Goal: Navigation & Orientation: Find specific page/section

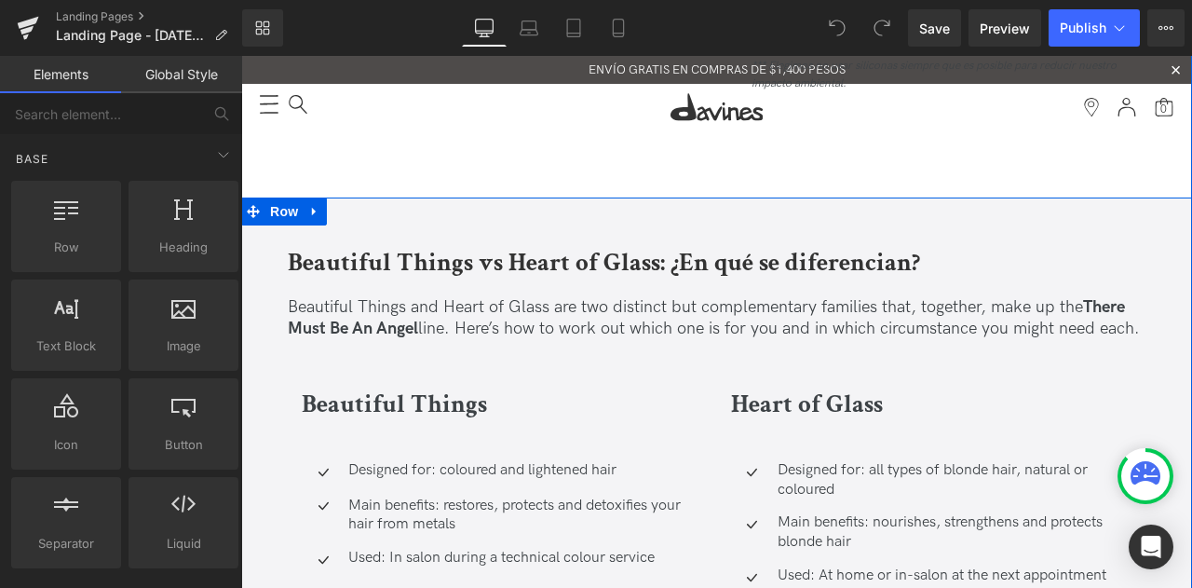
scroll to position [4471, 0]
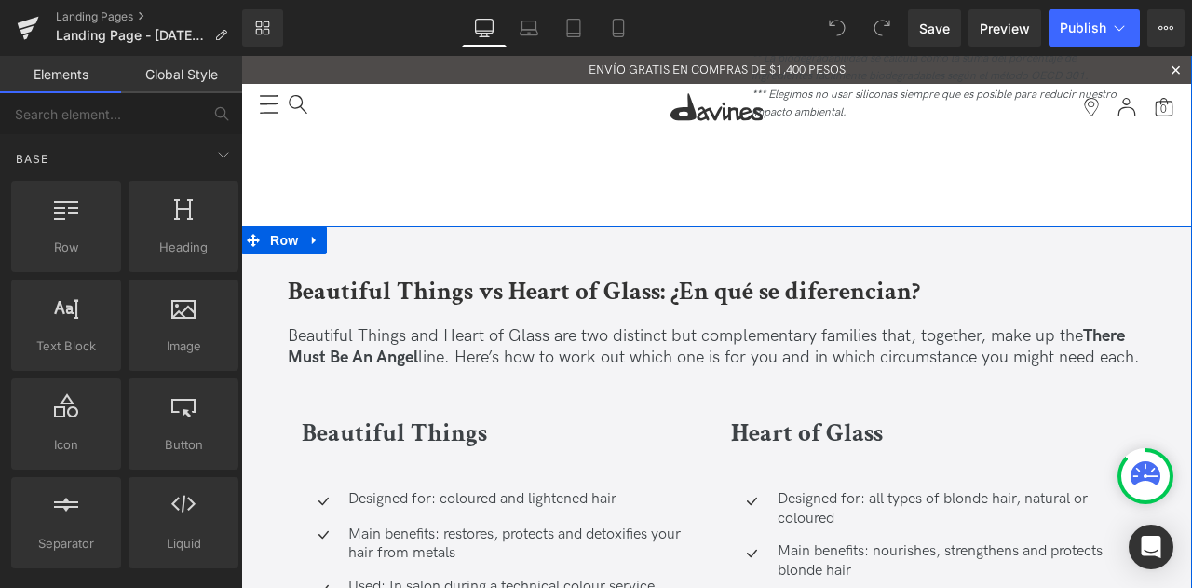
click at [434, 325] on p "Beautiful Things and Heart of Glass are two distinct but complementary families…" at bounding box center [717, 347] width 858 height 44
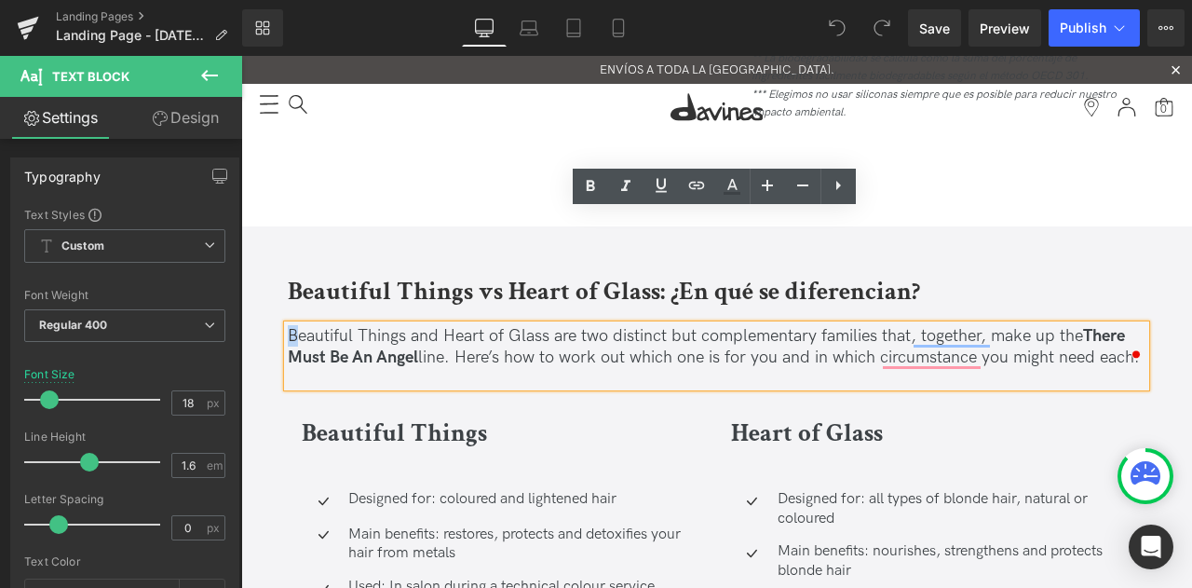
drag, startPoint x: 290, startPoint y: 221, endPoint x: 278, endPoint y: 224, distance: 12.7
click at [278, 226] on div "Beautiful Things vs Heart of Glass: ¿En qué se diferencian? Heading Beautiful T…" at bounding box center [716, 531] width 951 height 610
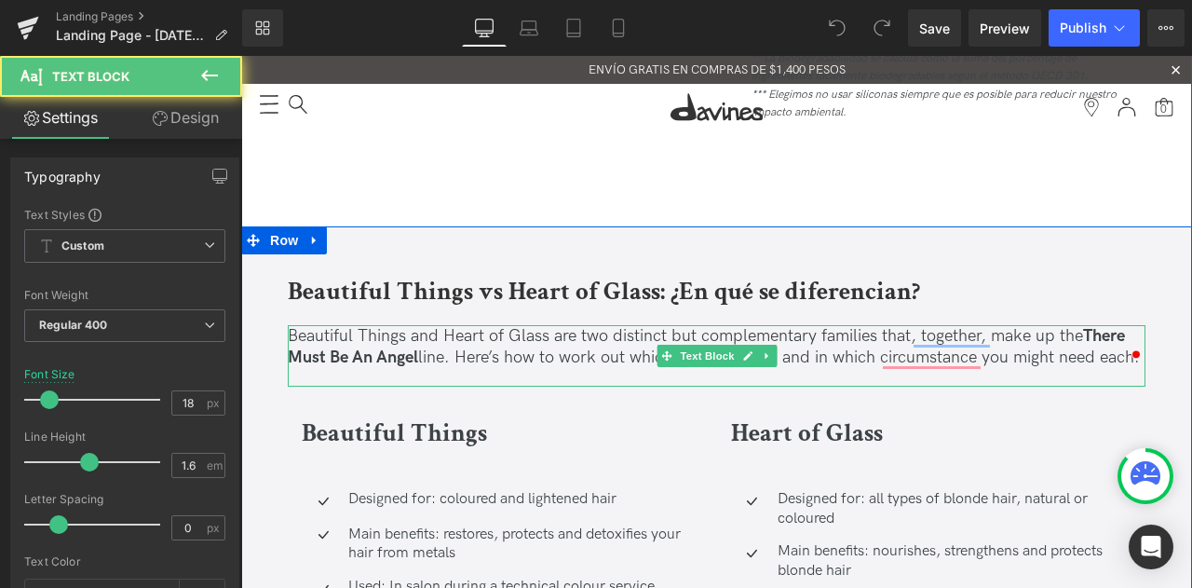
click at [330, 326] on strong "There Must Be An Angel" at bounding box center [706, 346] width 837 height 41
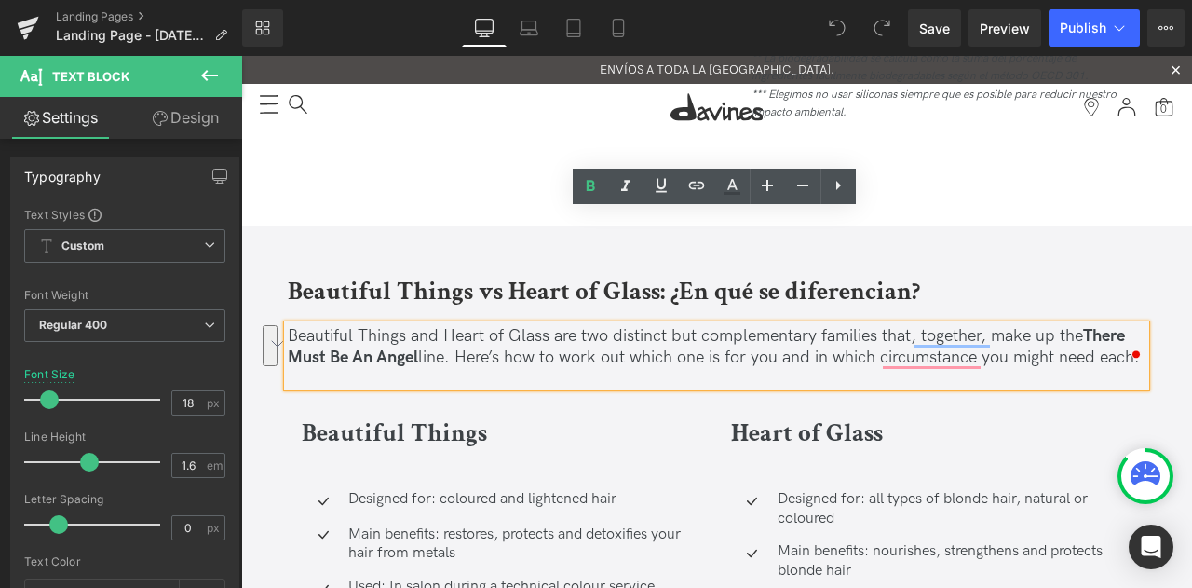
drag, startPoint x: 288, startPoint y: 222, endPoint x: 1144, endPoint y: 255, distance: 856.6
click at [1144, 325] on div "Beautiful Things and Heart of Glass are two distinct but complementary families…" at bounding box center [717, 356] width 858 height 62
copy p "Beautiful Things and Heart of Glass are two distinct but complementary families…"
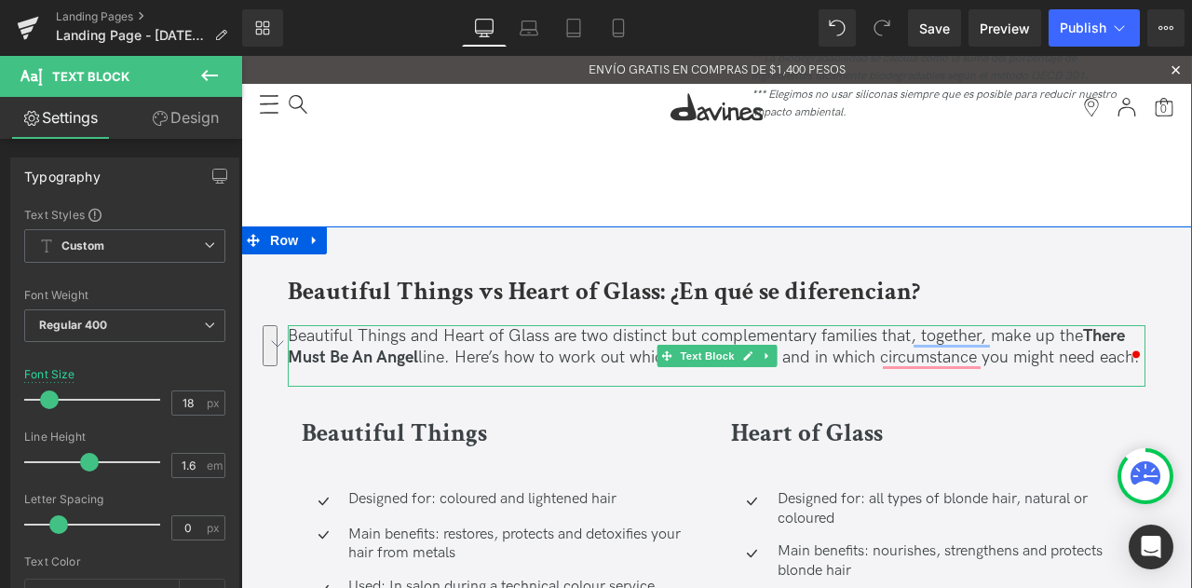
click at [415, 325] on p "Beautiful Things and Heart of Glass are two distinct but complementary families…" at bounding box center [717, 347] width 858 height 44
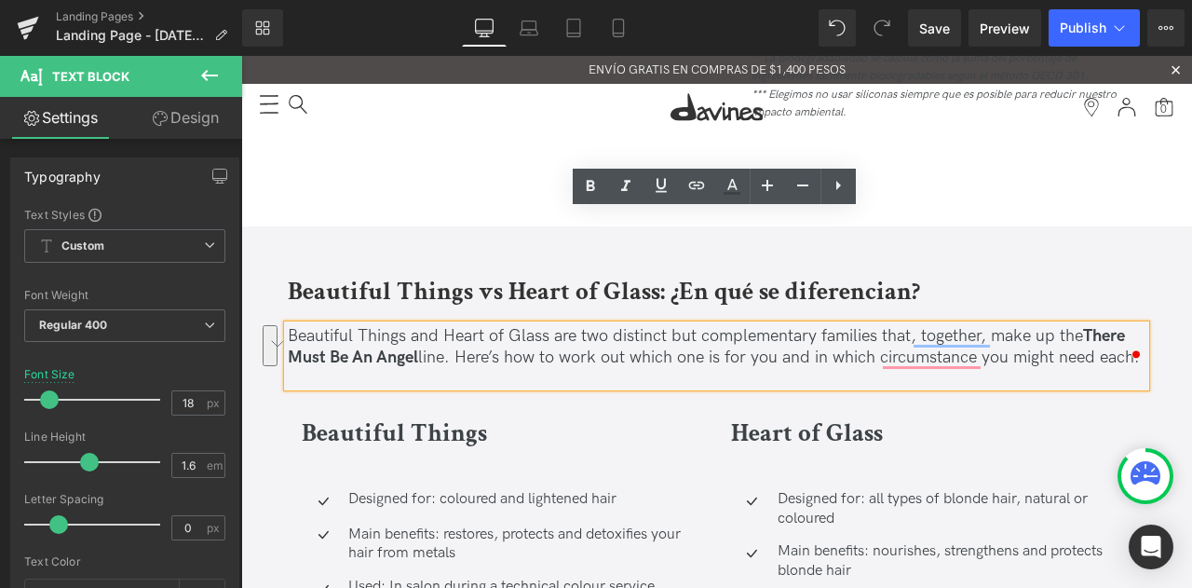
drag, startPoint x: 286, startPoint y: 221, endPoint x: 1147, endPoint y: 258, distance: 861.4
click at [1146, 325] on div "Beautiful Things and Heart of Glass are two distinct but complementary families…" at bounding box center [717, 356] width 858 height 62
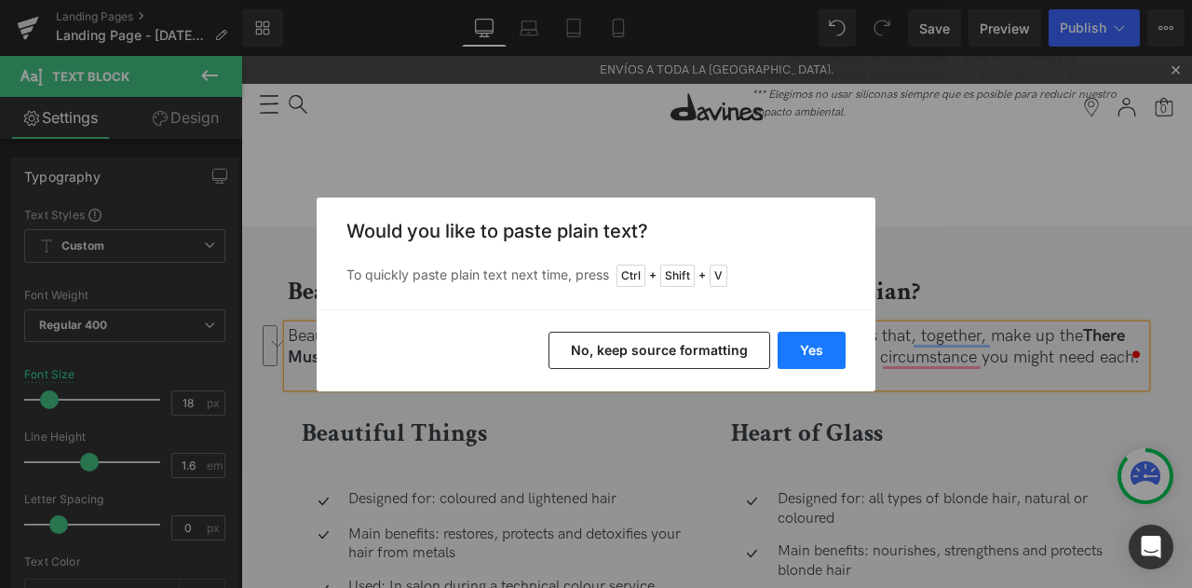
click at [825, 353] on button "Yes" at bounding box center [812, 350] width 68 height 37
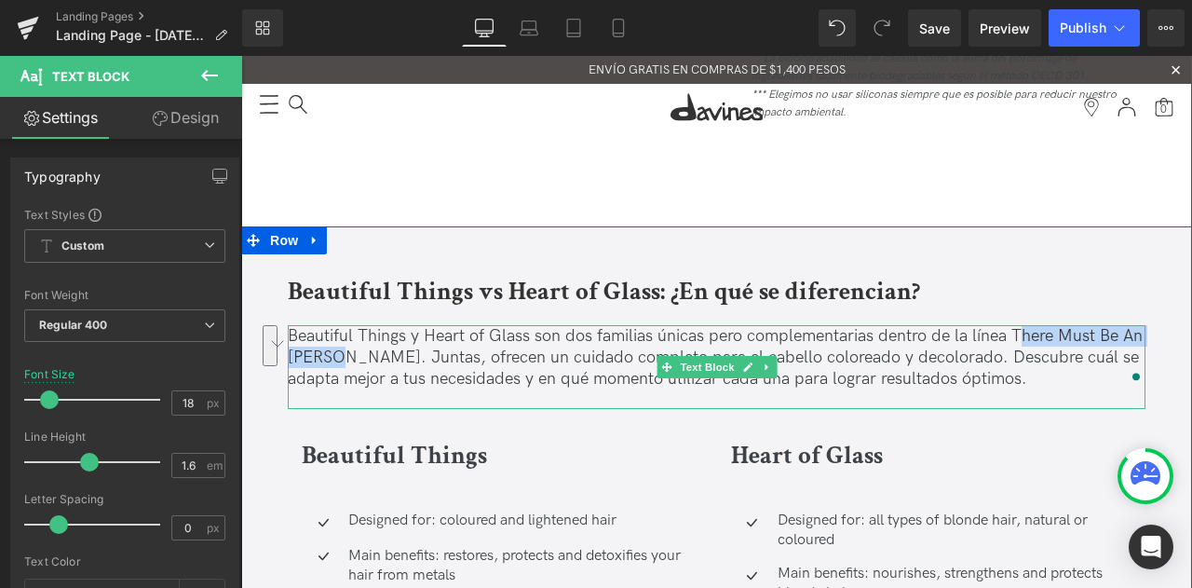
drag, startPoint x: 1019, startPoint y: 216, endPoint x: 353, endPoint y: 238, distance: 666.3
click at [353, 325] on p "Beautiful Things y Heart of Glass son dos familias únicas pero complementarias …" at bounding box center [717, 357] width 858 height 65
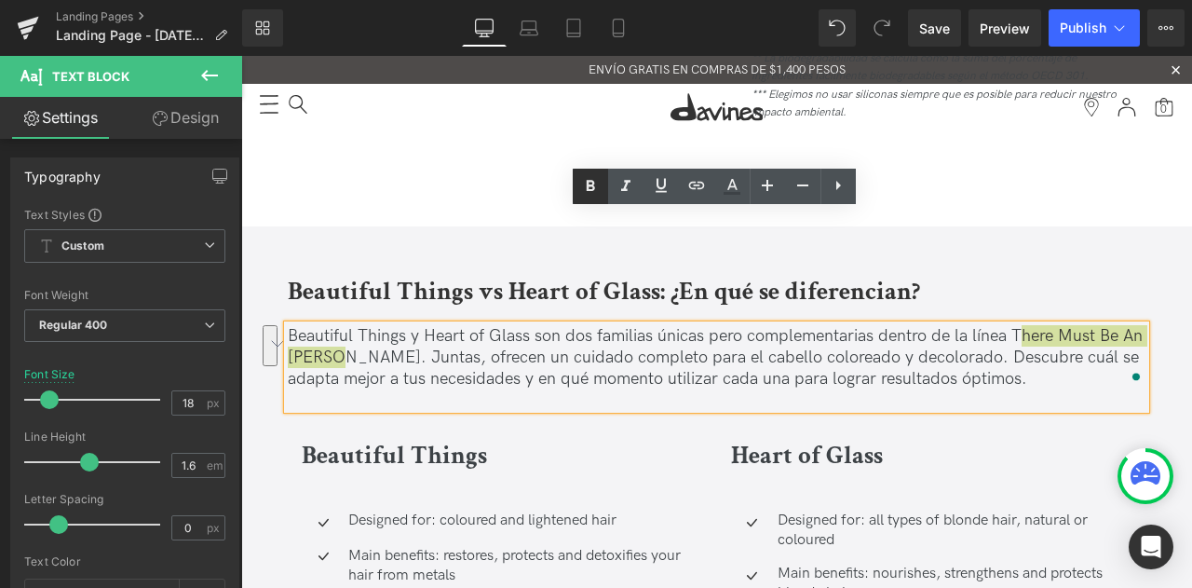
click at [601, 176] on icon at bounding box center [590, 186] width 22 height 22
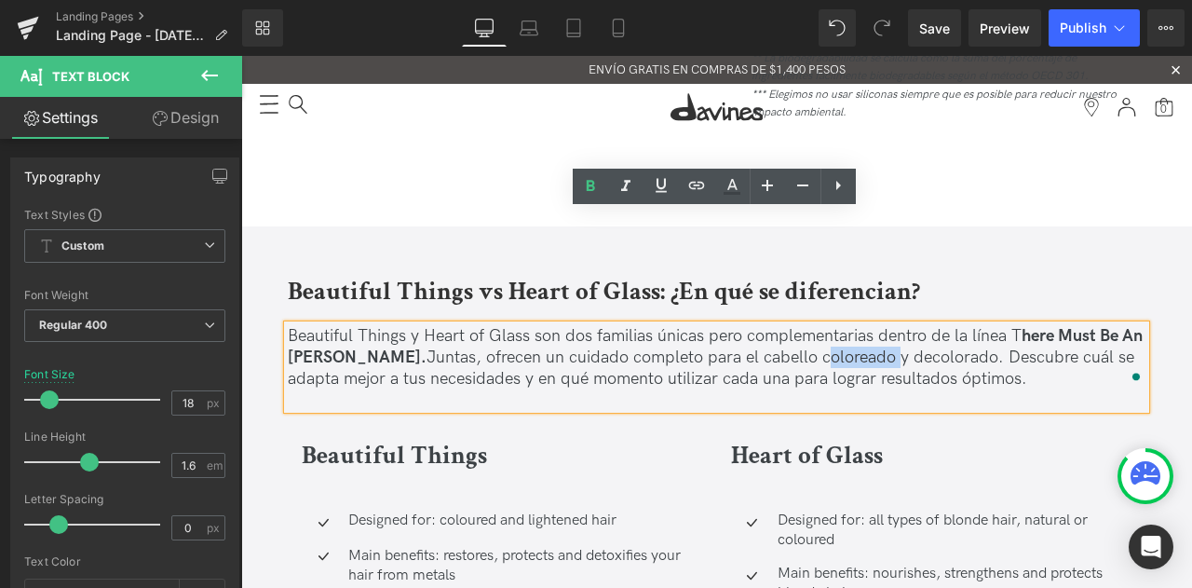
drag, startPoint x: 831, startPoint y: 246, endPoint x: 758, endPoint y: 249, distance: 72.7
click at [758, 325] on p "Beautiful Things y Heart of Glass son dos familias únicas pero complementarias …" at bounding box center [717, 357] width 858 height 65
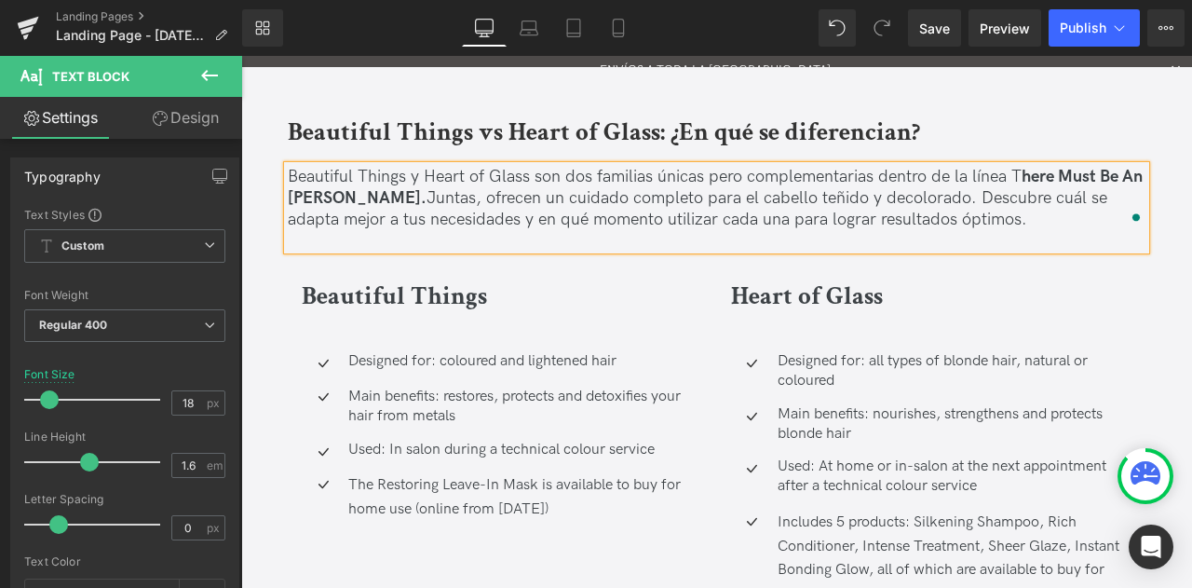
scroll to position [4657, 0]
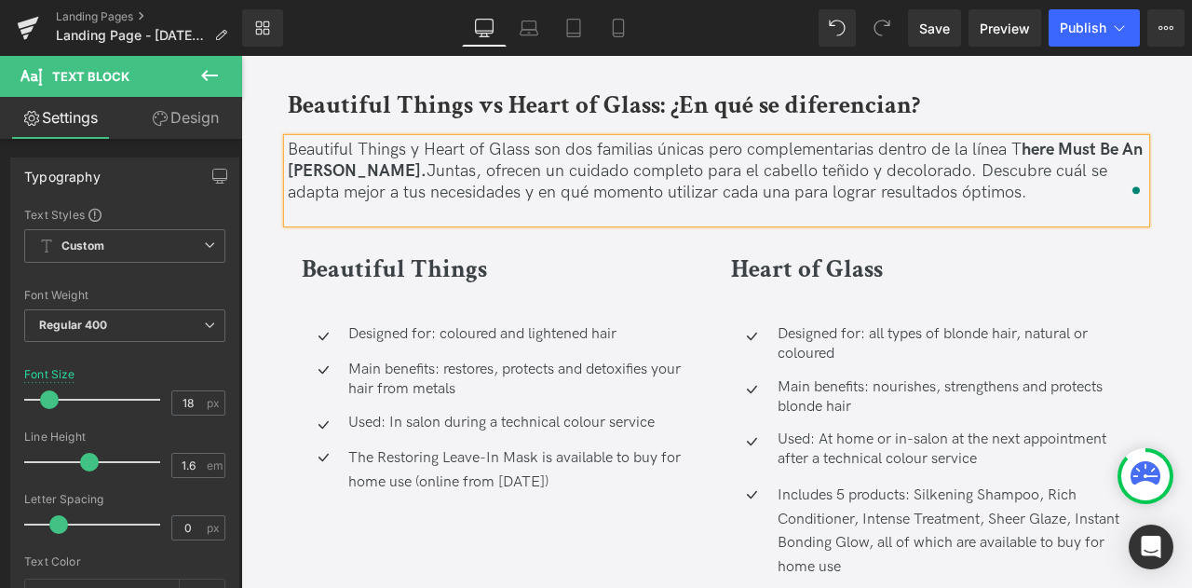
drag, startPoint x: 499, startPoint y: 302, endPoint x: 579, endPoint y: 407, distance: 132.3
click at [499, 414] on div "Used: In salon during a technical colour service Text Block" at bounding box center [524, 424] width 360 height 20
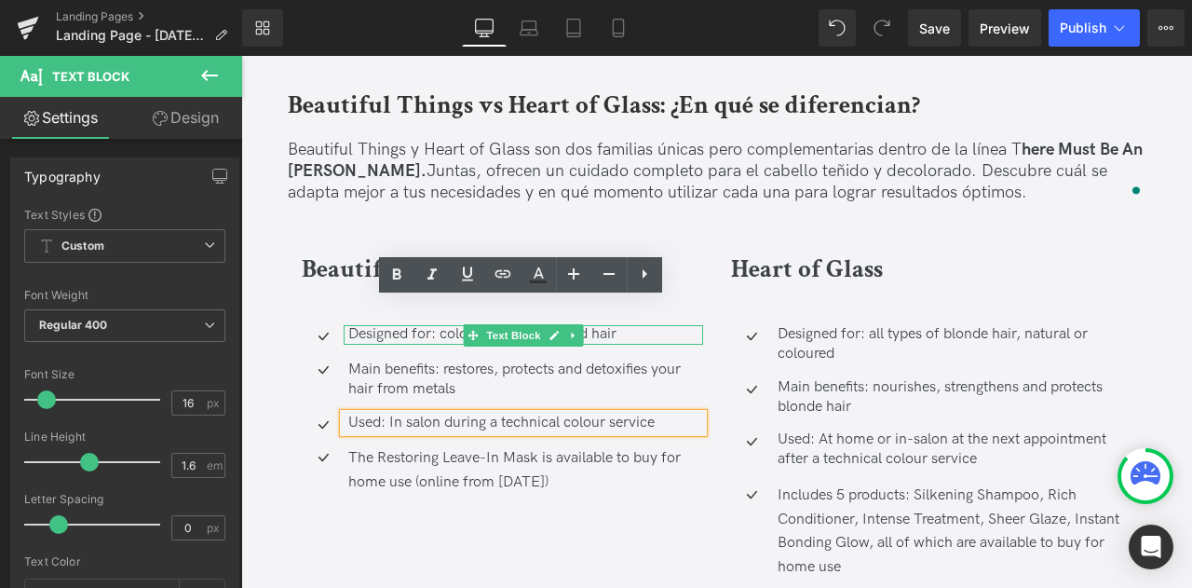
click at [345, 325] on div "Designed for: coloured and lightened hair Text Block" at bounding box center [524, 335] width 360 height 20
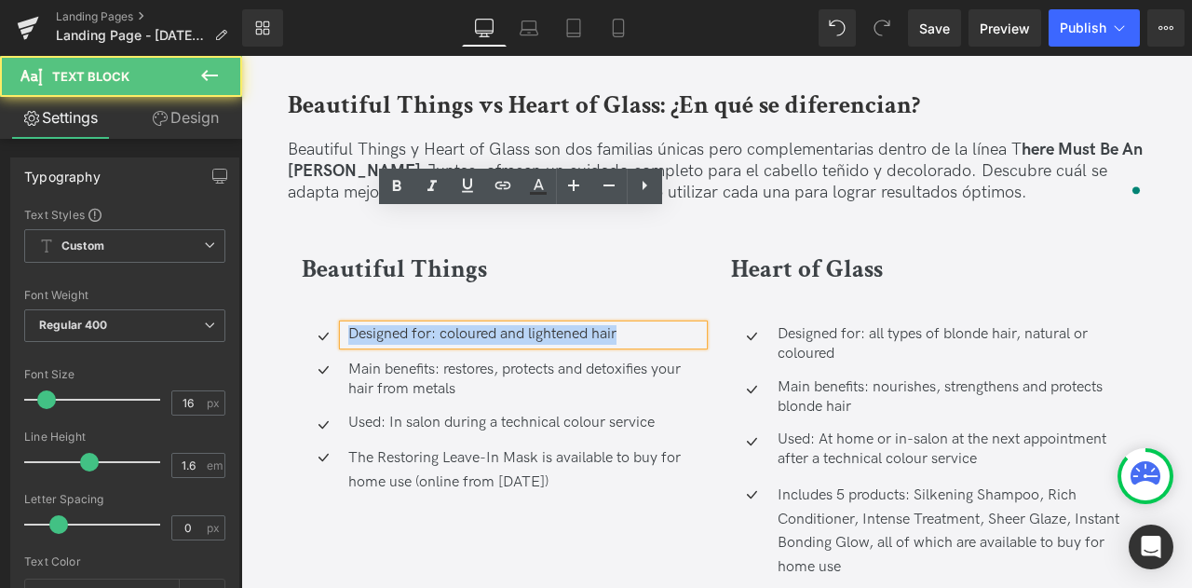
click at [322, 288] on div "Icon Designed for: coloured and lightened hair Text Block Icon Main benefits: r…" at bounding box center [502, 412] width 401 height 248
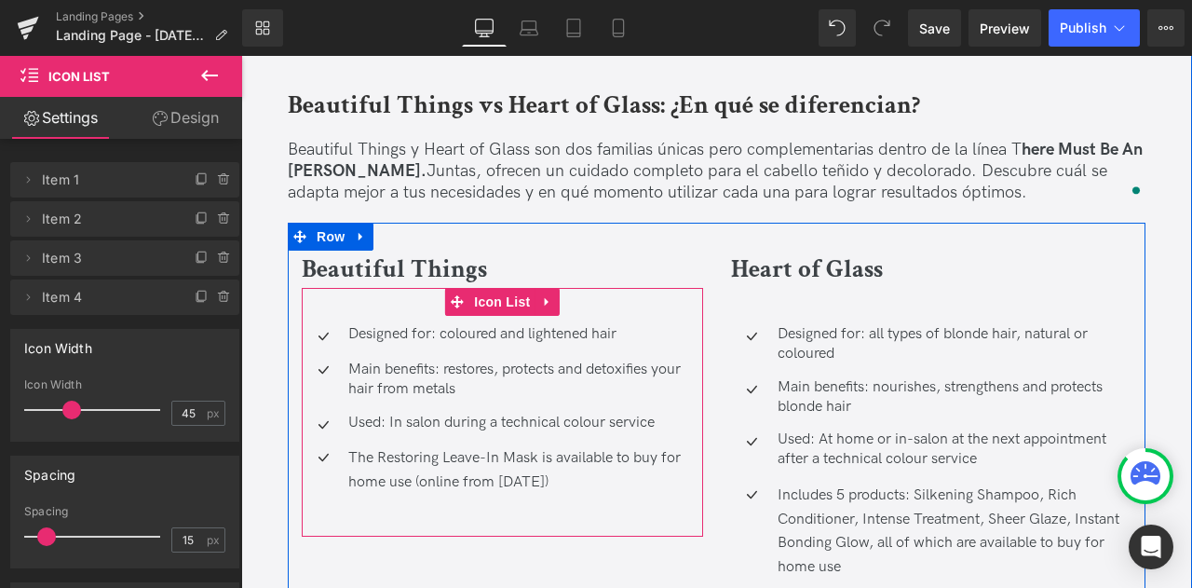
drag, startPoint x: 339, startPoint y: 195, endPoint x: 650, endPoint y: 404, distance: 375.1
click at [650, 404] on div "Icon Designed for: coloured and lightened hair Text Block Icon Main benefits: r…" at bounding box center [502, 412] width 401 height 248
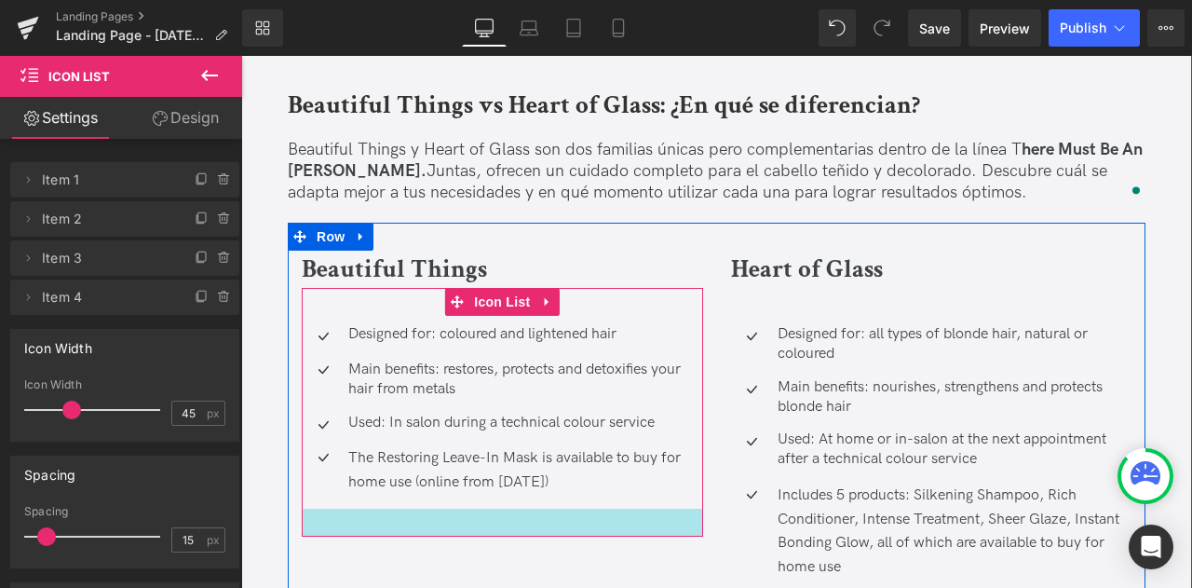
copy div "Heading Icon Designed for: coloured and lightened hair Text Block Icon Main ben…"
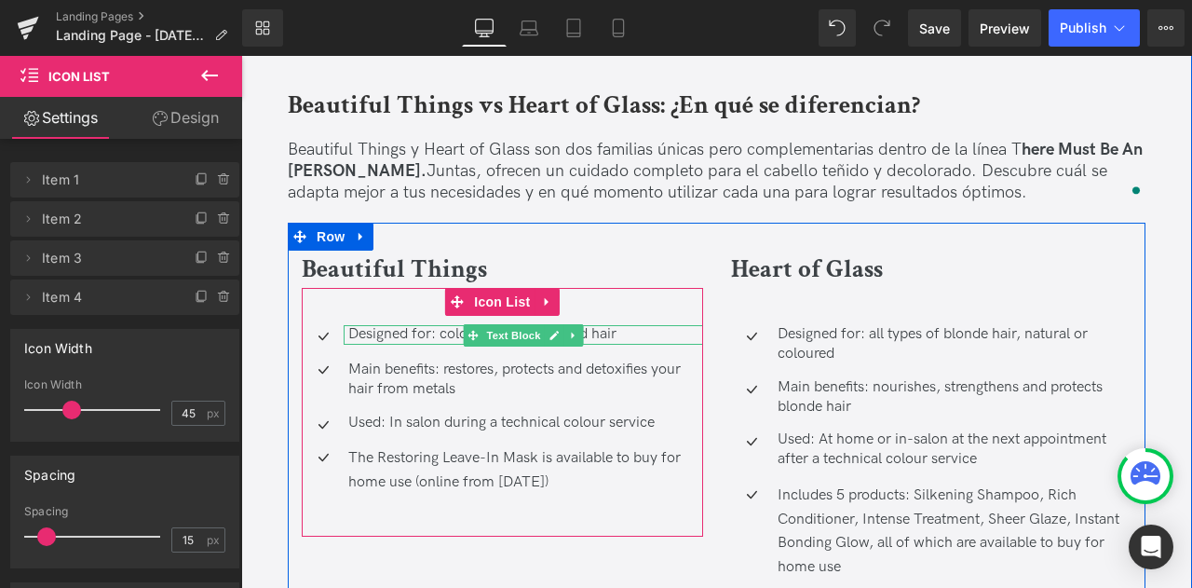
drag, startPoint x: 478, startPoint y: 227, endPoint x: 661, endPoint y: 234, distance: 183.6
click at [478, 324] on span at bounding box center [474, 335] width 20 height 22
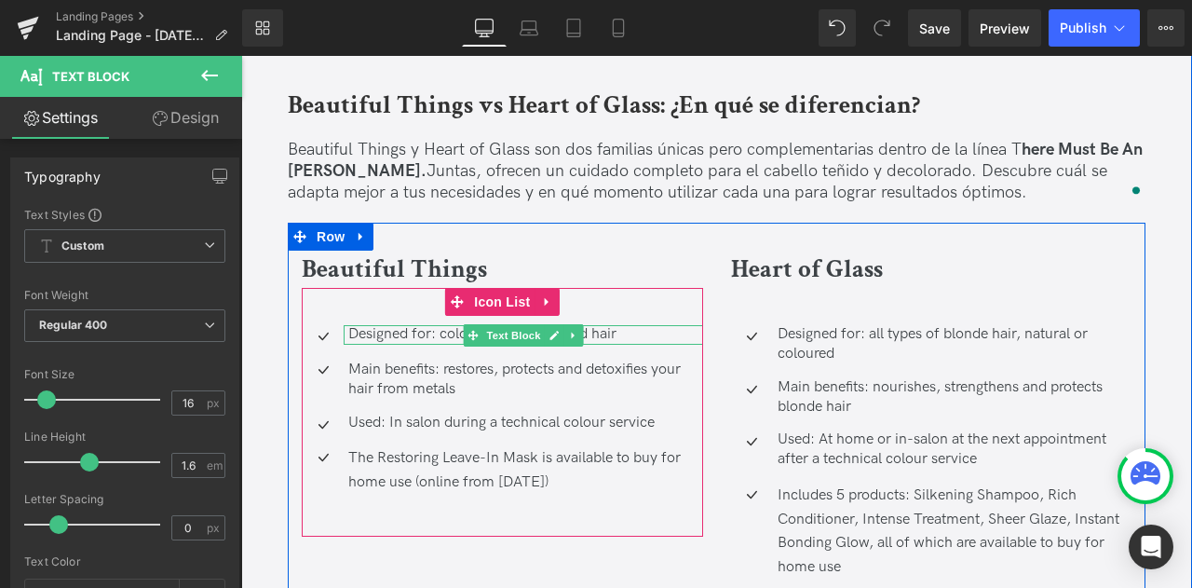
click at [623, 340] on div at bounding box center [524, 342] width 360 height 5
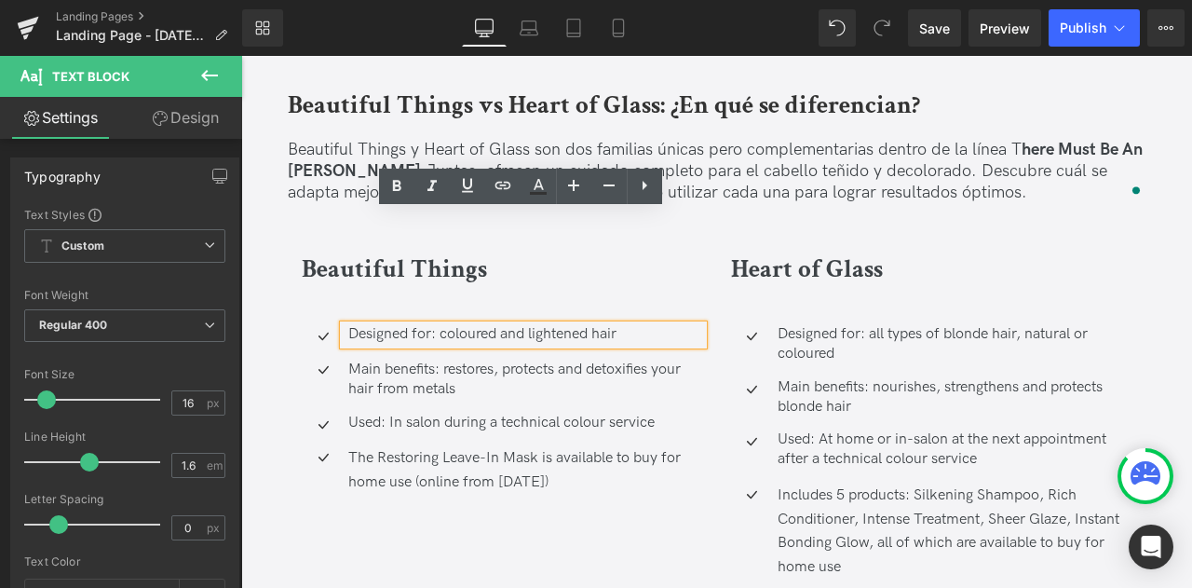
click at [661, 325] on p "Designed for: coloured and lightened hair" at bounding box center [525, 335] width 355 height 20
drag, startPoint x: 646, startPoint y: 221, endPoint x: 335, endPoint y: 224, distance: 311.1
click at [344, 325] on div "Designed for: coloured and lightened hair" at bounding box center [524, 335] width 360 height 20
drag, startPoint x: 646, startPoint y: 223, endPoint x: 348, endPoint y: 230, distance: 298.1
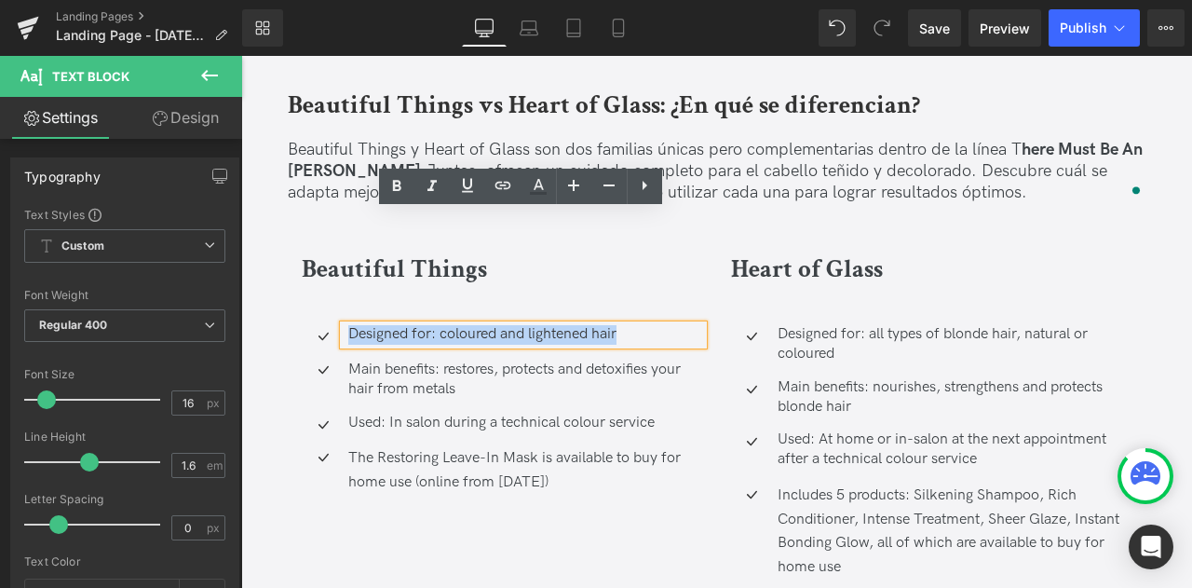
click at [348, 325] on p "Designed for: coloured and lightened hair" at bounding box center [525, 335] width 355 height 20
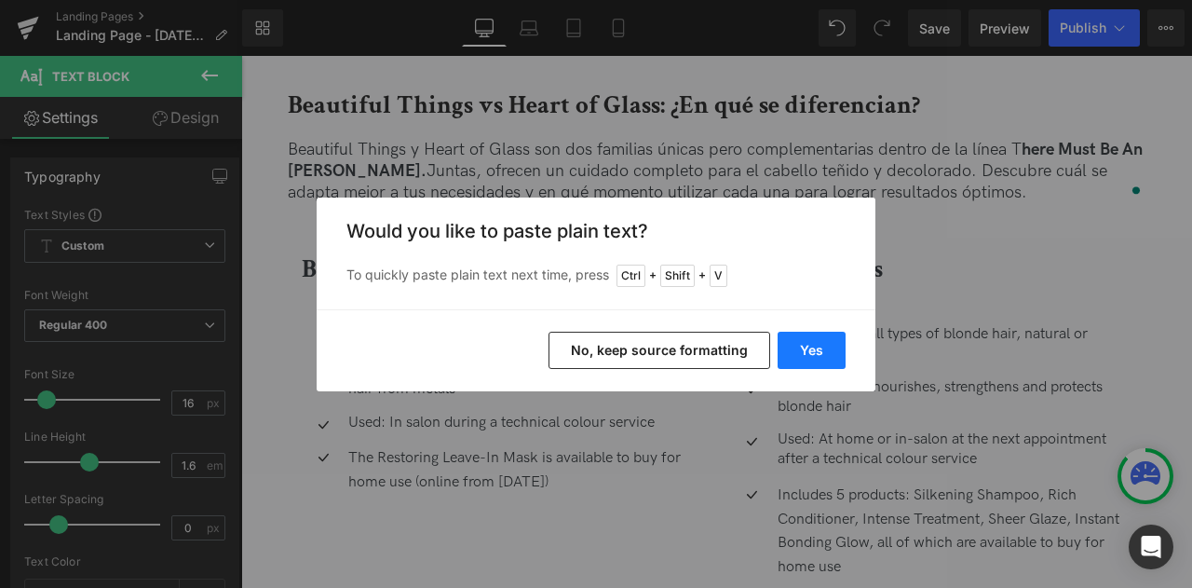
click at [821, 360] on button "Yes" at bounding box center [812, 350] width 68 height 37
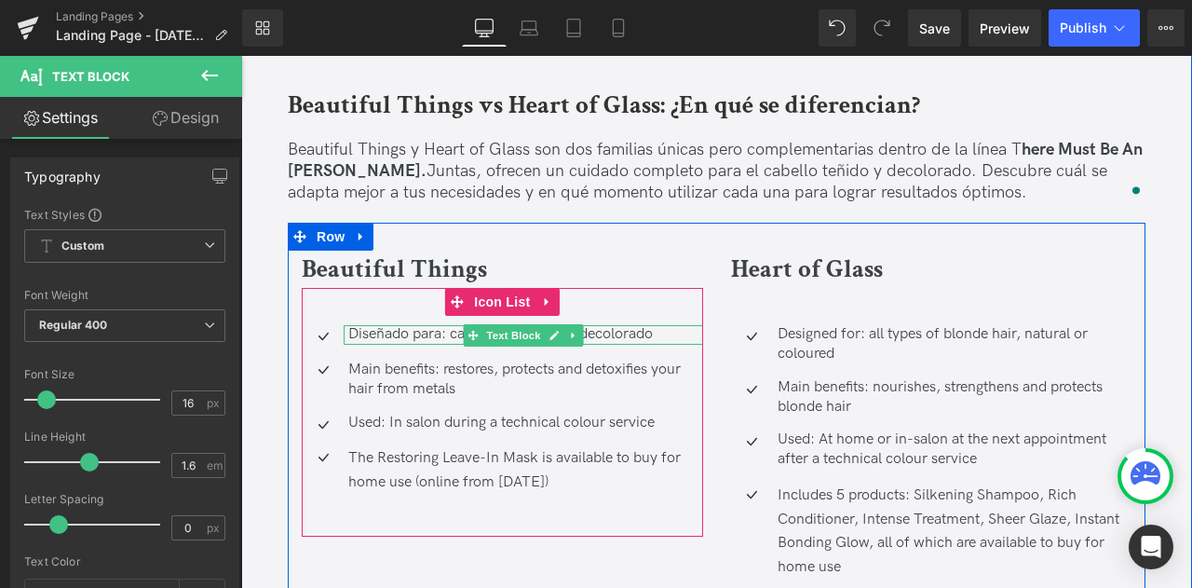
click at [652, 340] on div at bounding box center [524, 342] width 360 height 5
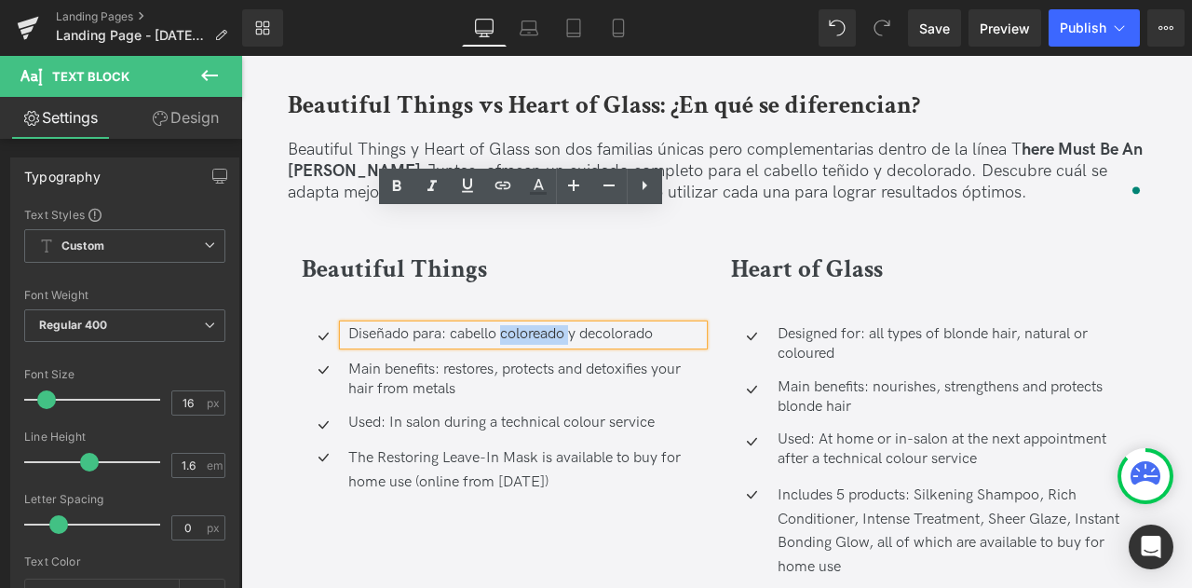
drag, startPoint x: 564, startPoint y: 219, endPoint x: 502, endPoint y: 217, distance: 62.4
click at [502, 325] on p "Diseñado para: cabello coloreado y decolorado" at bounding box center [525, 335] width 355 height 20
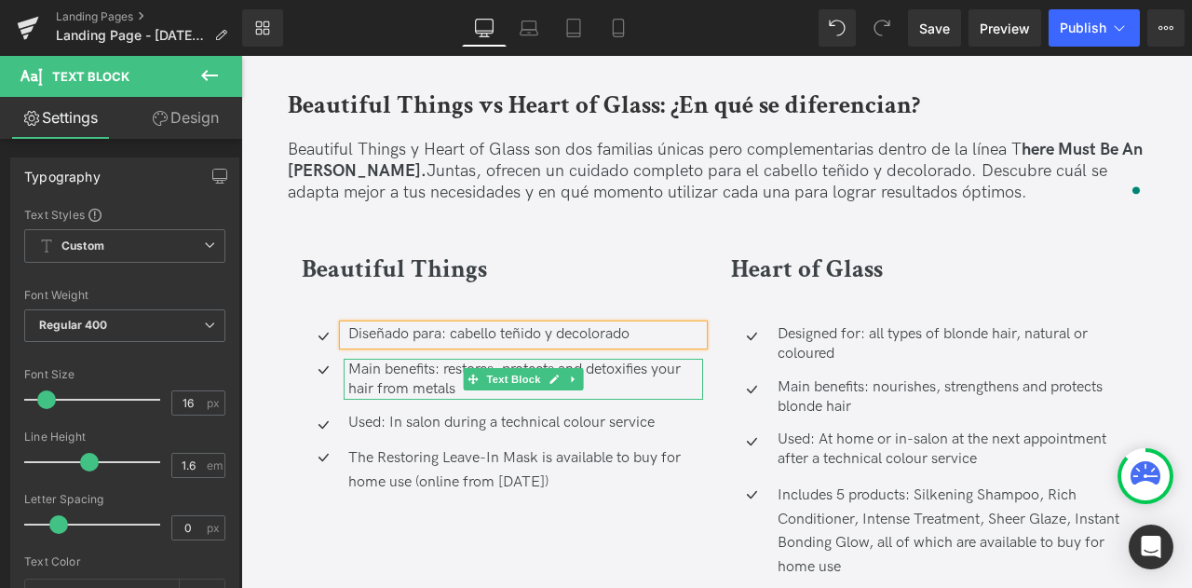
drag, startPoint x: 374, startPoint y: 251, endPoint x: 439, endPoint y: 286, distance: 72.9
click at [374, 360] on p "Main benefits: restores, protects and detoxifies your hair from metals" at bounding box center [525, 379] width 355 height 39
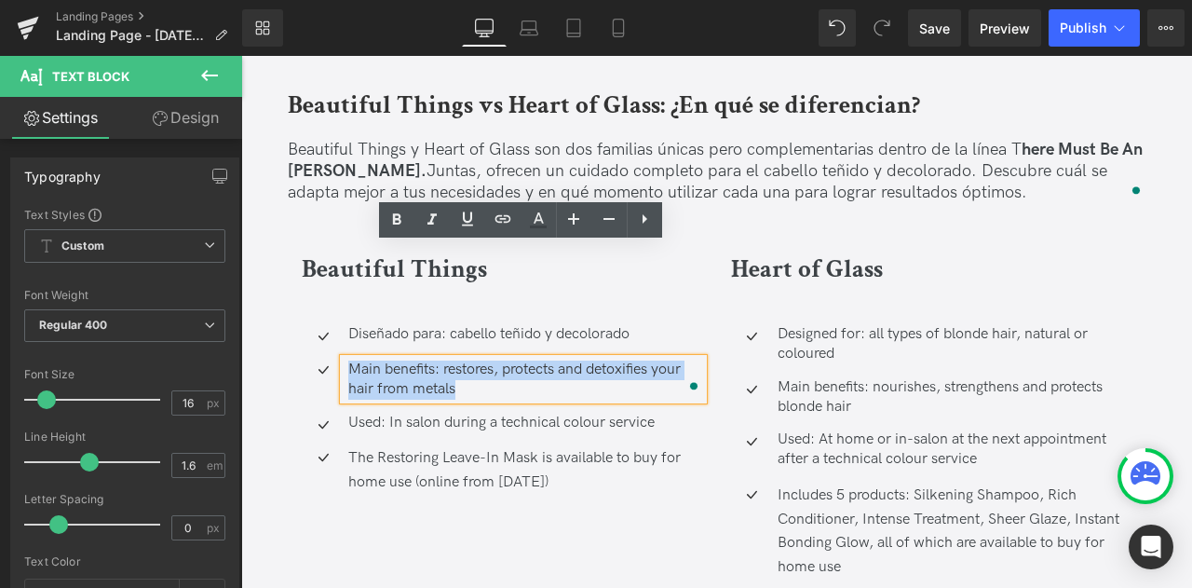
drag, startPoint x: 464, startPoint y: 280, endPoint x: 346, endPoint y: 253, distance: 121.3
click at [348, 360] on p "Main benefits: restores, protects and detoxifies your hair from metals" at bounding box center [525, 379] width 355 height 39
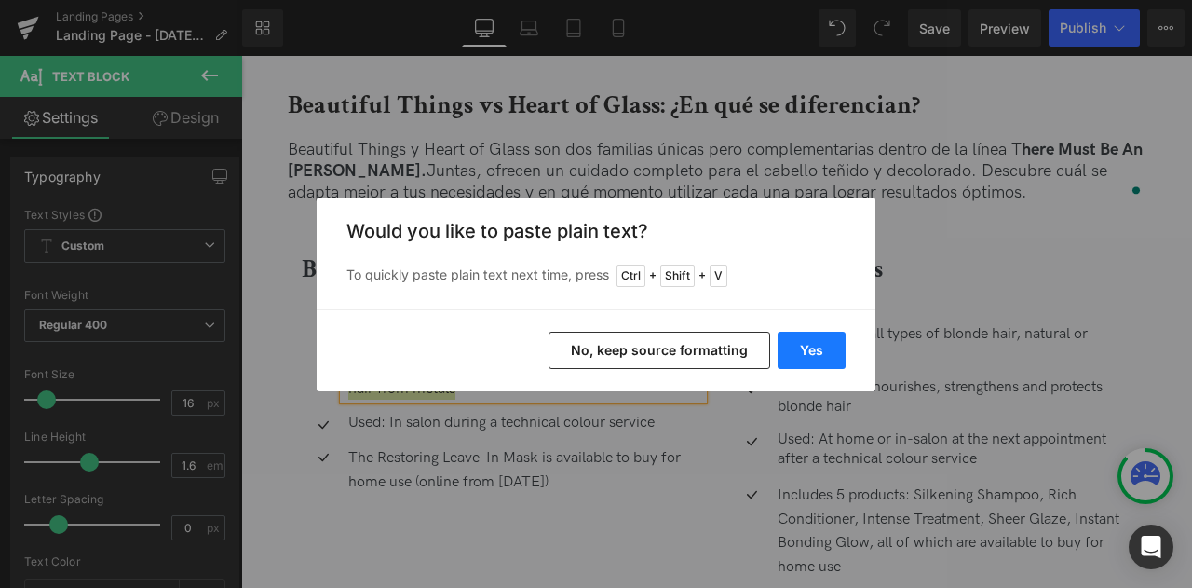
click at [0, 0] on button "Yes" at bounding box center [0, 0] width 0 height 0
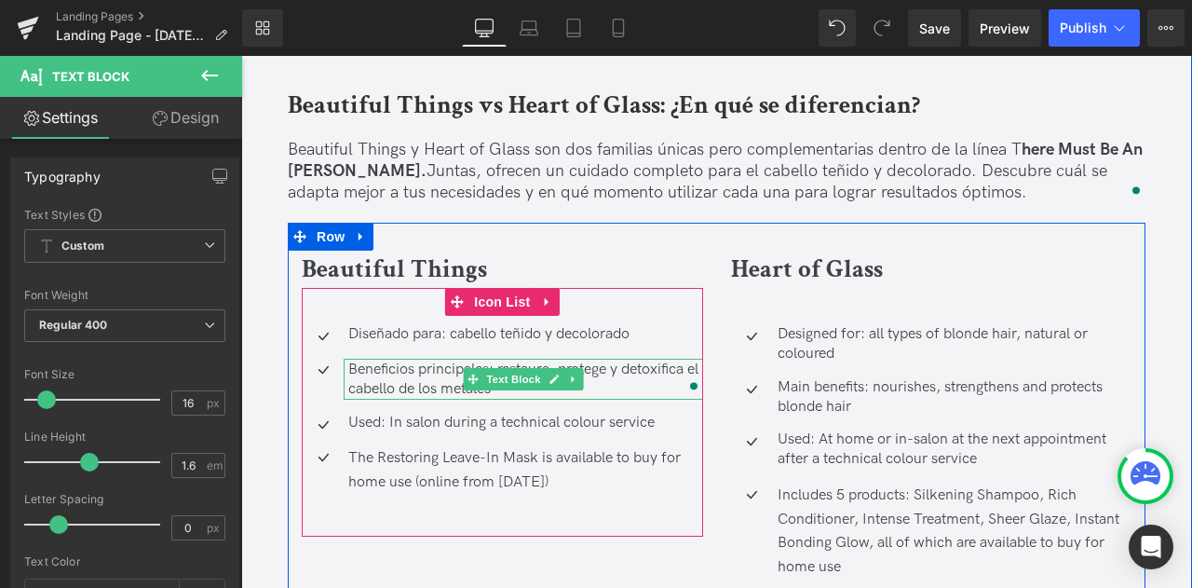
click at [641, 360] on p "Beneficios principales: restaura, protege y detoxifica el cabello de los metales" at bounding box center [525, 379] width 355 height 39
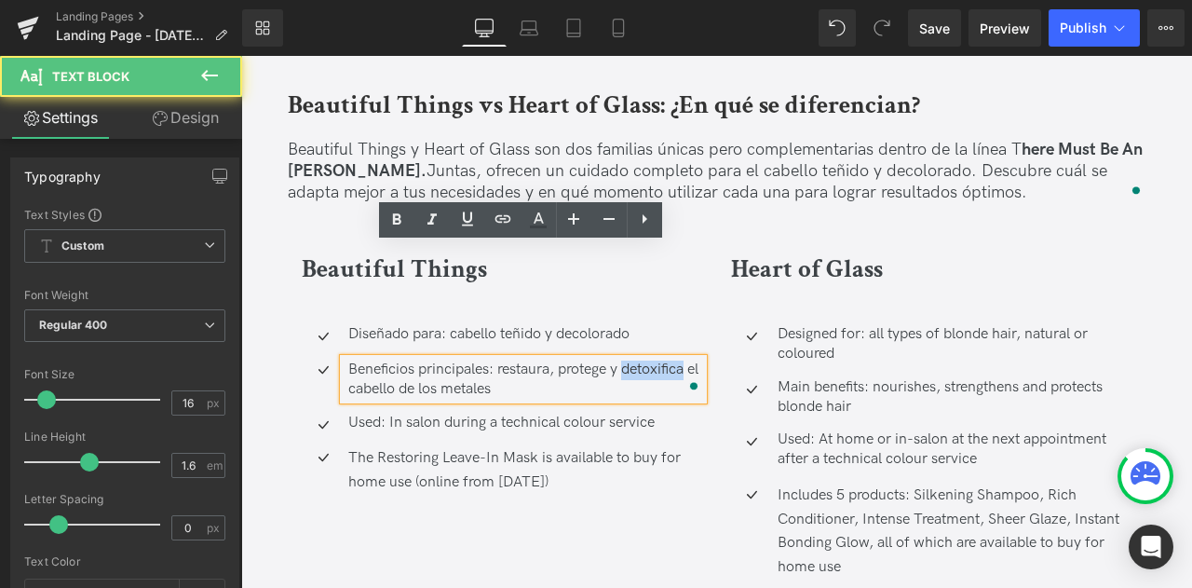
drag, startPoint x: 628, startPoint y: 260, endPoint x: 726, endPoint y: 262, distance: 98.7
click at [726, 262] on div "Beautiful Things Heading Icon Diseñado para: cabello teñido y decolorado Text B…" at bounding box center [717, 429] width 858 height 413
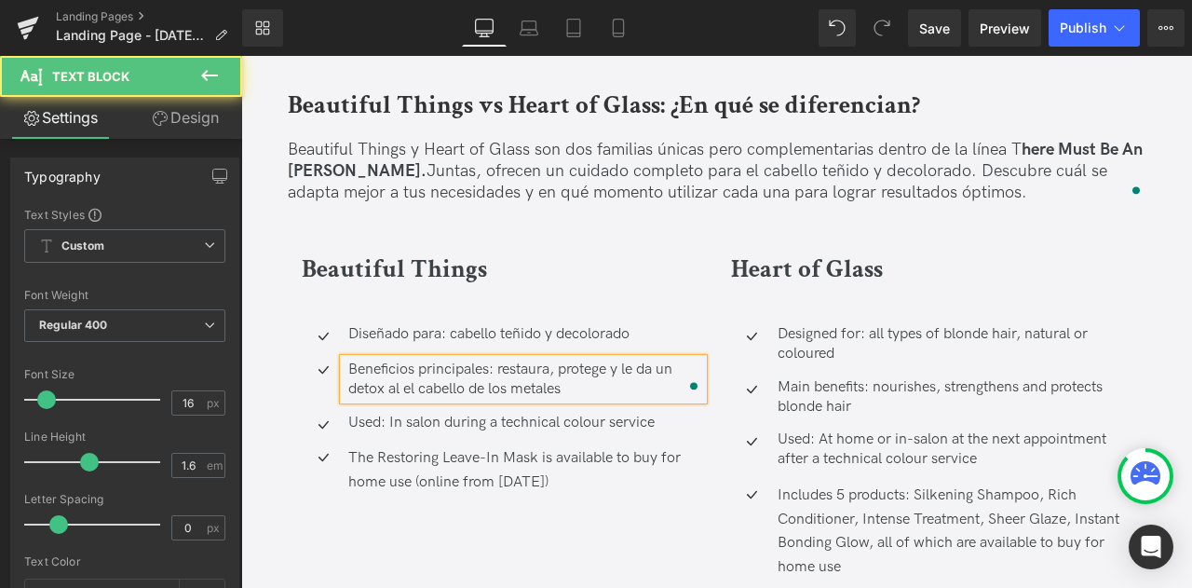
click at [417, 360] on p "Beneficios principales: restaura, protege y le da un detox al el cabello de los…" at bounding box center [525, 379] width 355 height 39
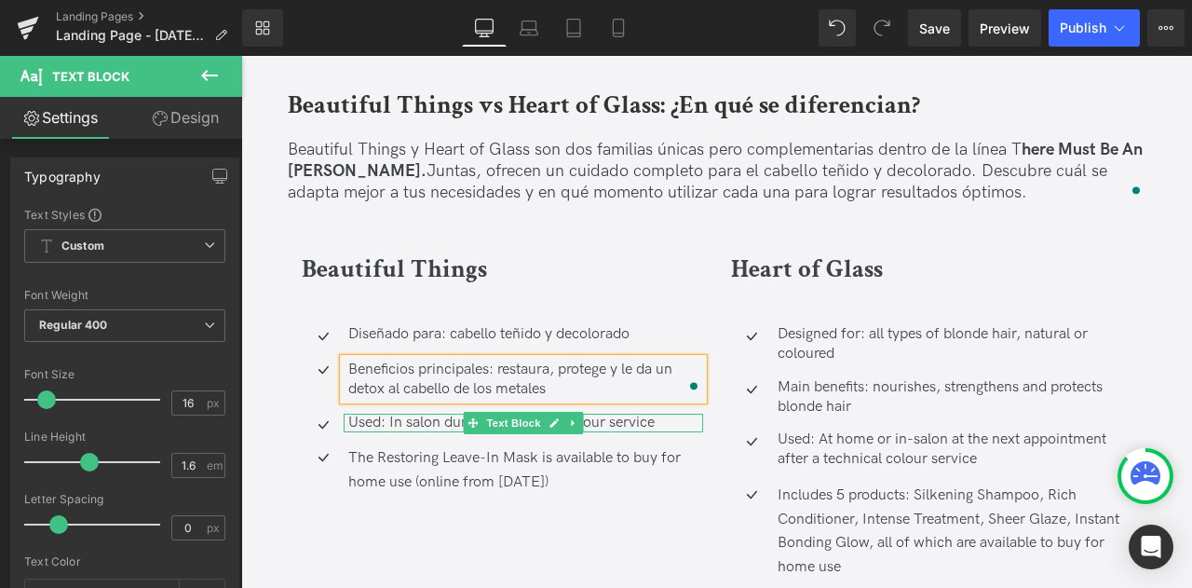
drag, startPoint x: 450, startPoint y: 312, endPoint x: 395, endPoint y: 311, distance: 55.0
click at [450, 414] on p "Used: In salon during a technical colour service" at bounding box center [525, 424] width 355 height 20
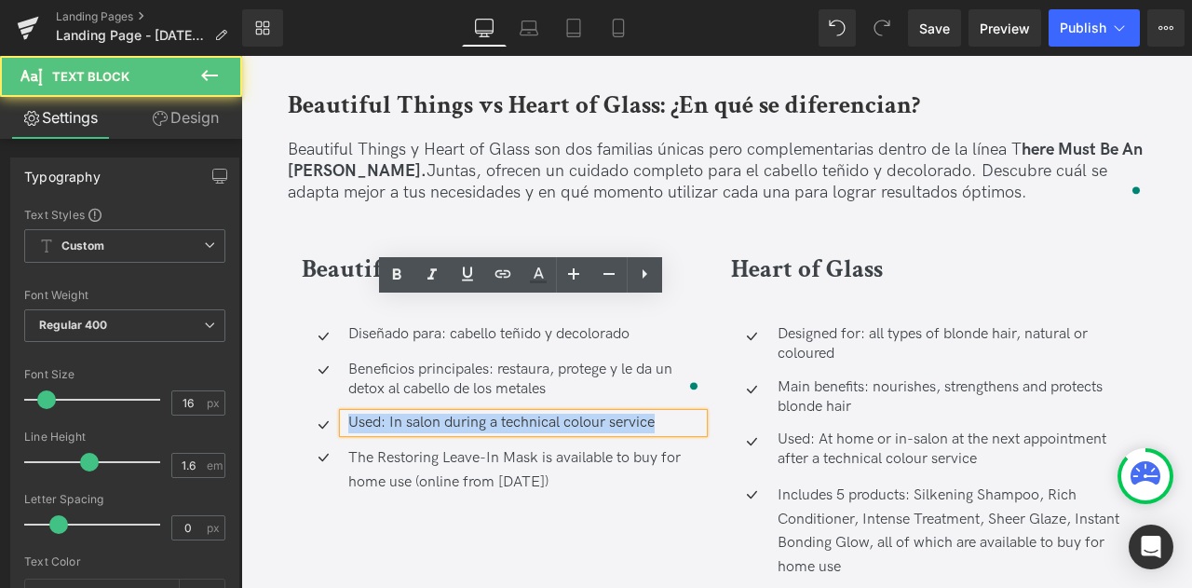
drag, startPoint x: 348, startPoint y: 309, endPoint x: 714, endPoint y: 317, distance: 366.1
click at [714, 317] on div "Beautiful Things Heading Icon Diseñado para: cabello teñido y decolorado Text B…" at bounding box center [717, 429] width 858 height 413
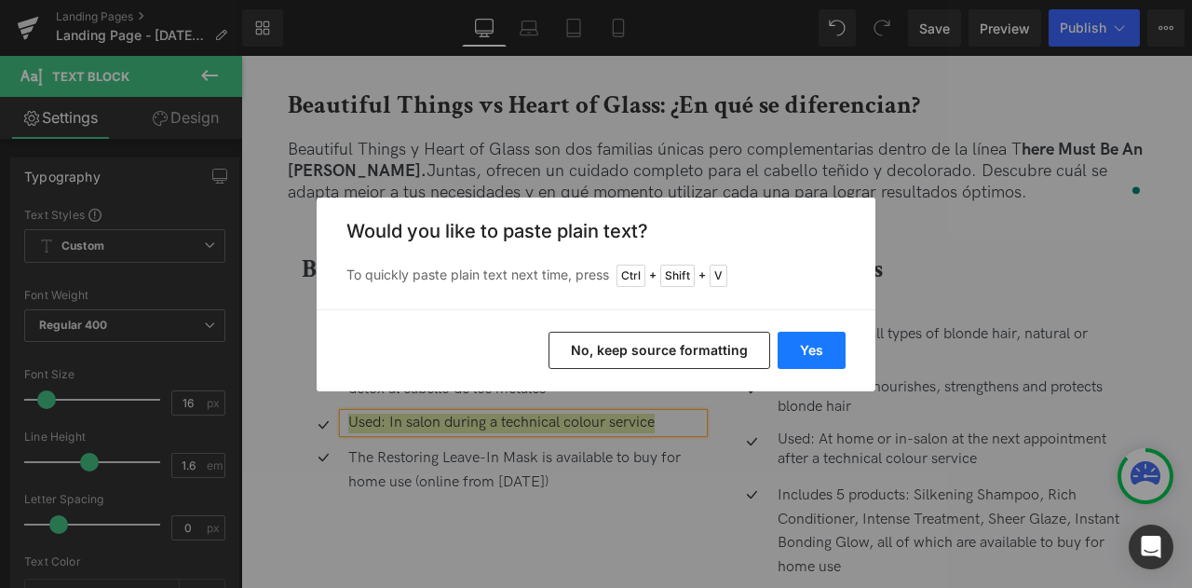
click at [808, 354] on button "Yes" at bounding box center [812, 350] width 68 height 37
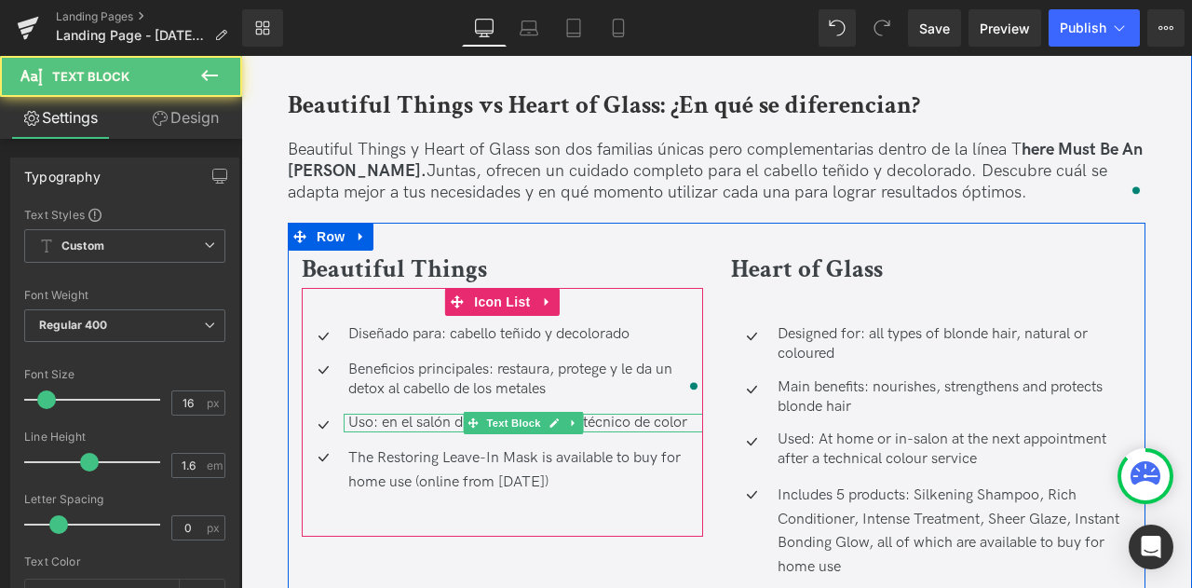
click at [387, 414] on p "Uso: en el salón durante un servicio técnico de color" at bounding box center [525, 424] width 355 height 20
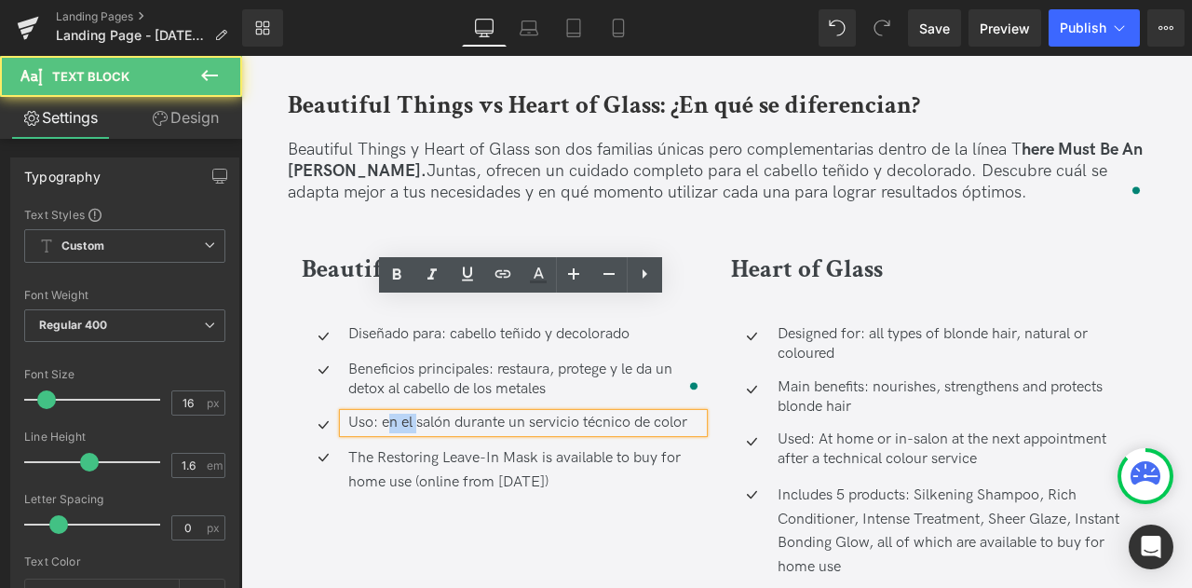
drag, startPoint x: 414, startPoint y: 312, endPoint x: 389, endPoint y: 307, distance: 24.7
click at [389, 414] on p "Uso: en el salón durante un servicio técnico de color" at bounding box center [525, 424] width 355 height 20
click at [395, 414] on p "Uso: en el salón durante un servicio técnico de color" at bounding box center [525, 424] width 355 height 20
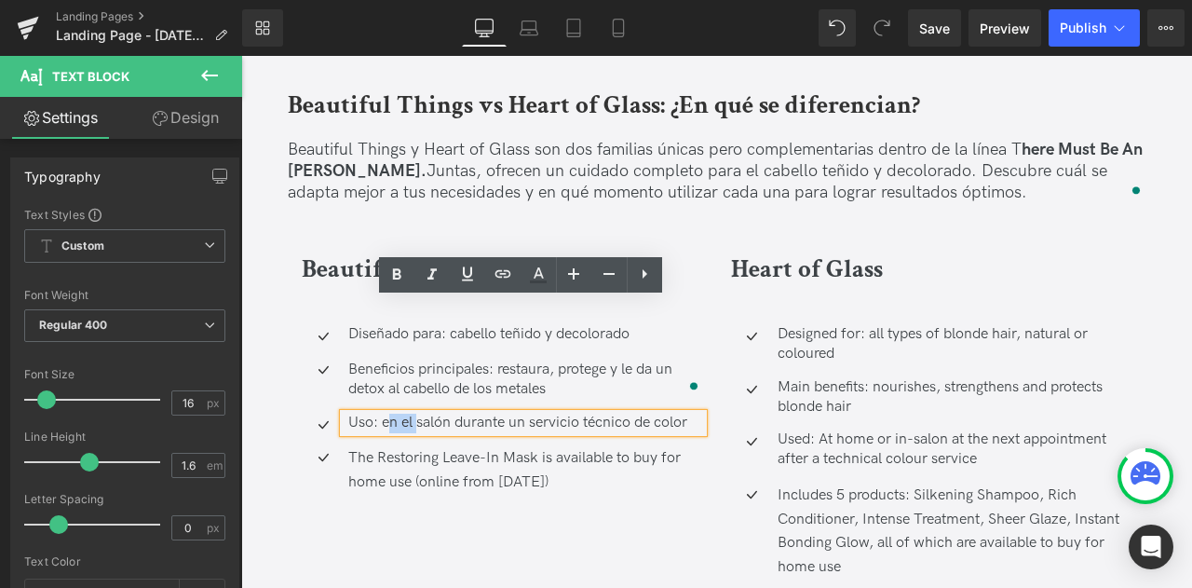
click at [399, 414] on p "Uso: en el salón durante un servicio técnico de color" at bounding box center [525, 424] width 355 height 20
drag, startPoint x: 393, startPoint y: 311, endPoint x: 380, endPoint y: 311, distance: 13.0
click at [380, 414] on p "Uso: en el salón durante un servicio técnico de color" at bounding box center [525, 424] width 355 height 20
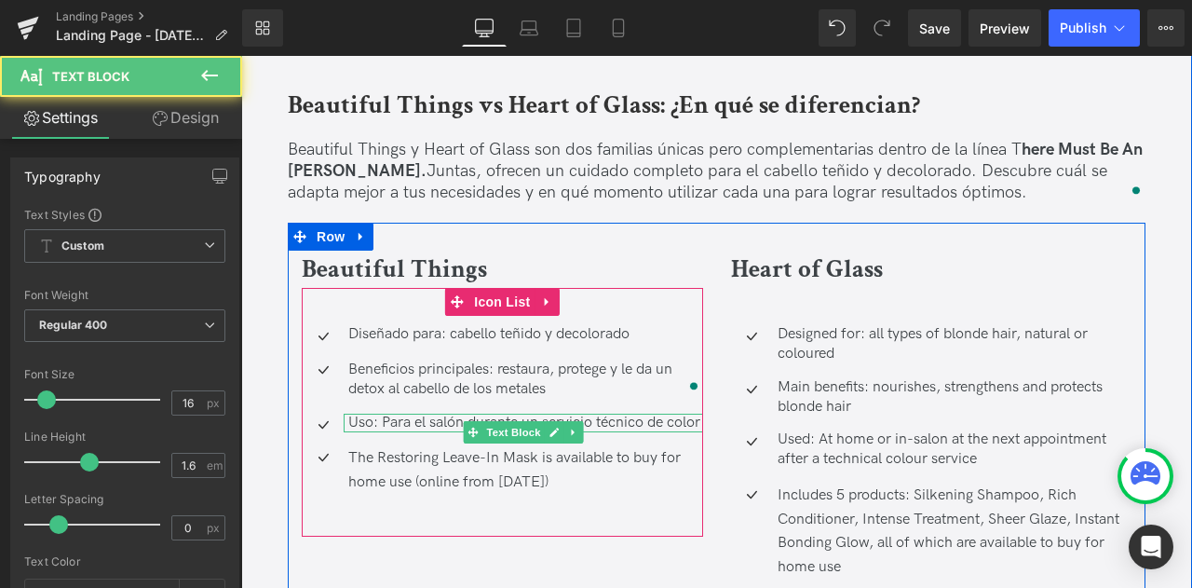
click at [401, 414] on p "Uso: Para el salón durante un servicio técnico de color" at bounding box center [525, 424] width 355 height 20
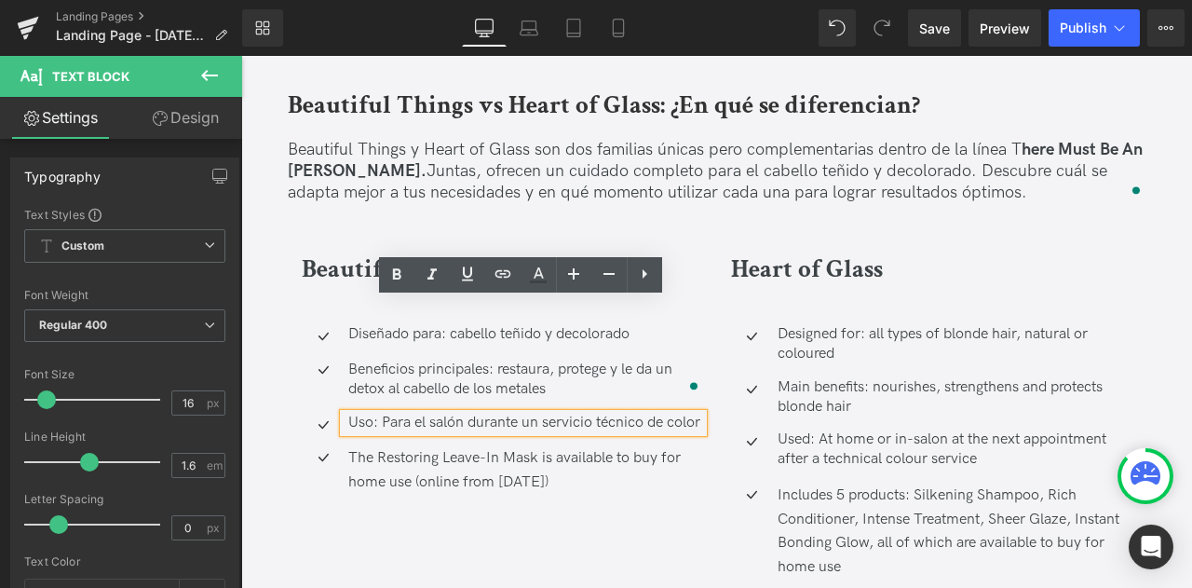
click at [486, 446] on div "The Restoring Leave-In Mask is available to buy for home use (online from Octob…" at bounding box center [524, 470] width 360 height 48
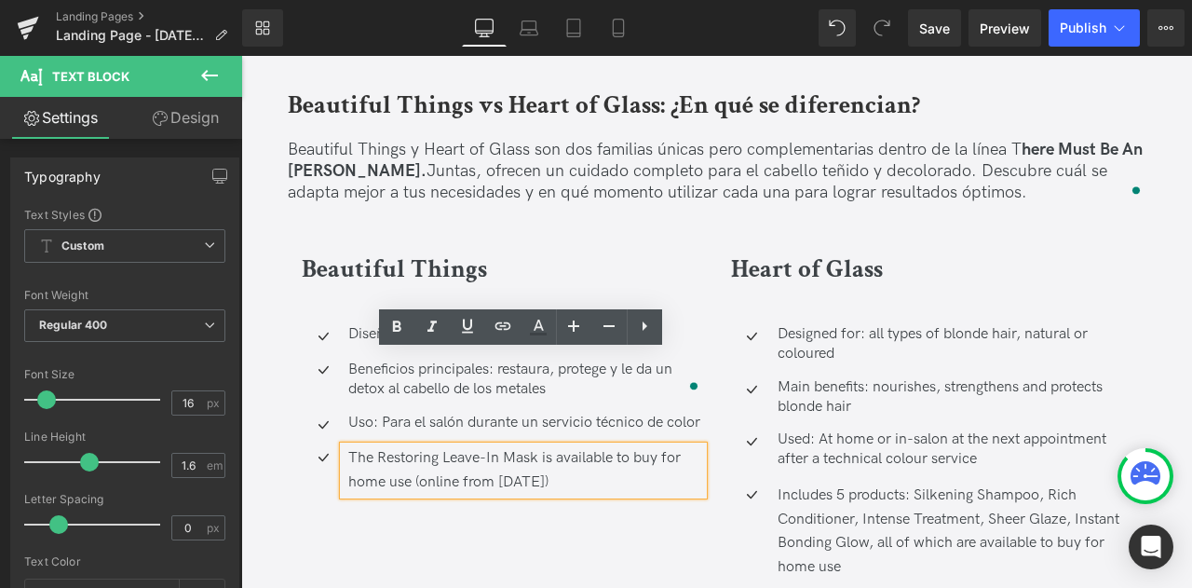
click at [567, 446] on div "The Restoring Leave-In Mask is available to buy for home use (online from Octob…" at bounding box center [524, 470] width 360 height 48
drag, startPoint x: 579, startPoint y: 390, endPoint x: 343, endPoint y: 362, distance: 238.2
click at [344, 446] on div "The Restoring Leave-In Mask is available to buy for home use (online from Octob…" at bounding box center [524, 470] width 360 height 48
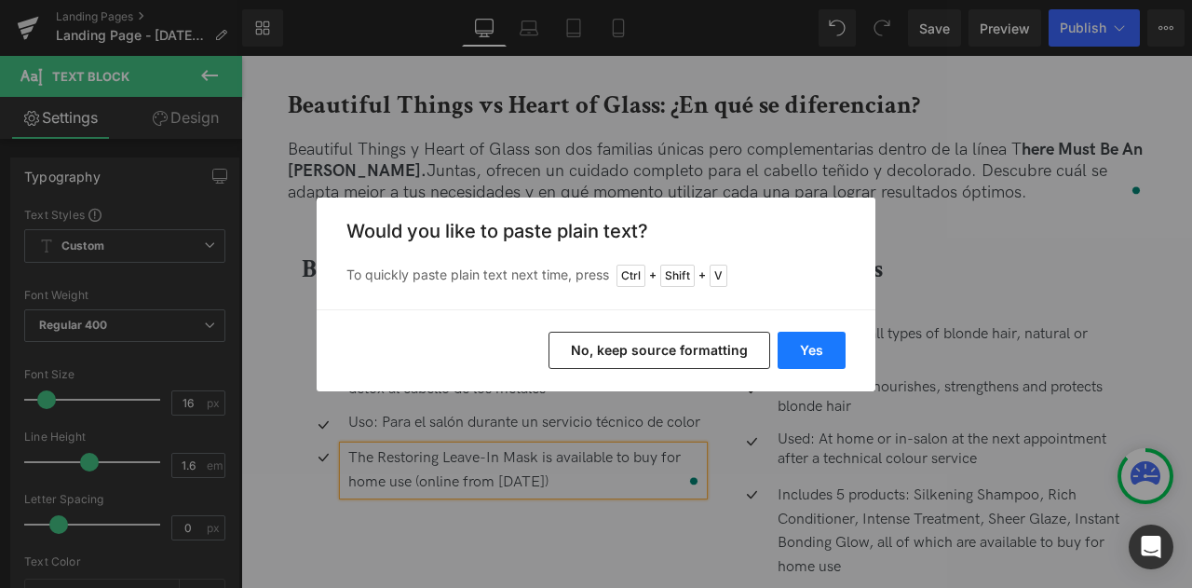
click at [829, 336] on button "Yes" at bounding box center [812, 350] width 68 height 37
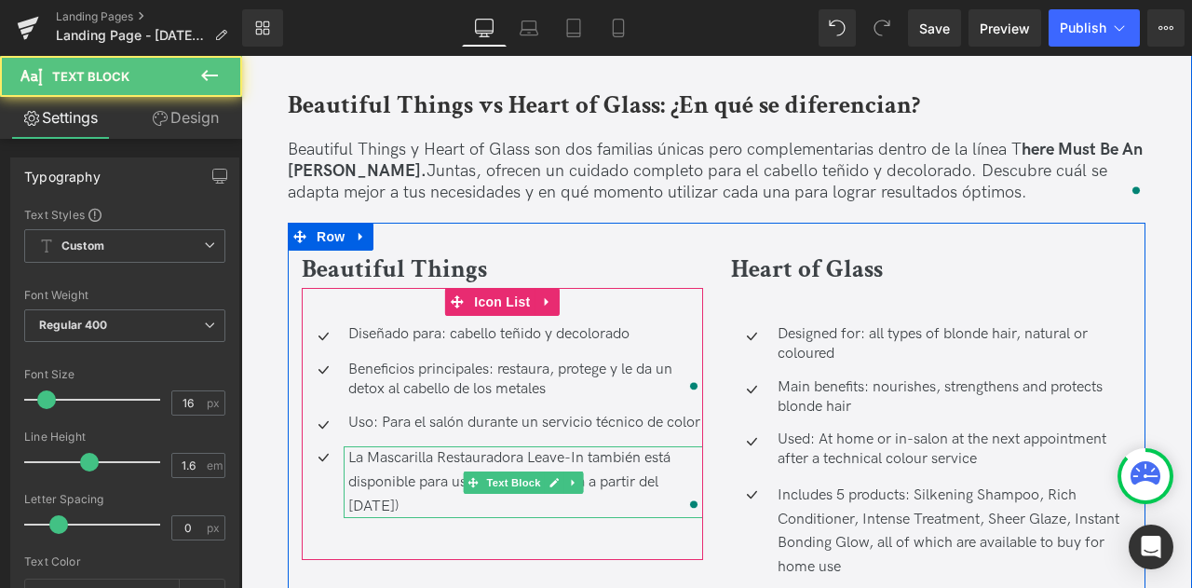
click at [626, 446] on div "La Mascarilla Restauradora Leave-In también está disponible para uso en casa (e…" at bounding box center [524, 482] width 360 height 72
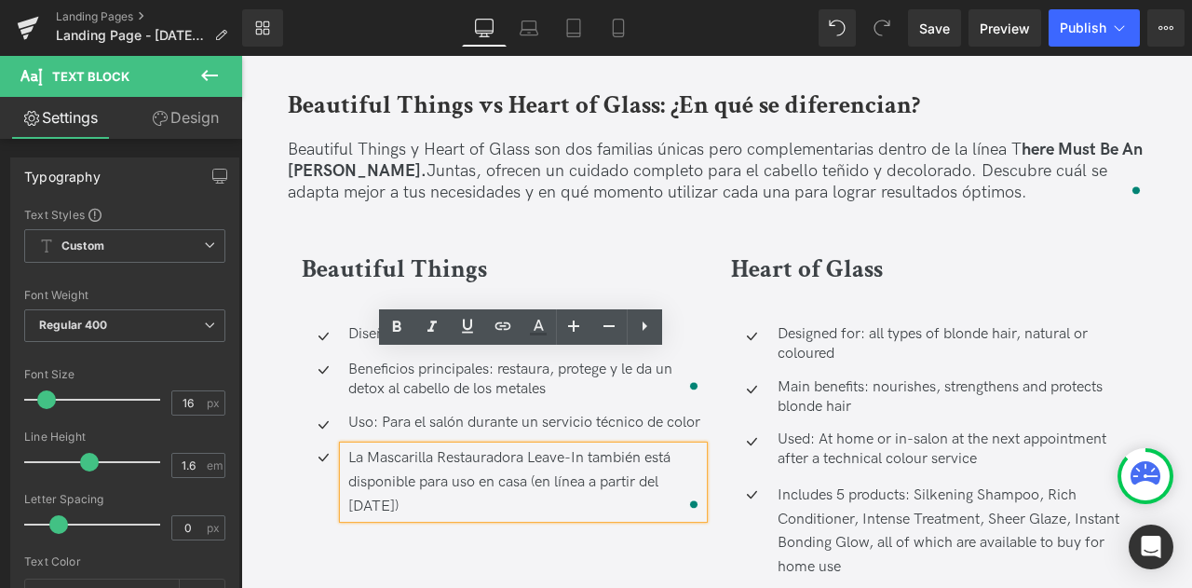
click at [378, 446] on div "La Mascarilla Restauradora Leave-In también está disponible para uso en casa (e…" at bounding box center [524, 482] width 360 height 72
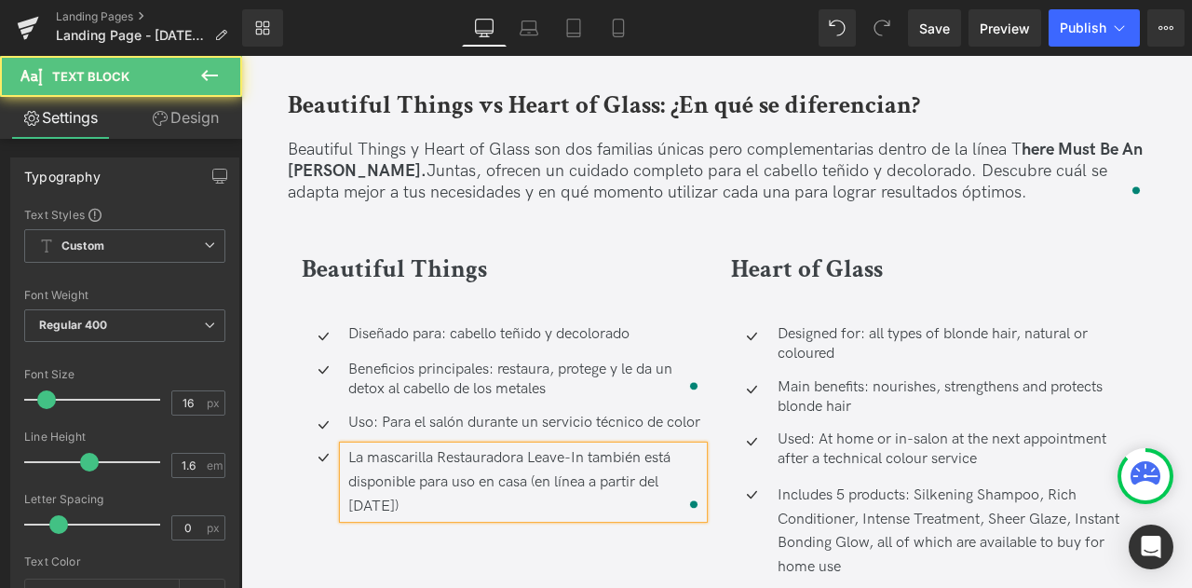
click at [443, 446] on div "La mascarilla Restauradora Leave-In también está disponible para uso en casa (e…" at bounding box center [524, 482] width 360 height 72
drag, startPoint x: 551, startPoint y: 387, endPoint x: 536, endPoint y: 385, distance: 15.0
click at [536, 446] on div "La mascarilla restauradora Leave-In también está disponible para uso en casa (e…" at bounding box center [524, 482] width 360 height 72
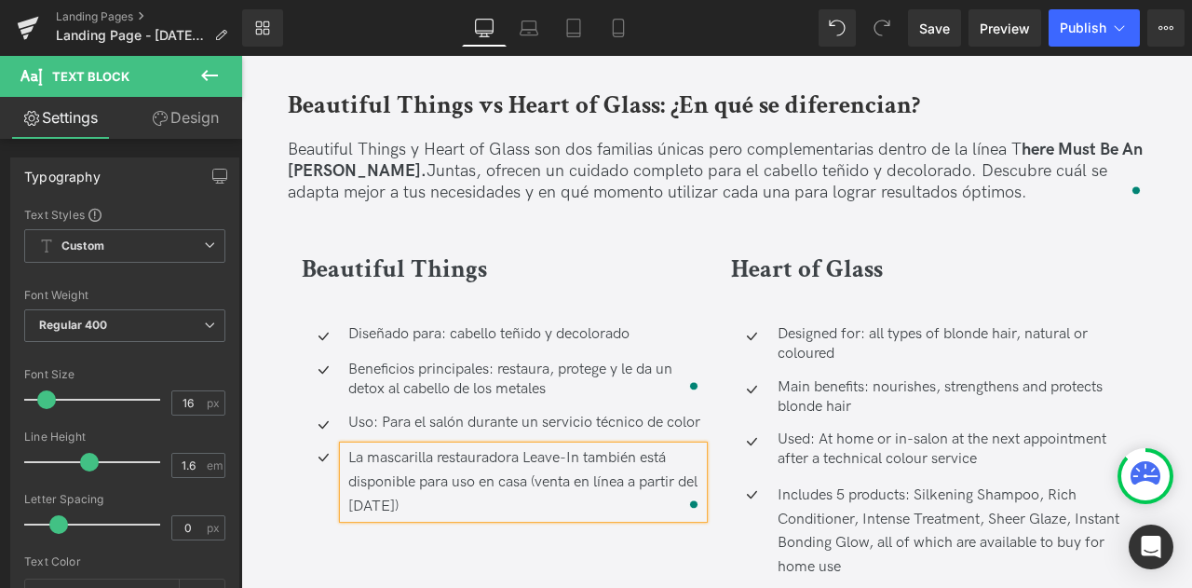
click at [488, 480] on div "Beautiful Things Heading Icon Diseñado para: cabello teñido y decolorado Text B…" at bounding box center [717, 429] width 858 height 413
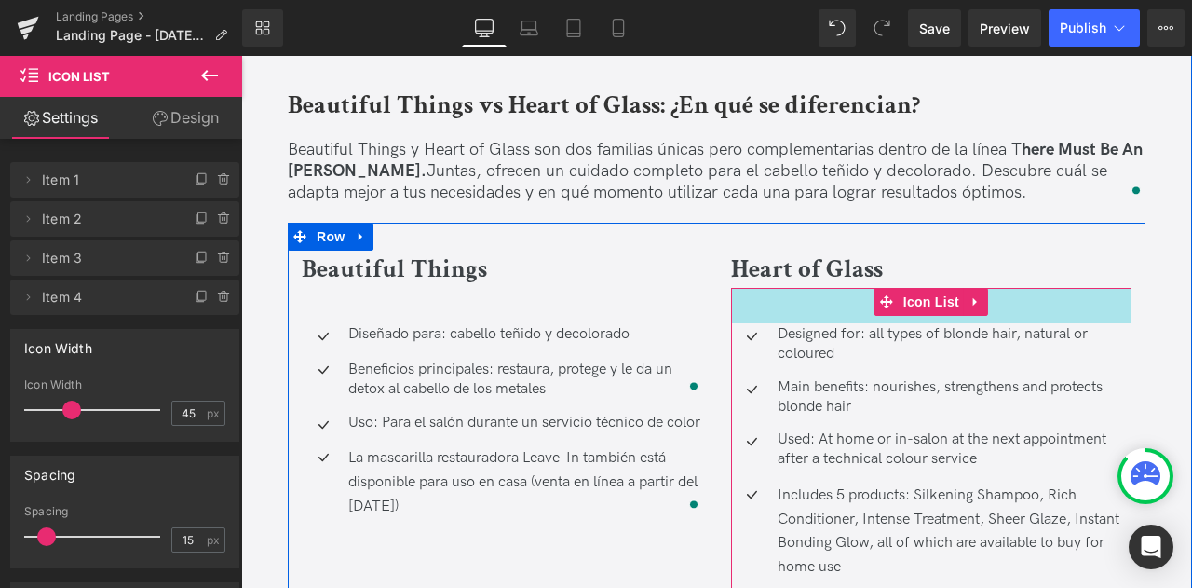
drag, startPoint x: 778, startPoint y: 236, endPoint x: 780, endPoint y: 193, distance: 42.9
click at [780, 288] on div "38px" at bounding box center [931, 305] width 401 height 35
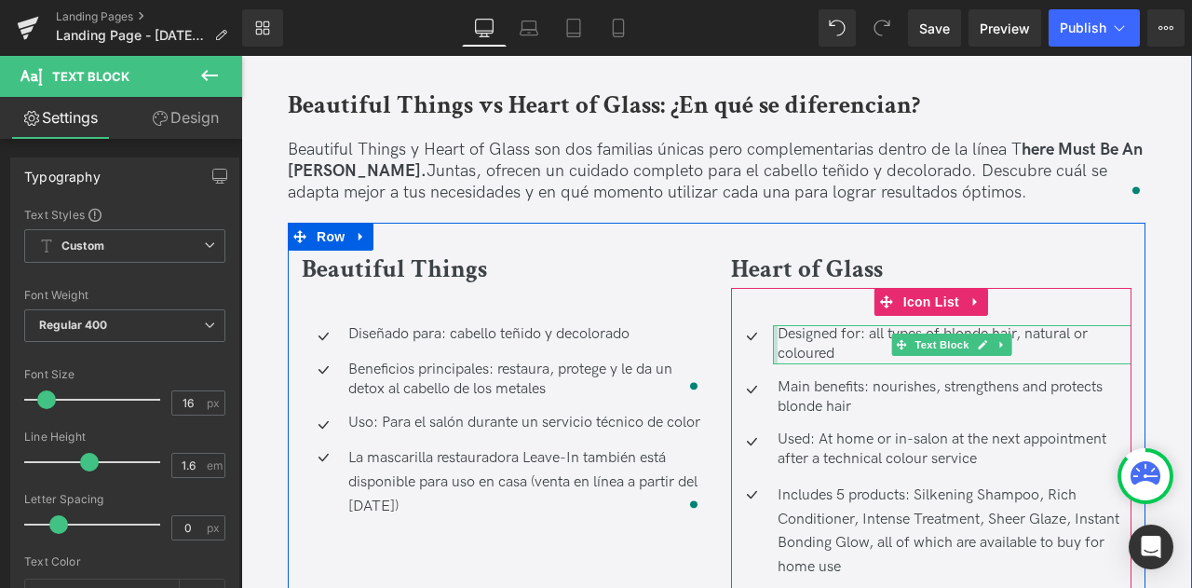
drag, startPoint x: 879, startPoint y: 464, endPoint x: 762, endPoint y: 211, distance: 278.4
click at [768, 325] on ul "Icon Designed for: all types of blonde hair, natural or coloured Text Block Ico…" at bounding box center [931, 458] width 401 height 267
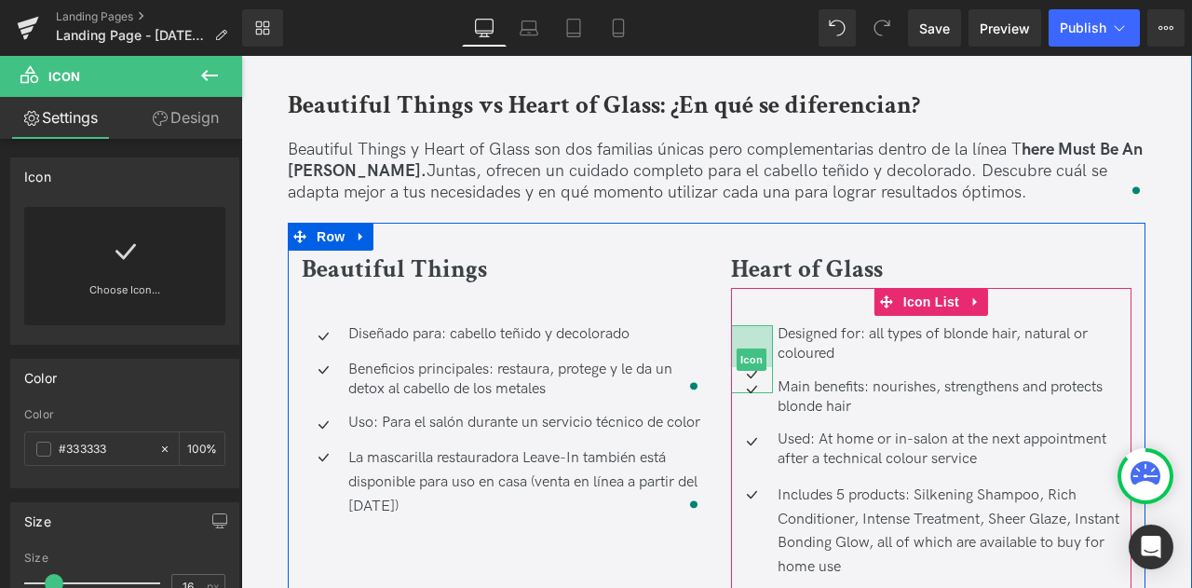
drag, startPoint x: 834, startPoint y: 288, endPoint x: 831, endPoint y: 245, distance: 42.9
click at [831, 325] on li "Icon 45px Designed for: all types of blonde hair, natural or coloured Text Block" at bounding box center [931, 344] width 401 height 39
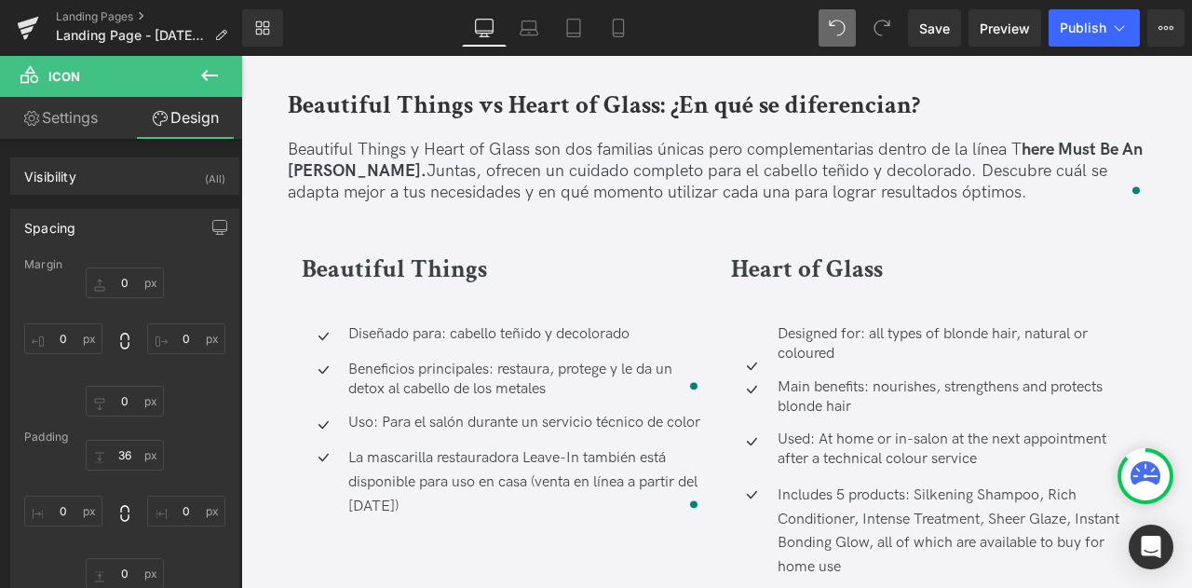
type input "0"
type input "105"
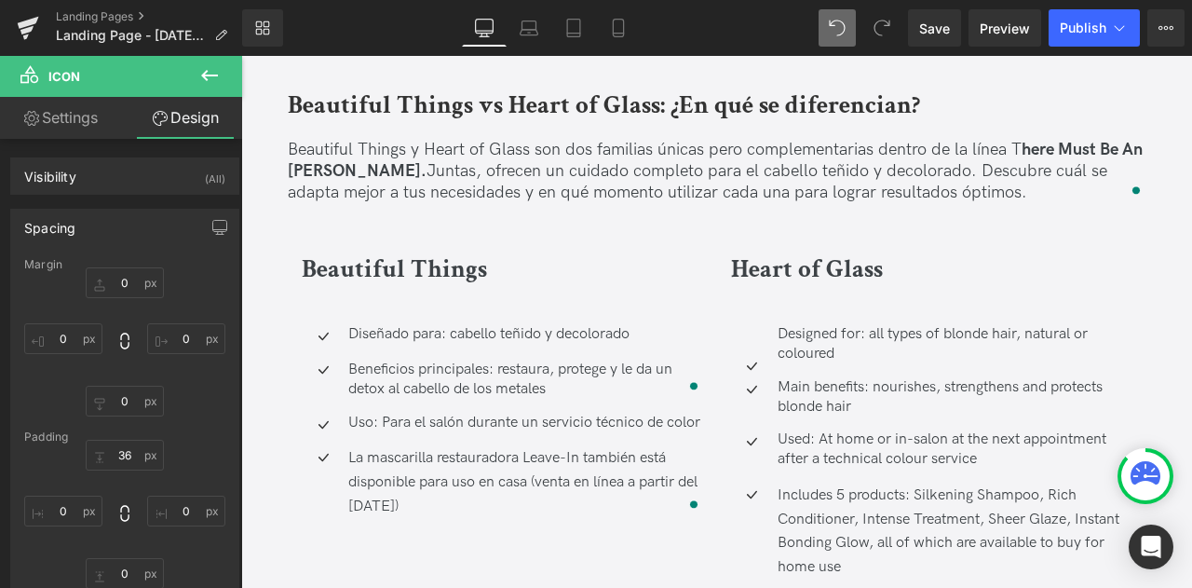
type input "0"
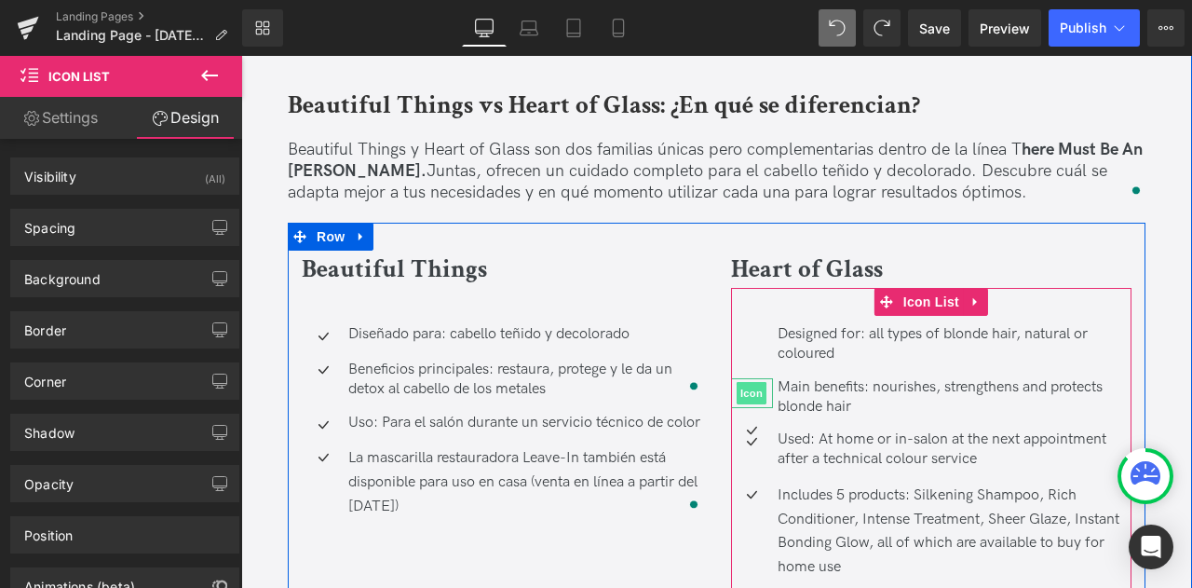
click at [748, 382] on span "Icon" at bounding box center [752, 393] width 30 height 22
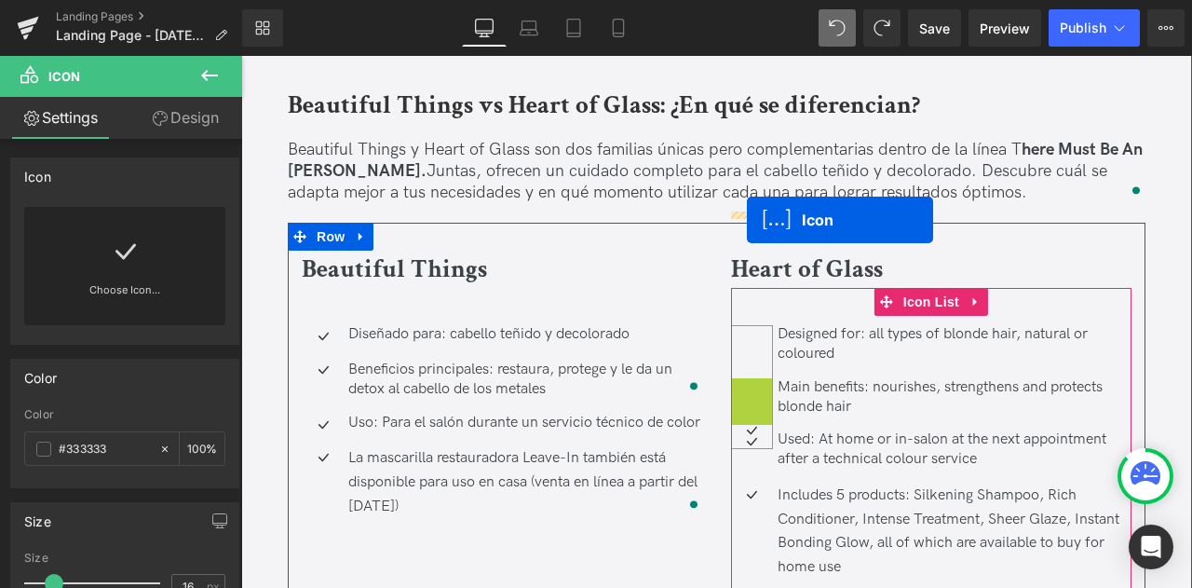
drag, startPoint x: 757, startPoint y: 280, endPoint x: 750, endPoint y: 222, distance: 59.1
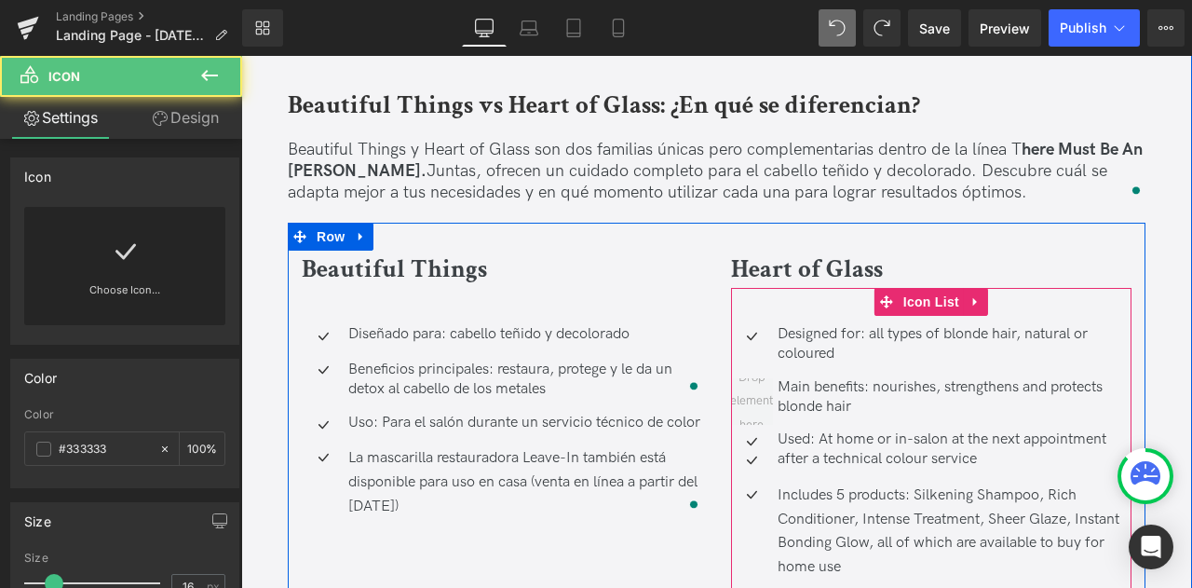
click at [789, 378] on div "Main benefits: nourishes, strengthens and protects blonde hair Text Block" at bounding box center [953, 397] width 360 height 39
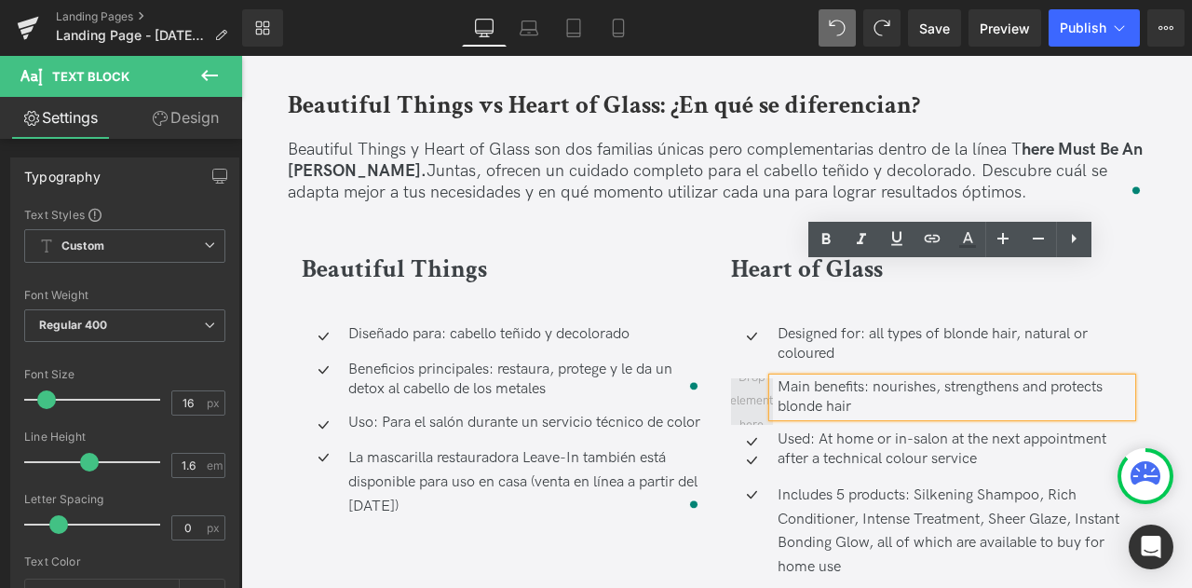
click at [744, 360] on span at bounding box center [752, 400] width 56 height 81
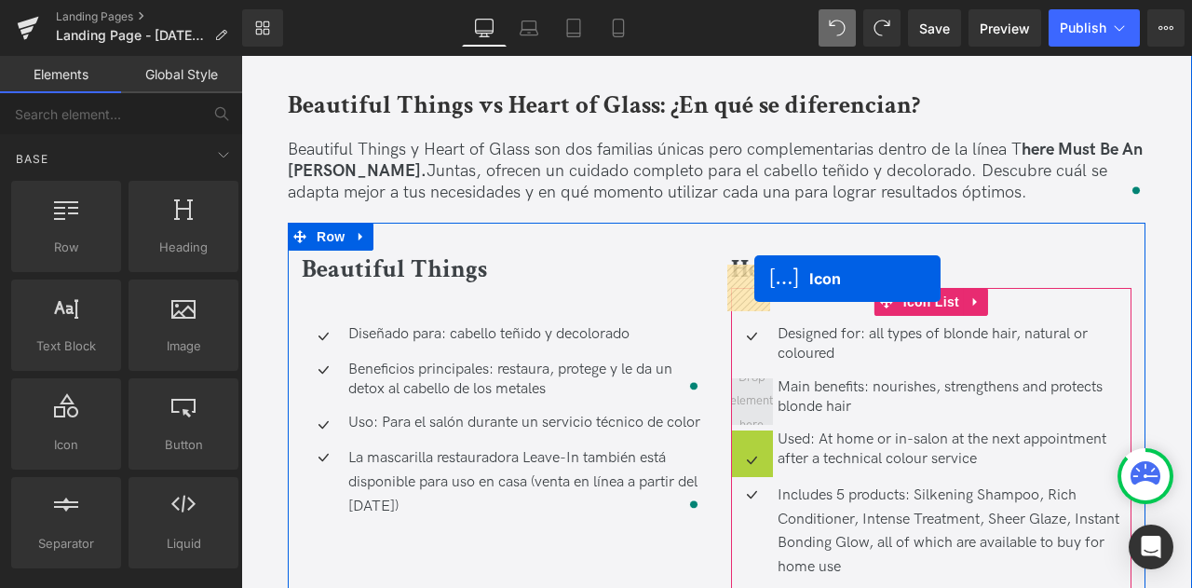
drag, startPoint x: 752, startPoint y: 331, endPoint x: 754, endPoint y: 278, distance: 52.2
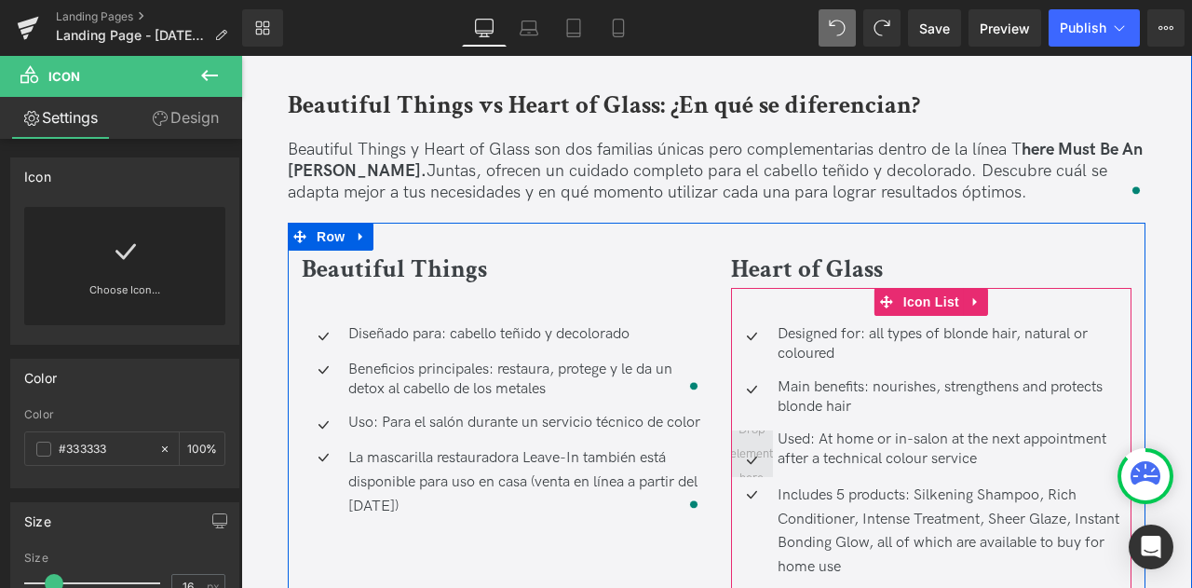
click at [759, 414] on span at bounding box center [752, 454] width 56 height 81
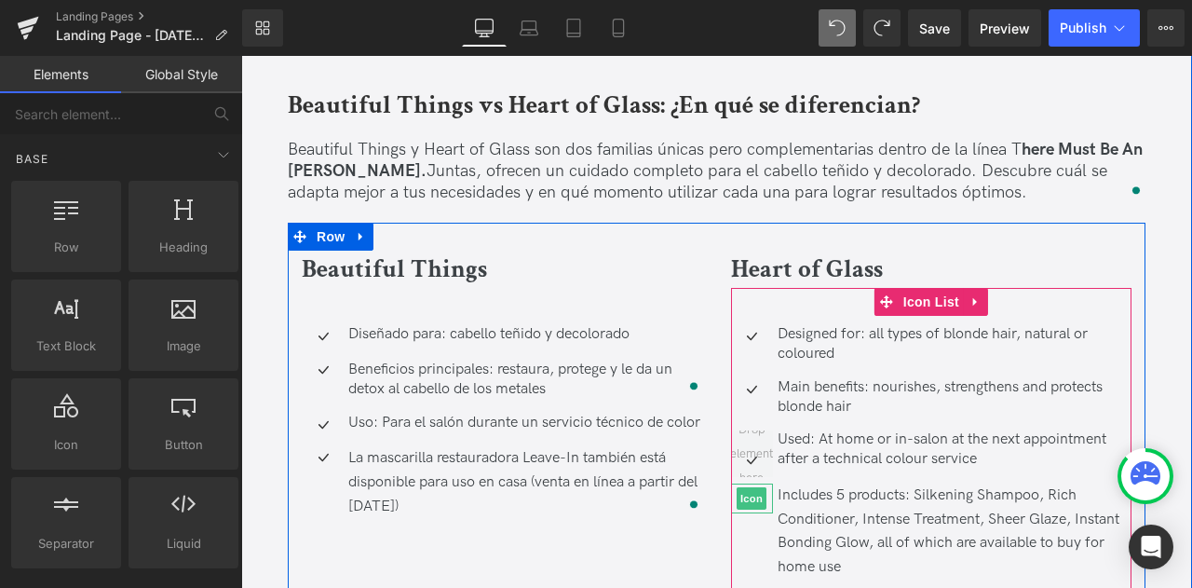
click at [754, 483] on div "Icon" at bounding box center [752, 498] width 42 height 30
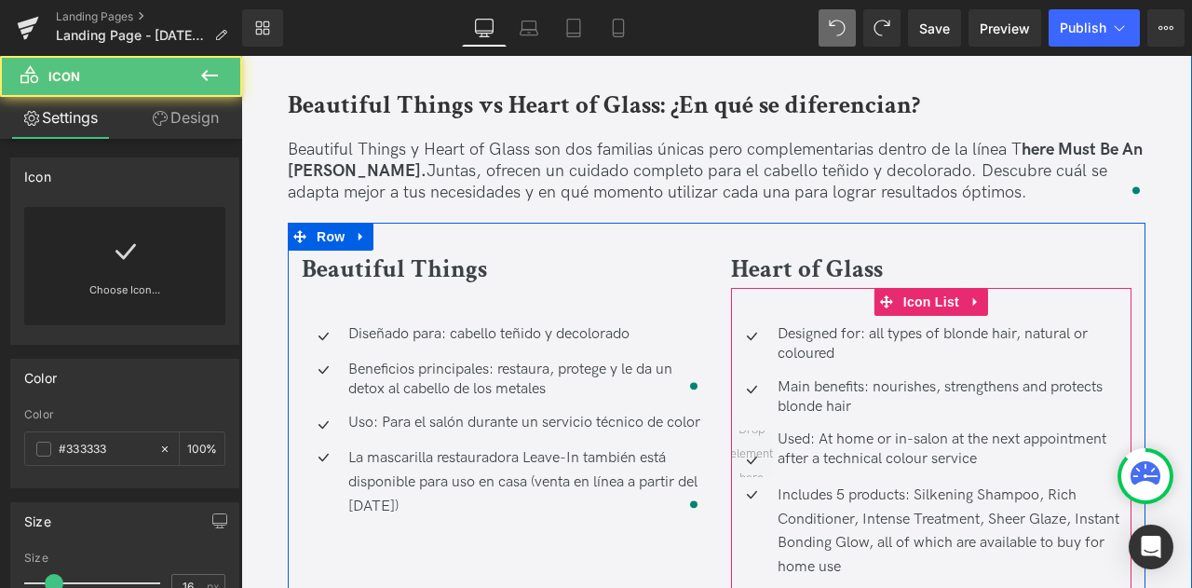
click at [740, 483] on div "Includes 5 products: Silkening Shampoo, Rich Conditioner, Intense Treatment, Sh…" at bounding box center [931, 530] width 401 height 95
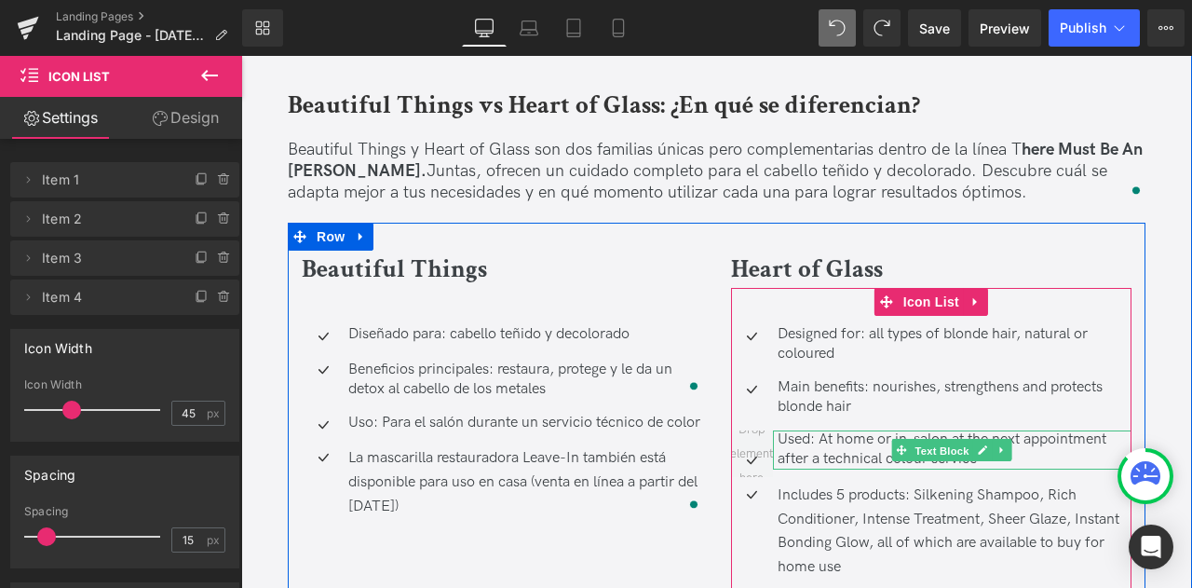
drag, startPoint x: 920, startPoint y: 337, endPoint x: 1384, endPoint y: 556, distance: 512.9
click at [920, 440] on span "Text Block" at bounding box center [942, 451] width 61 height 22
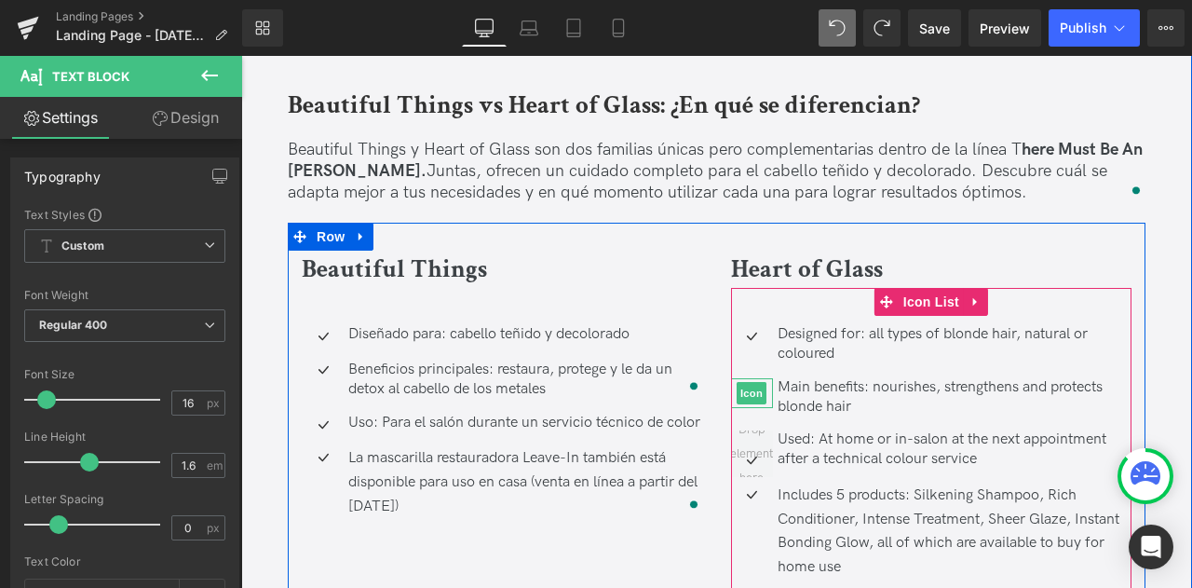
click at [751, 382] on span "Icon" at bounding box center [752, 393] width 30 height 22
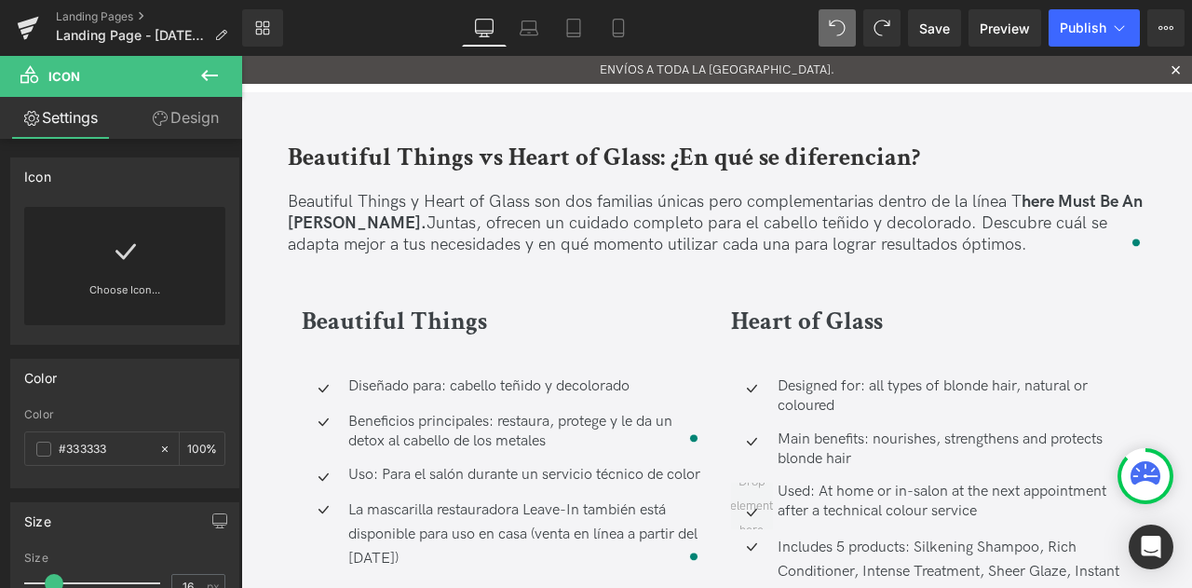
scroll to position [4564, 0]
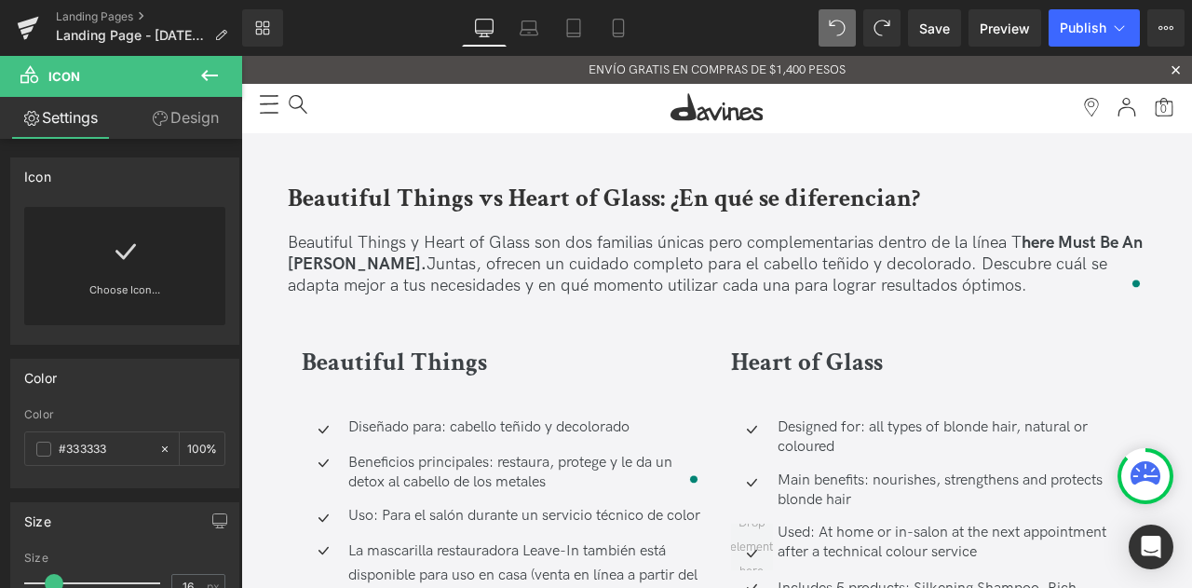
click at [939, 523] on div "Used: At home or in-salon at the next appointment after a technical colour serv…" at bounding box center [953, 542] width 360 height 39
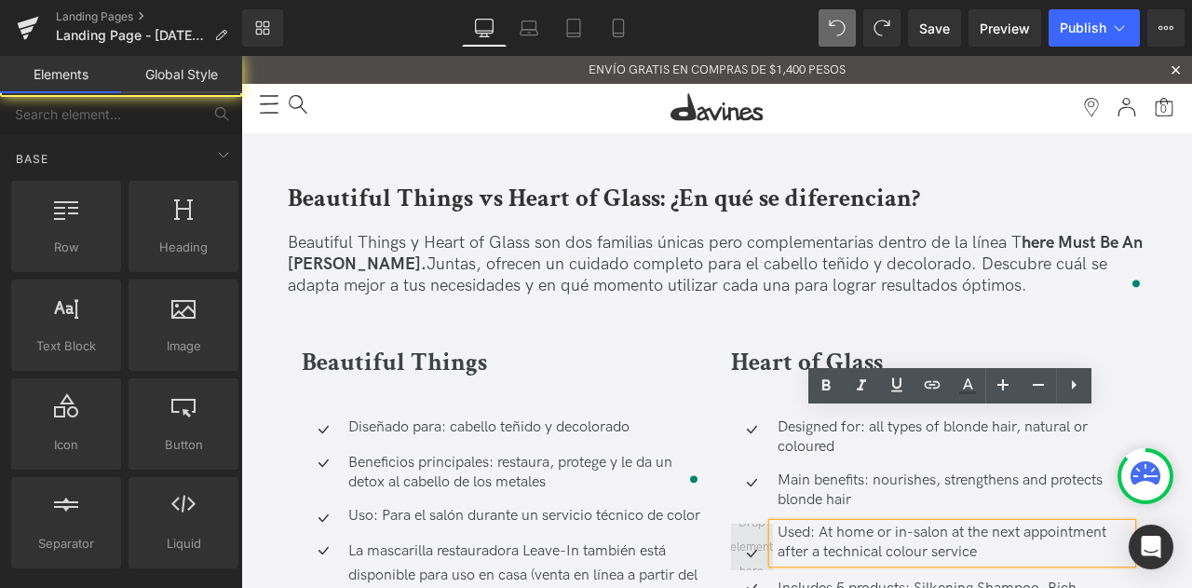
click at [754, 507] on span at bounding box center [752, 547] width 56 height 81
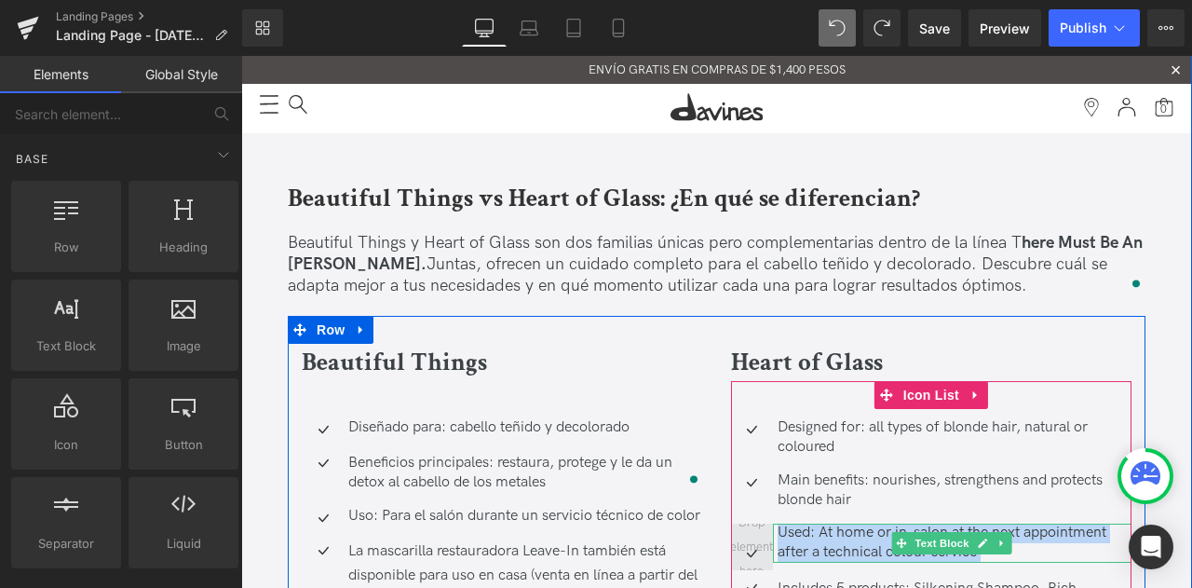
click at [769, 523] on li "Used: At home or in-salon at the next appointment after a technical colour serv…" at bounding box center [931, 542] width 401 height 39
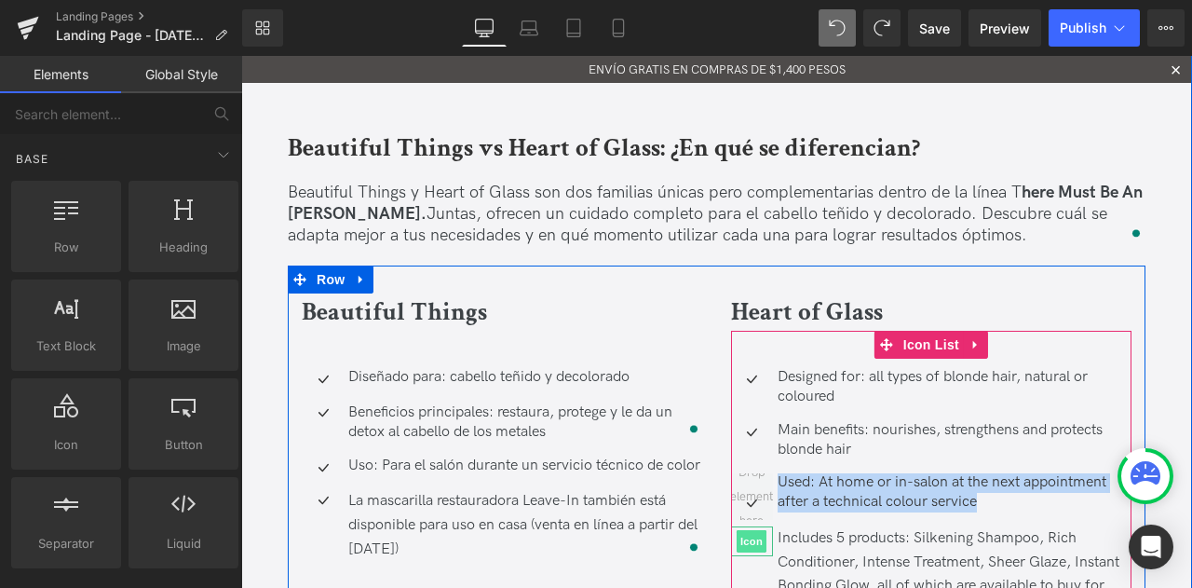
scroll to position [4750, 0]
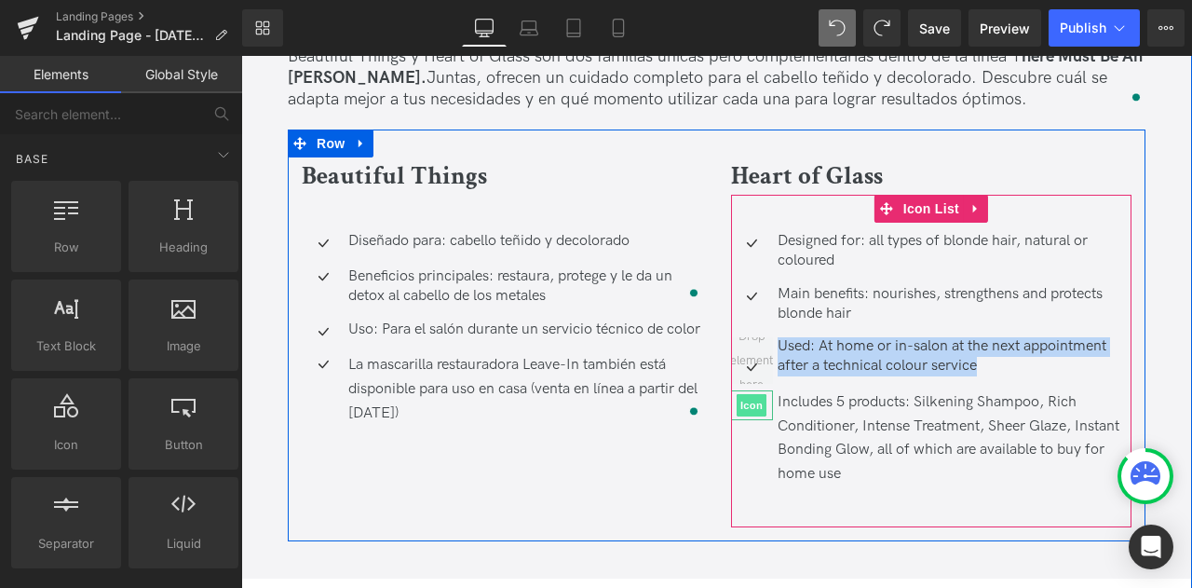
click at [754, 394] on span "Icon" at bounding box center [752, 405] width 30 height 22
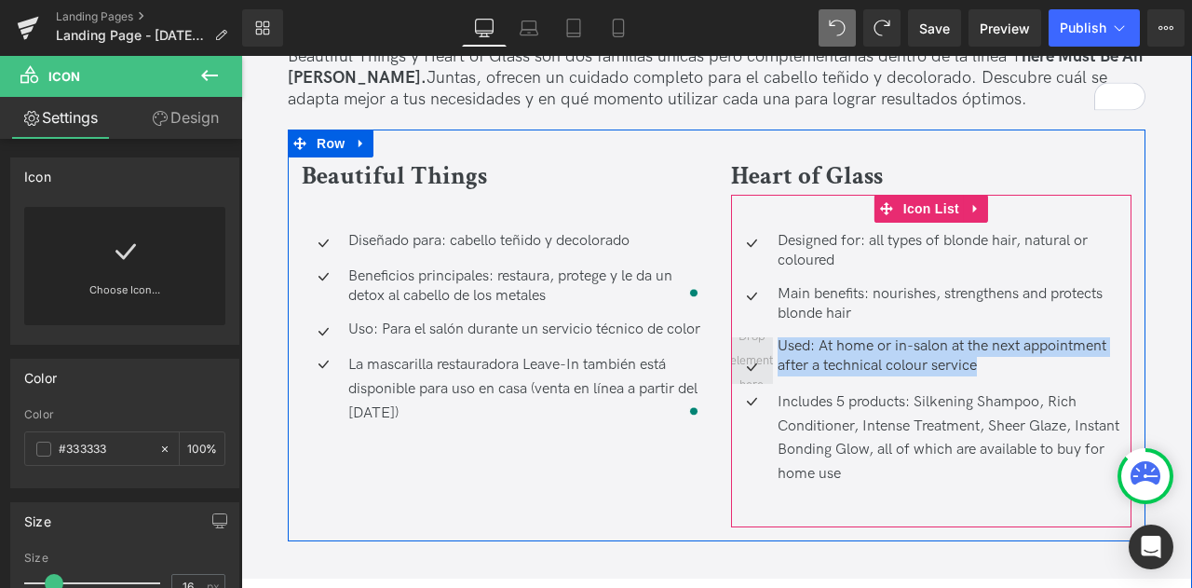
click at [748, 320] on span at bounding box center [752, 360] width 56 height 81
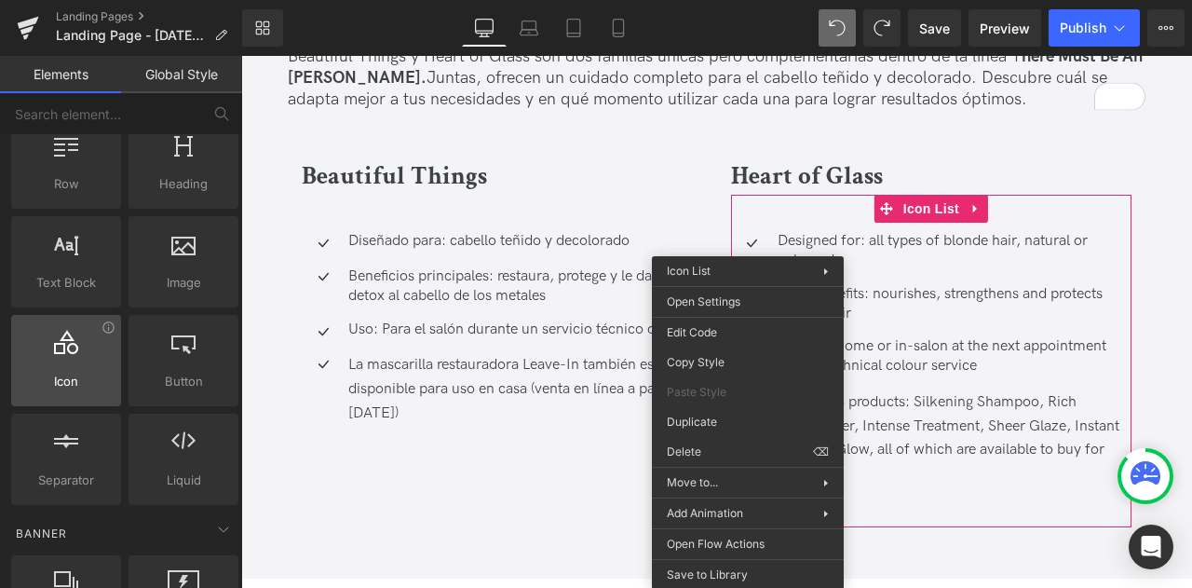
scroll to position [93, 0]
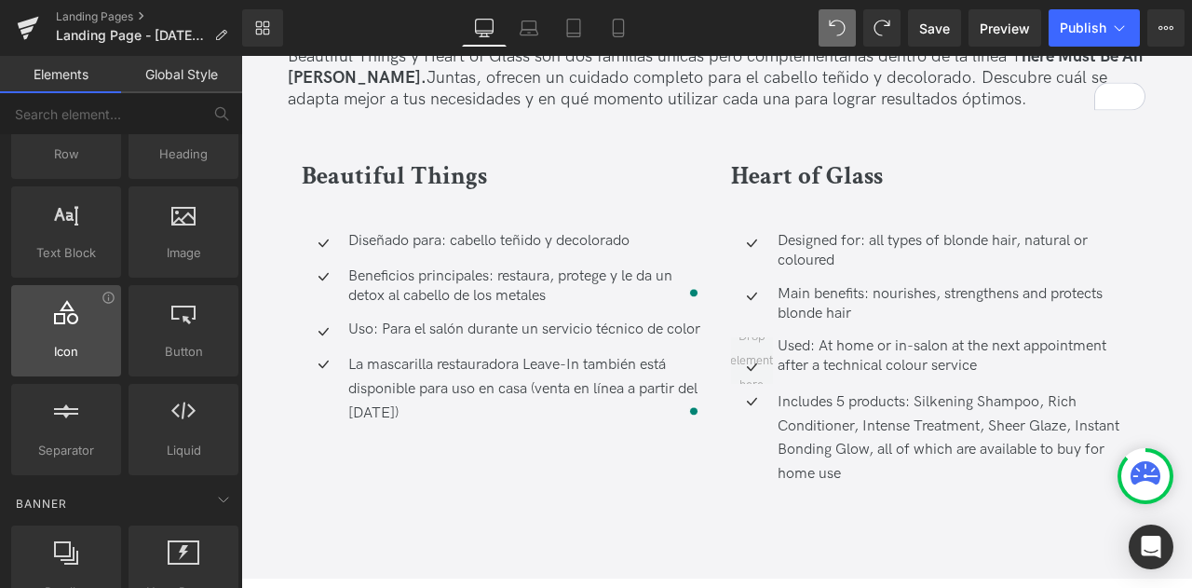
click at [72, 332] on div at bounding box center [66, 321] width 99 height 42
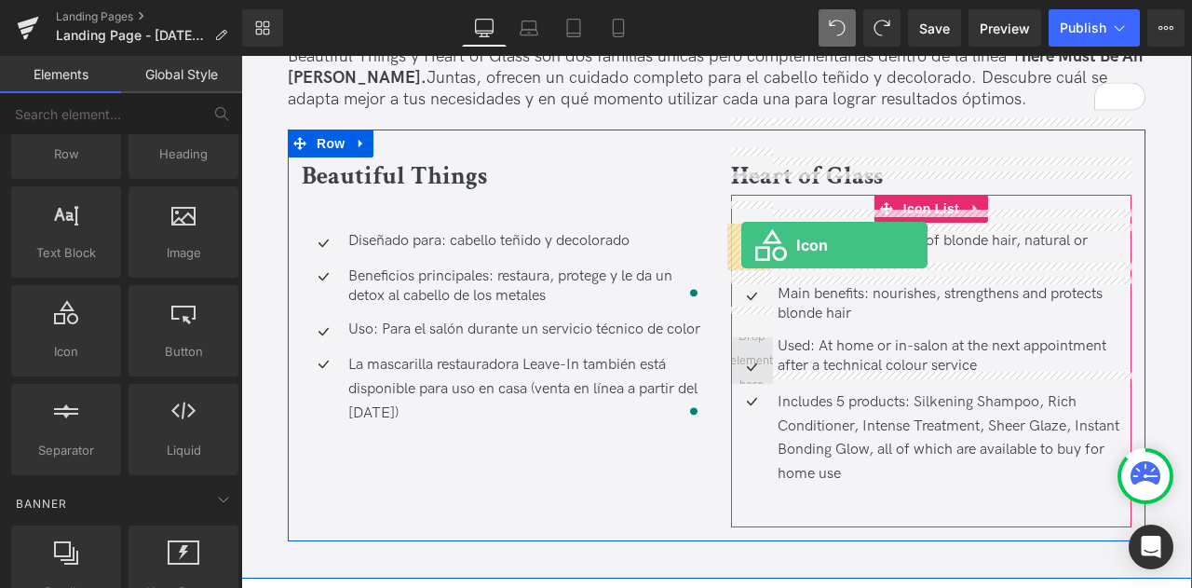
drag, startPoint x: 299, startPoint y: 401, endPoint x: 741, endPoint y: 245, distance: 469.3
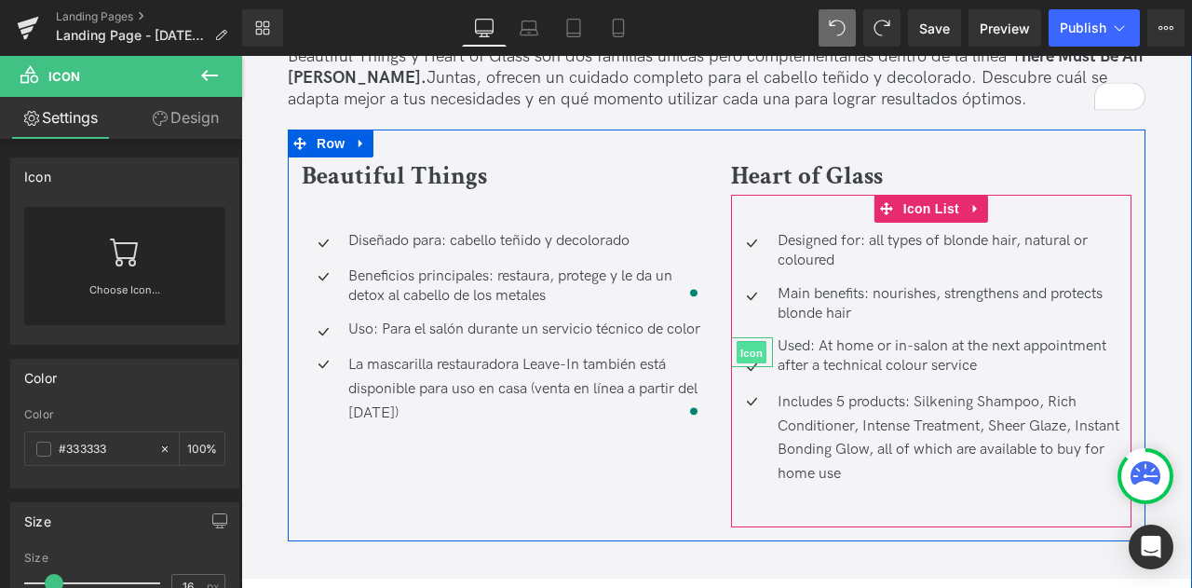
click at [756, 342] on span "Icon" at bounding box center [752, 353] width 30 height 22
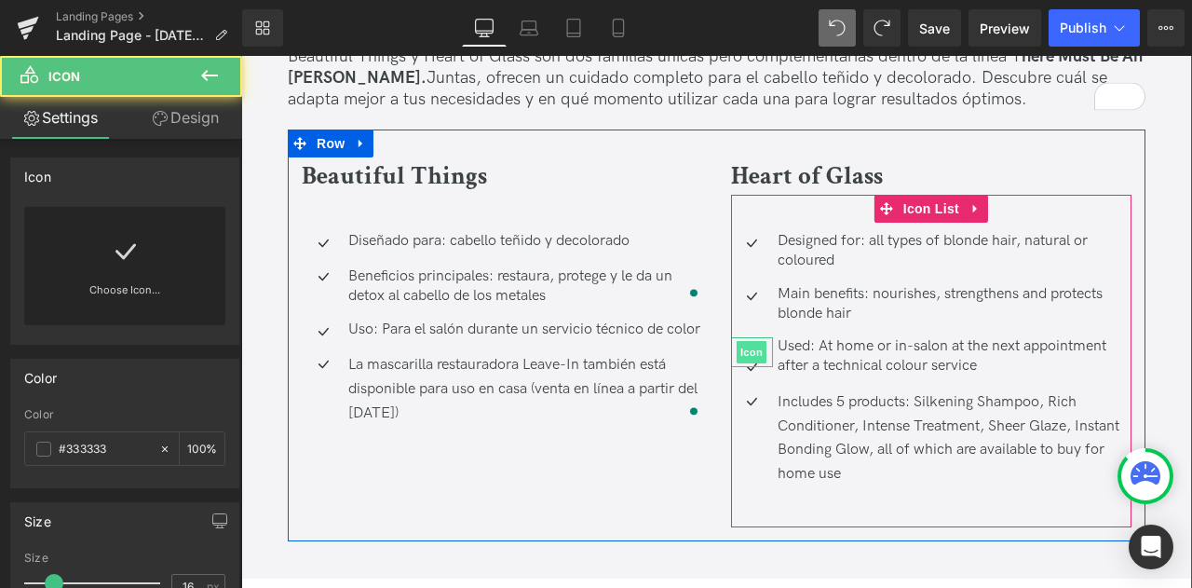
drag, startPoint x: 751, startPoint y: 271, endPoint x: 756, endPoint y: 247, distance: 24.9
click at [753, 239] on ul "Icon Icon Designed for: all types of blonde hair, natural or coloured Text Bloc…" at bounding box center [931, 365] width 401 height 267
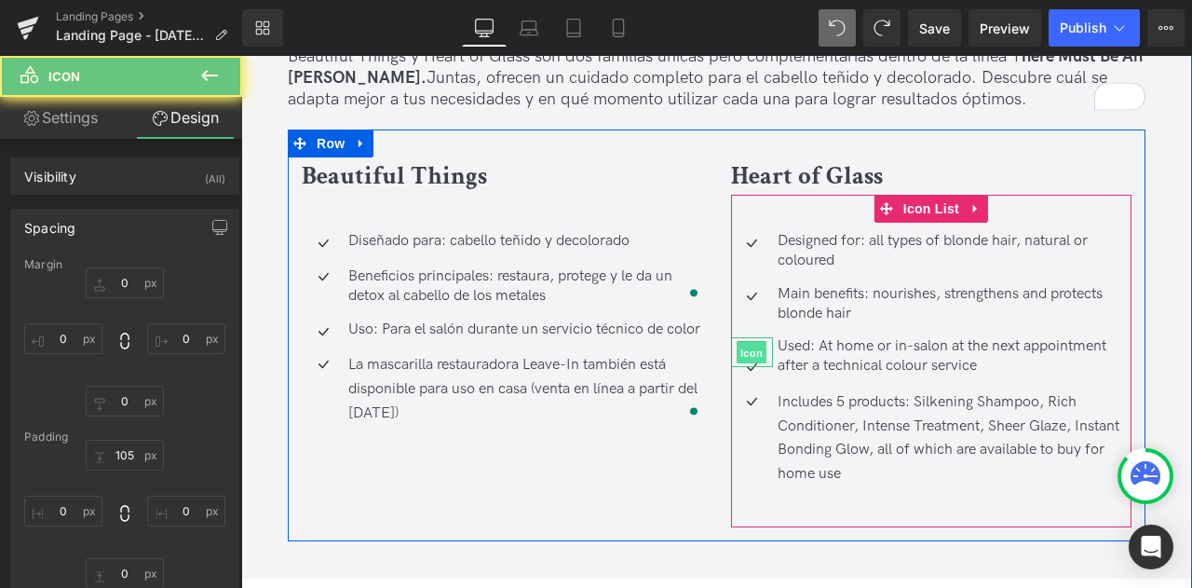
click at [750, 342] on span "Icon" at bounding box center [752, 353] width 30 height 22
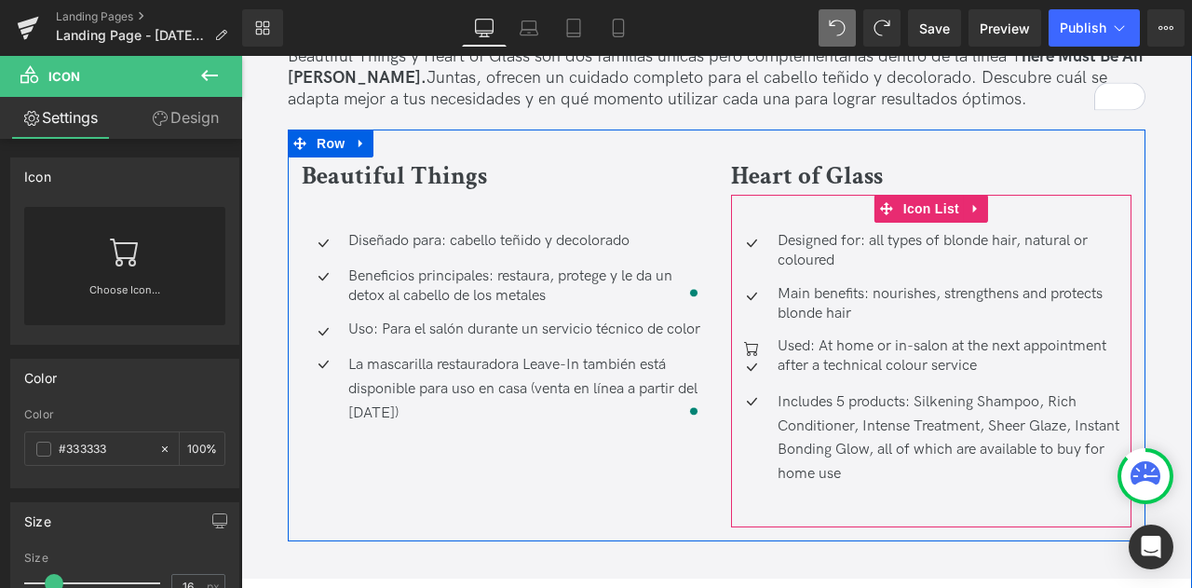
click at [753, 337] on div "Icon" at bounding box center [752, 352] width 42 height 30
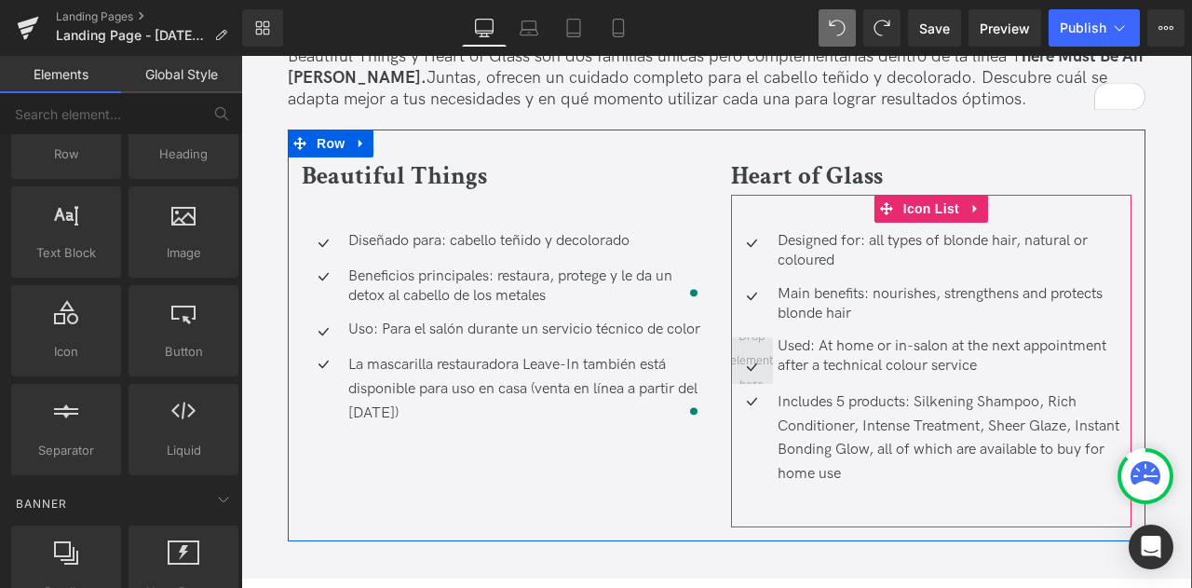
click at [751, 320] on span at bounding box center [752, 360] width 56 height 81
click at [747, 313] on span "Icon" at bounding box center [752, 324] width 30 height 22
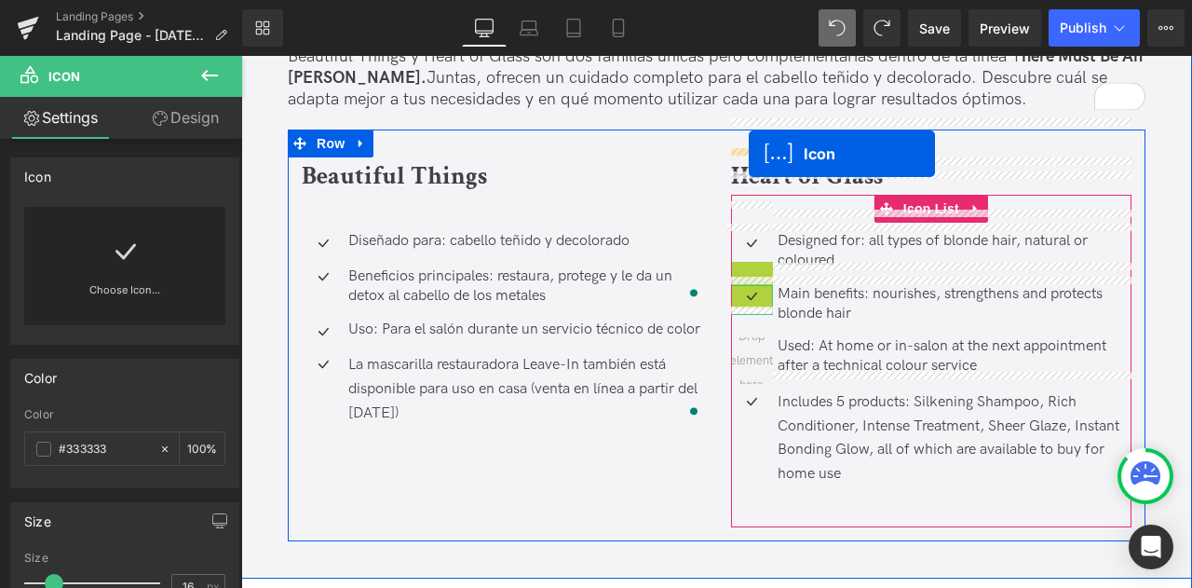
drag, startPoint x: 749, startPoint y: 213, endPoint x: 749, endPoint y: 154, distance: 59.6
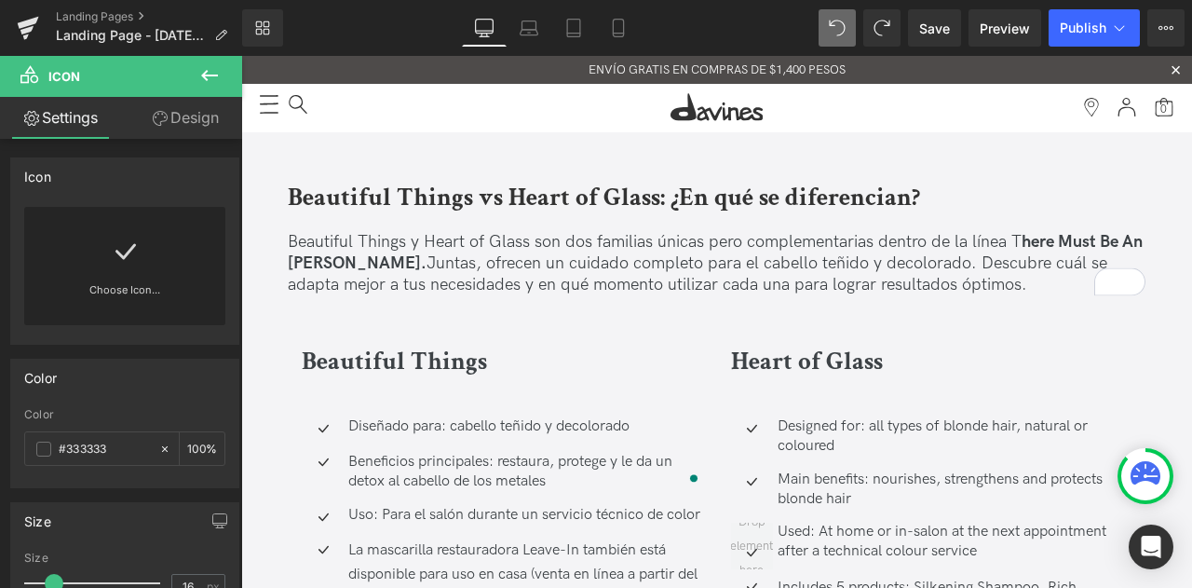
scroll to position [4657, 0]
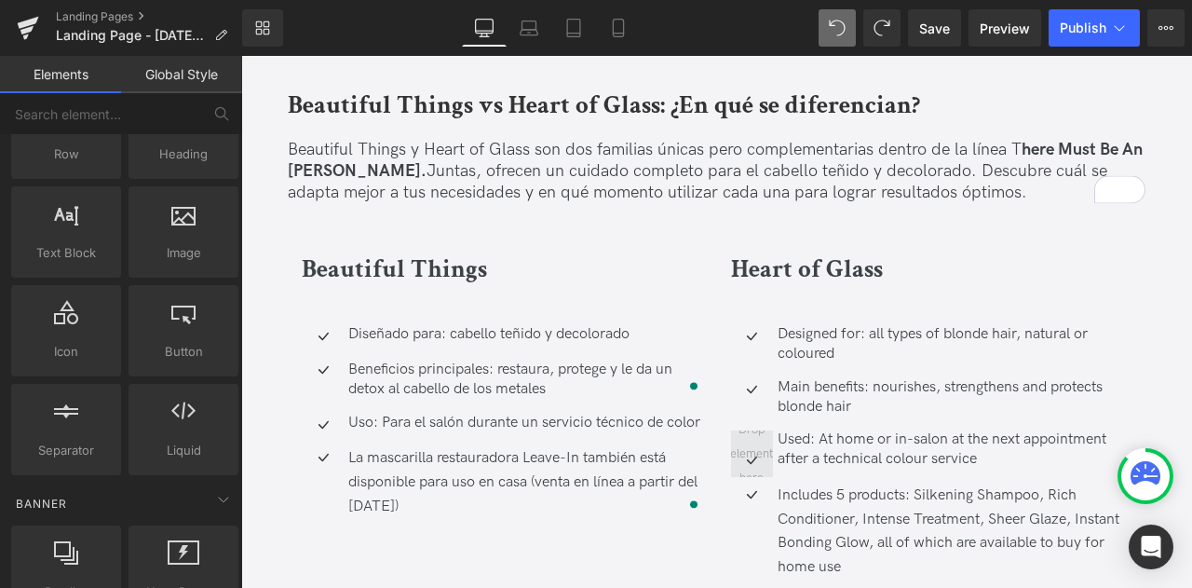
click at [749, 414] on span at bounding box center [752, 454] width 56 height 81
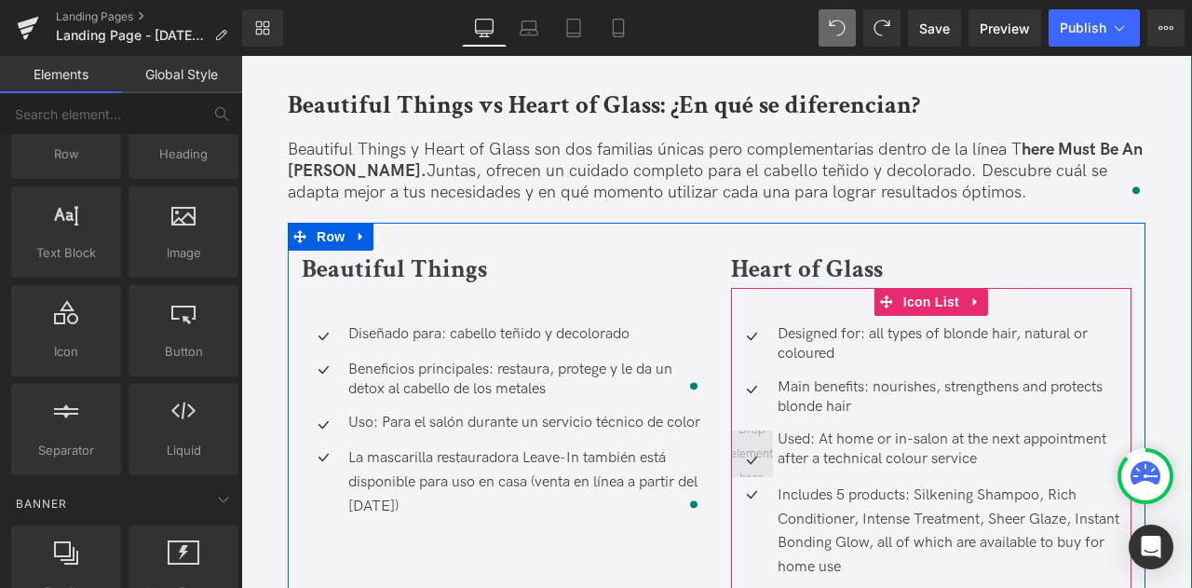
click at [756, 414] on span at bounding box center [752, 454] width 56 height 81
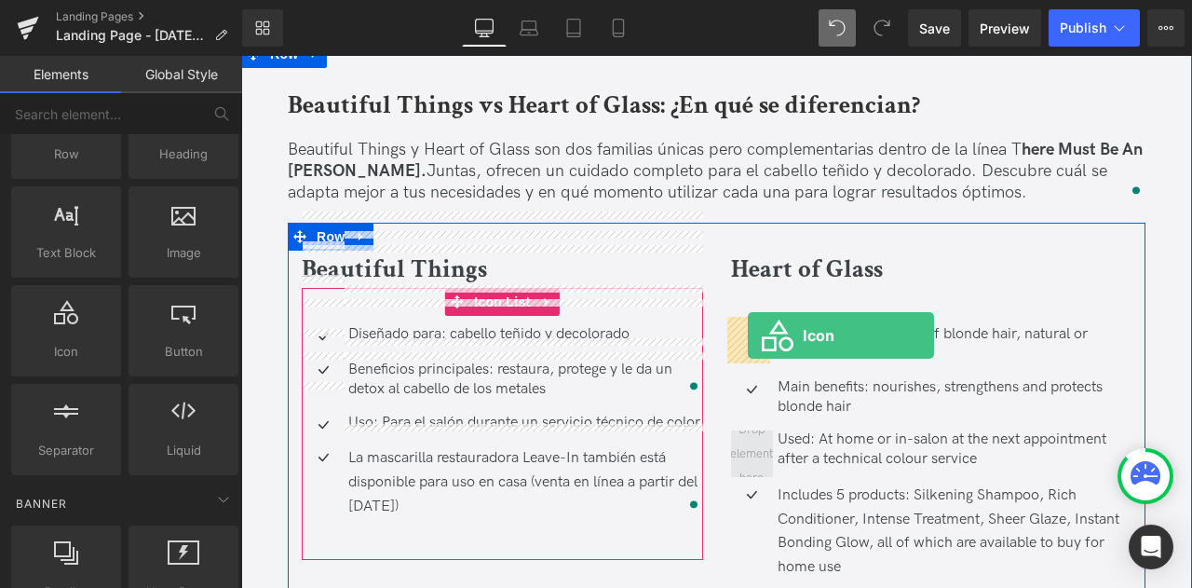
drag, startPoint x: 296, startPoint y: 385, endPoint x: 748, endPoint y: 336, distance: 454.3
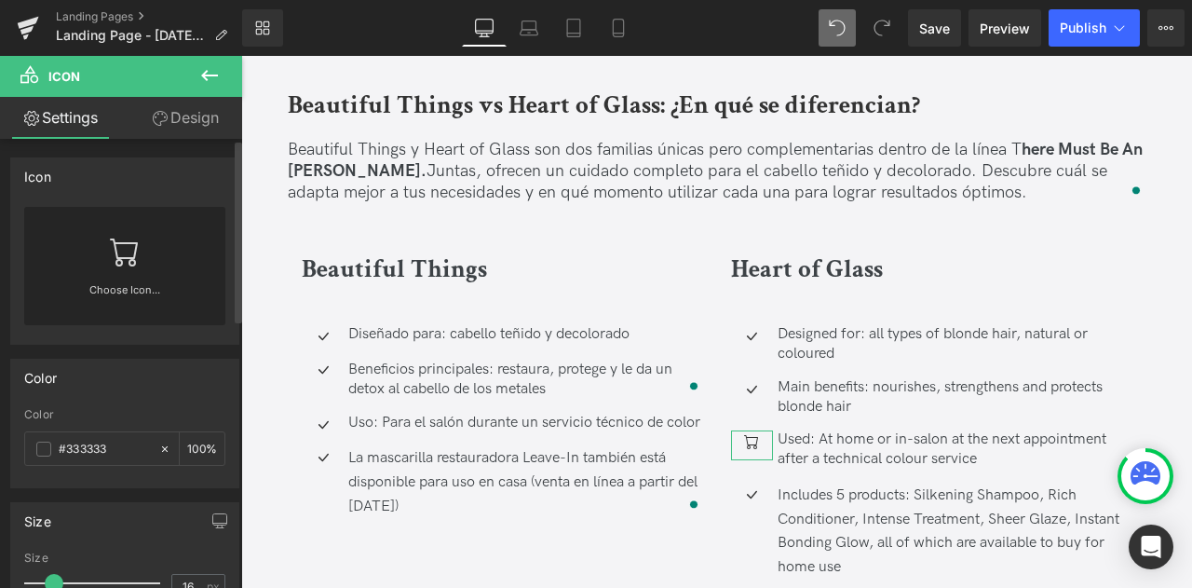
click at [125, 274] on link at bounding box center [125, 244] width 30 height 75
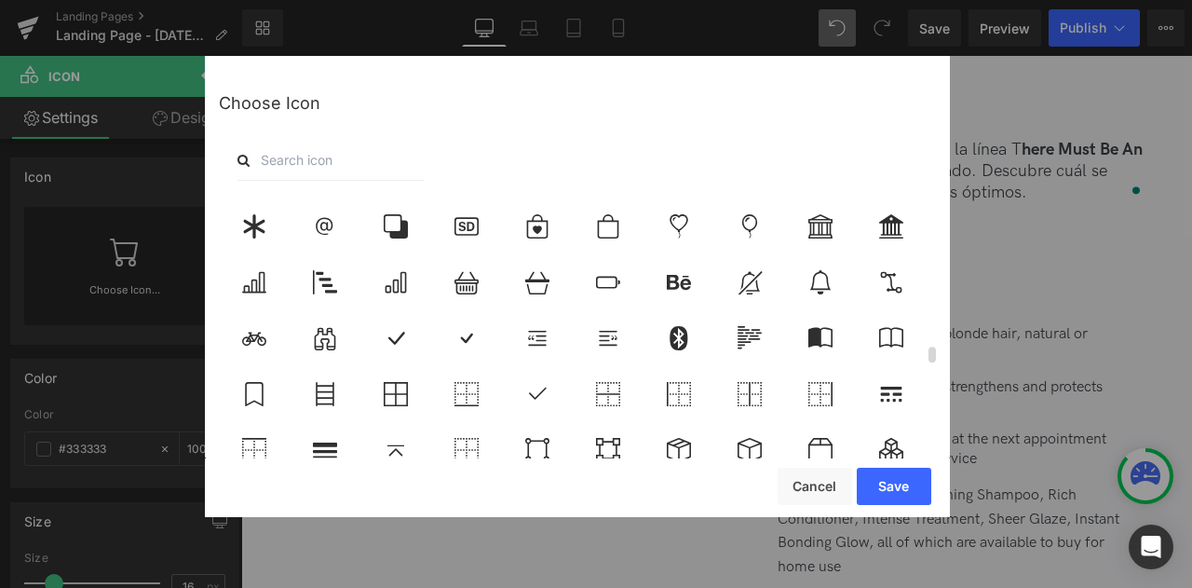
scroll to position [3260, 0]
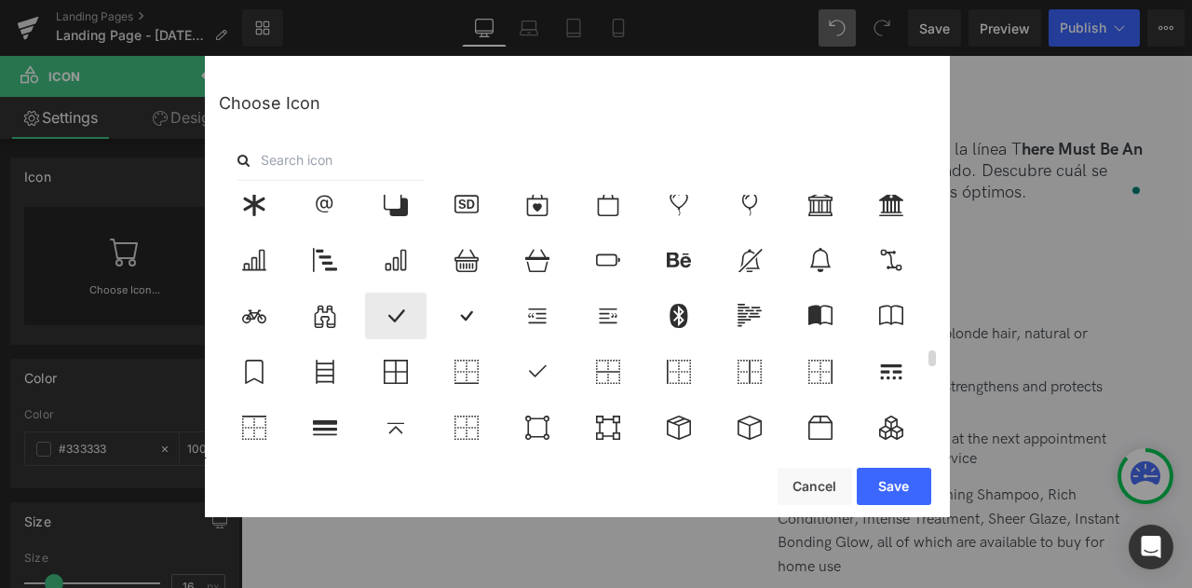
click at [408, 318] on icon at bounding box center [395, 316] width 39 height 24
click at [872, 480] on button "Save" at bounding box center [894, 486] width 75 height 37
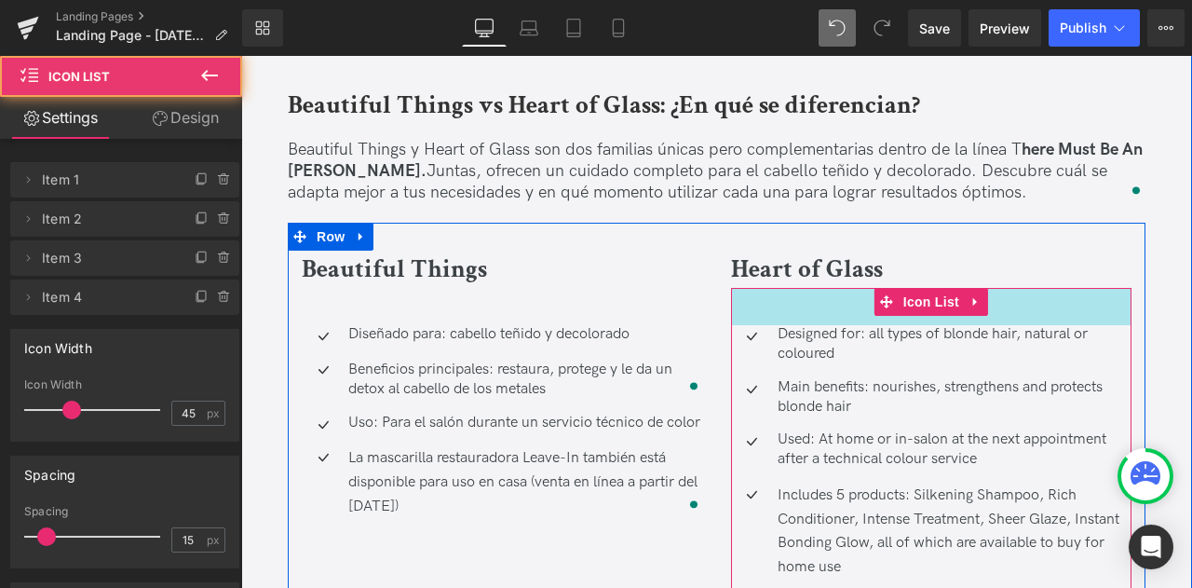
click at [780, 288] on div "40px" at bounding box center [931, 306] width 401 height 37
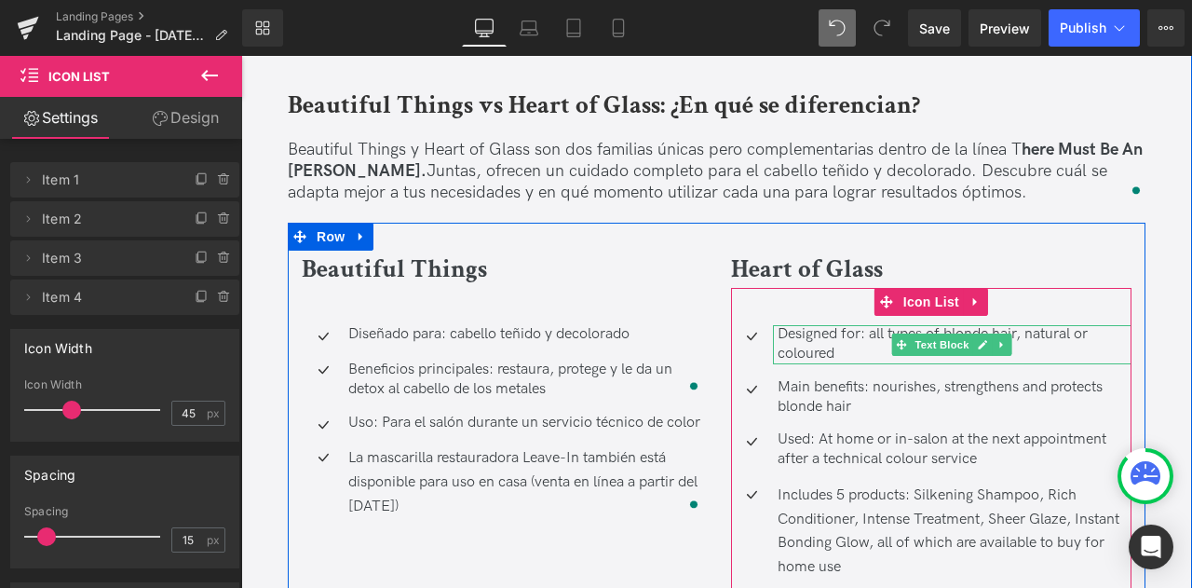
click at [779, 325] on p "Designed for: all types of blonde hair, natural or coloured" at bounding box center [955, 344] width 355 height 39
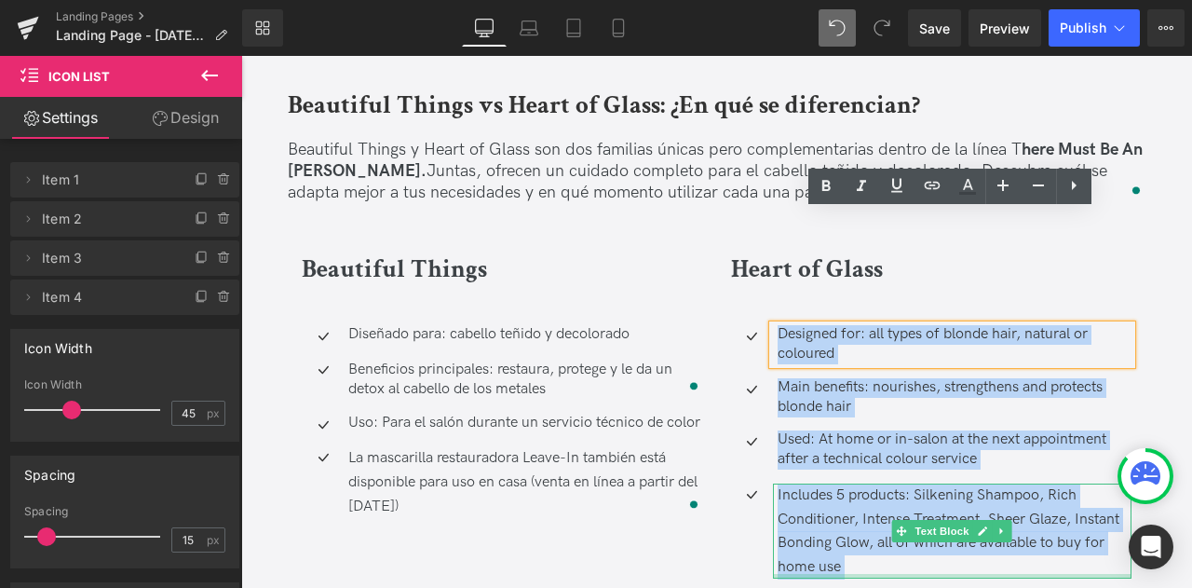
drag, startPoint x: 791, startPoint y: 230, endPoint x: 939, endPoint y: 462, distance: 275.2
click at [939, 462] on div "Icon Designed for: all types of blonde hair, natural or coloured Text Block Ico…" at bounding box center [931, 454] width 401 height 333
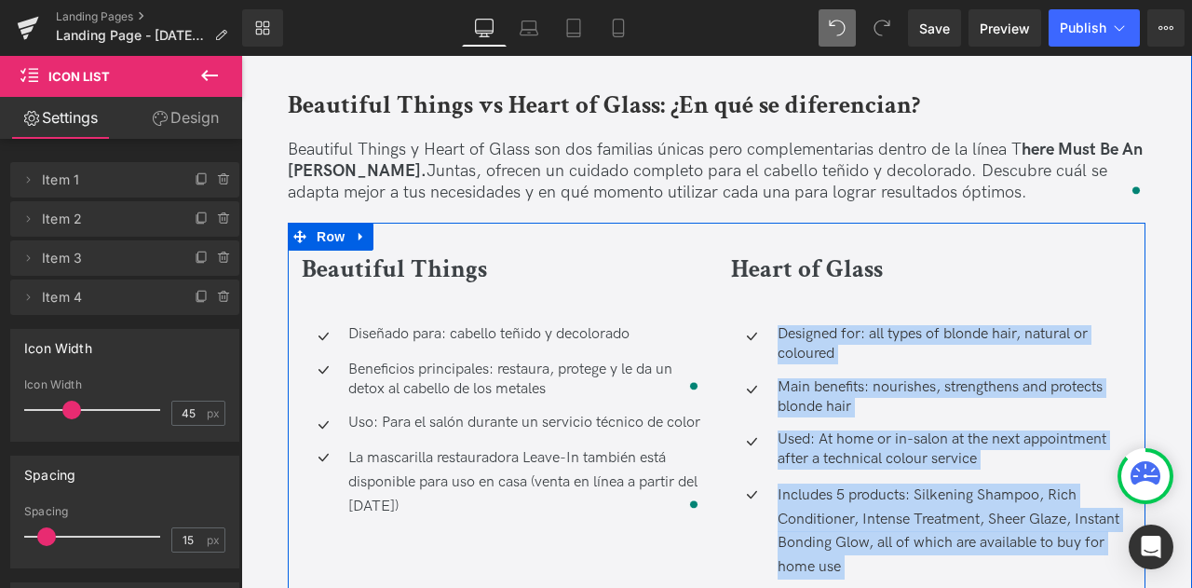
drag, startPoint x: 1103, startPoint y: 308, endPoint x: 818, endPoint y: 269, distance: 287.7
click at [818, 378] on p "Main benefits: nourishes, strengthens and protects blonde hair" at bounding box center [955, 397] width 355 height 39
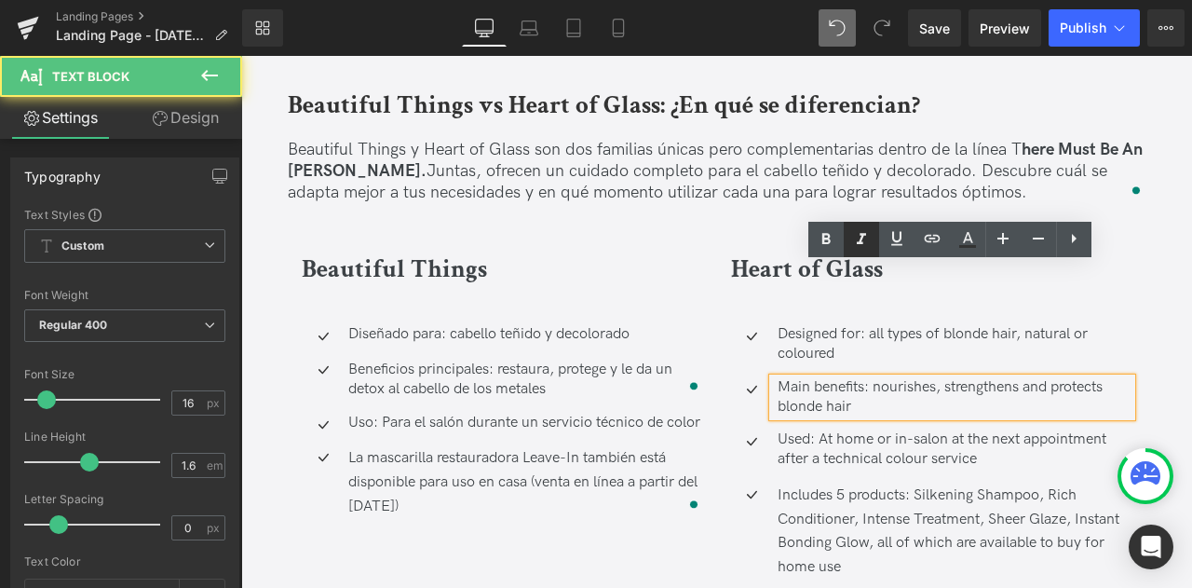
click at [862, 252] on link at bounding box center [861, 239] width 35 height 35
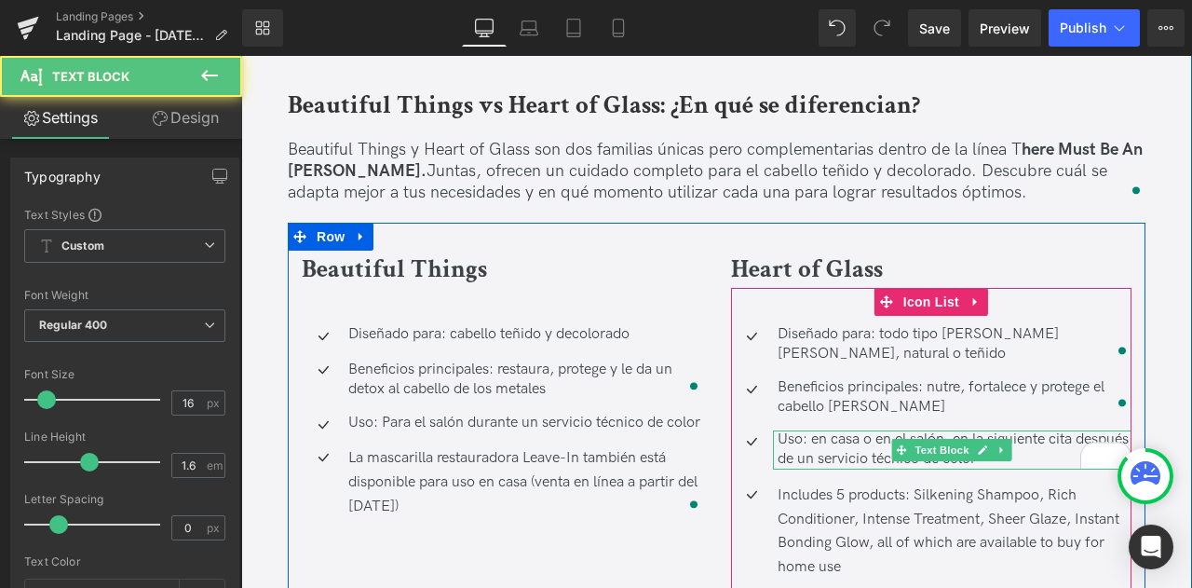
click at [1069, 430] on p "Uso: en casa o en el salón, en la siguiente cita después de un servicio técnico…" at bounding box center [955, 449] width 355 height 39
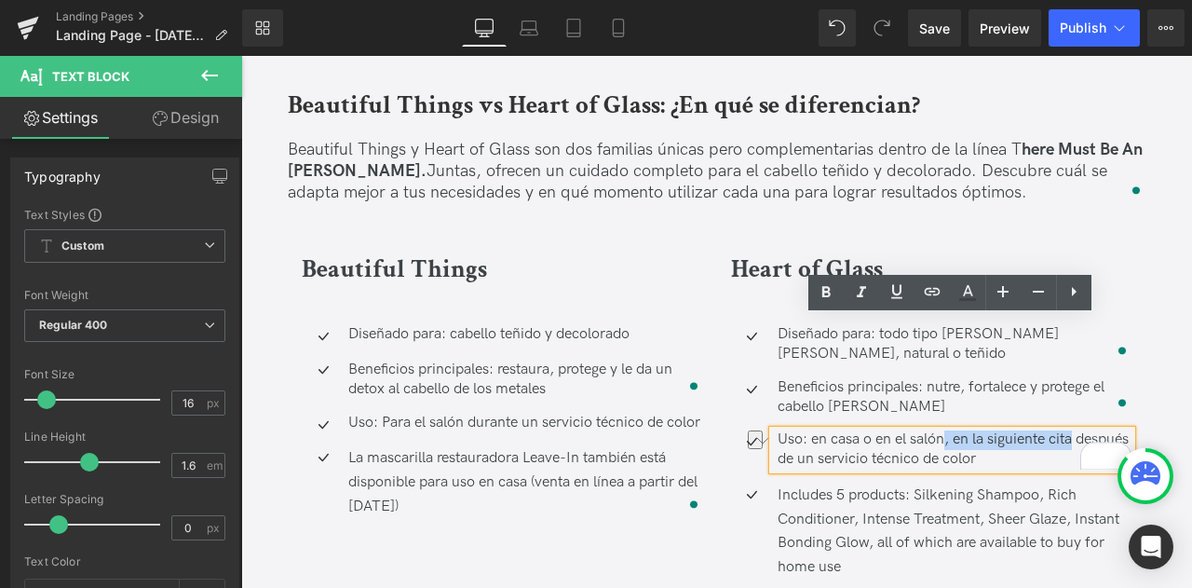
drag, startPoint x: 1076, startPoint y: 333, endPoint x: 943, endPoint y: 329, distance: 133.2
click at [943, 430] on p "Uso: en casa o en el salón, en la siguiente cita después de un servicio técnico…" at bounding box center [955, 449] width 355 height 39
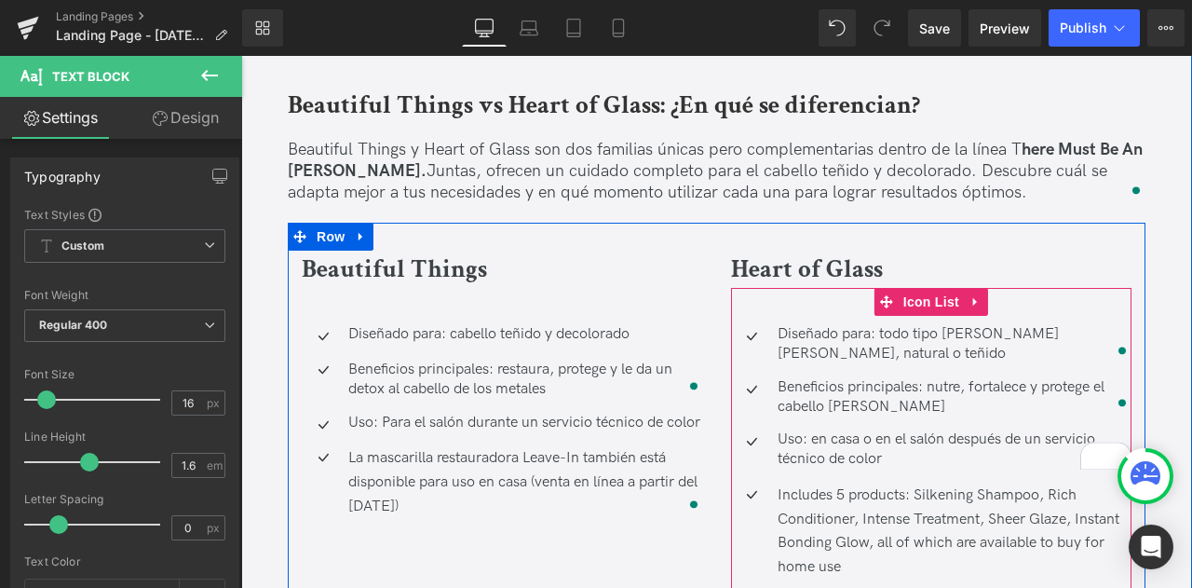
drag, startPoint x: 883, startPoint y: 426, endPoint x: 829, endPoint y: 470, distance: 70.1
click at [883, 483] on div "Includes 5 products: Silkening Shampoo, Rich Conditioner, Intense Treatment, Sh…" at bounding box center [953, 530] width 360 height 95
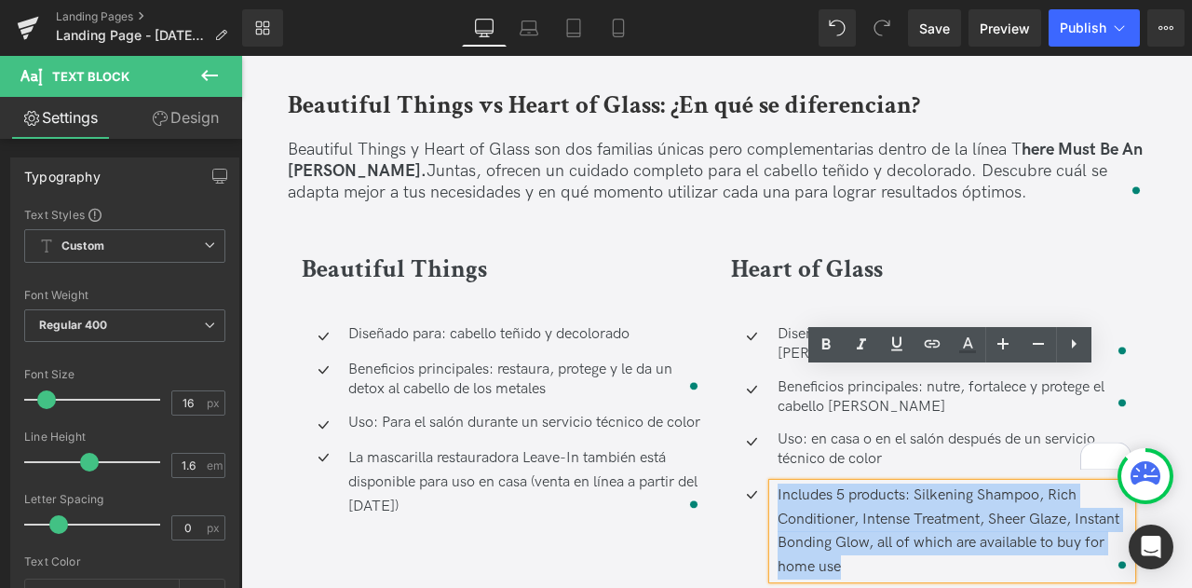
drag, startPoint x: 847, startPoint y: 454, endPoint x: 772, endPoint y: 377, distance: 106.7
click at [773, 483] on div "Includes 5 products: Silkening Shampoo, Rich Conditioner, Intense Treatment, Sh…" at bounding box center [953, 530] width 360 height 95
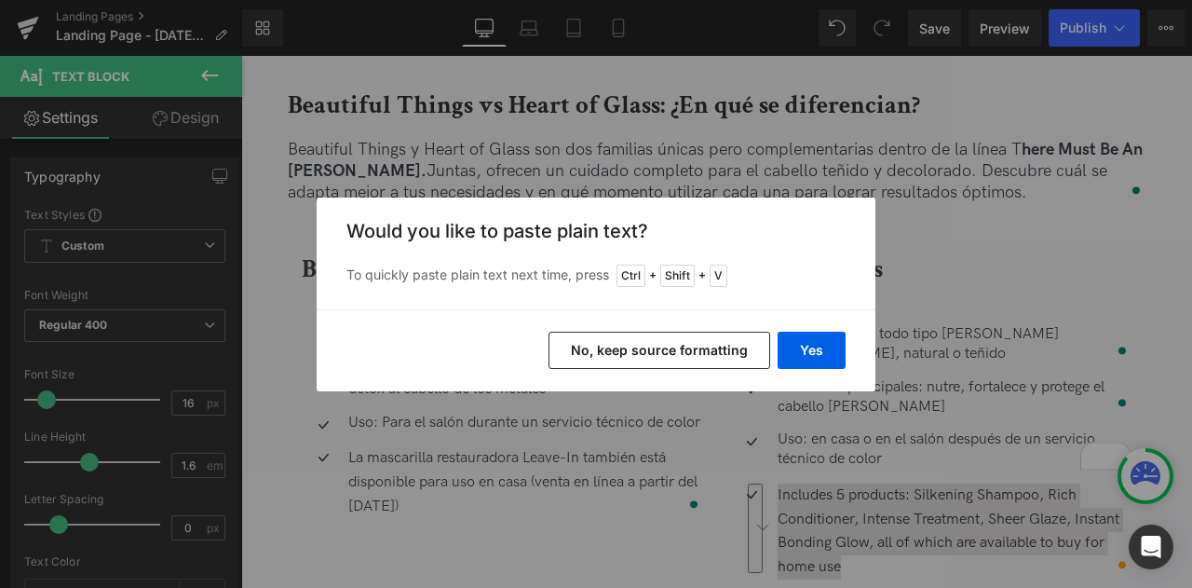
click at [835, 351] on button "Yes" at bounding box center [812, 350] width 68 height 37
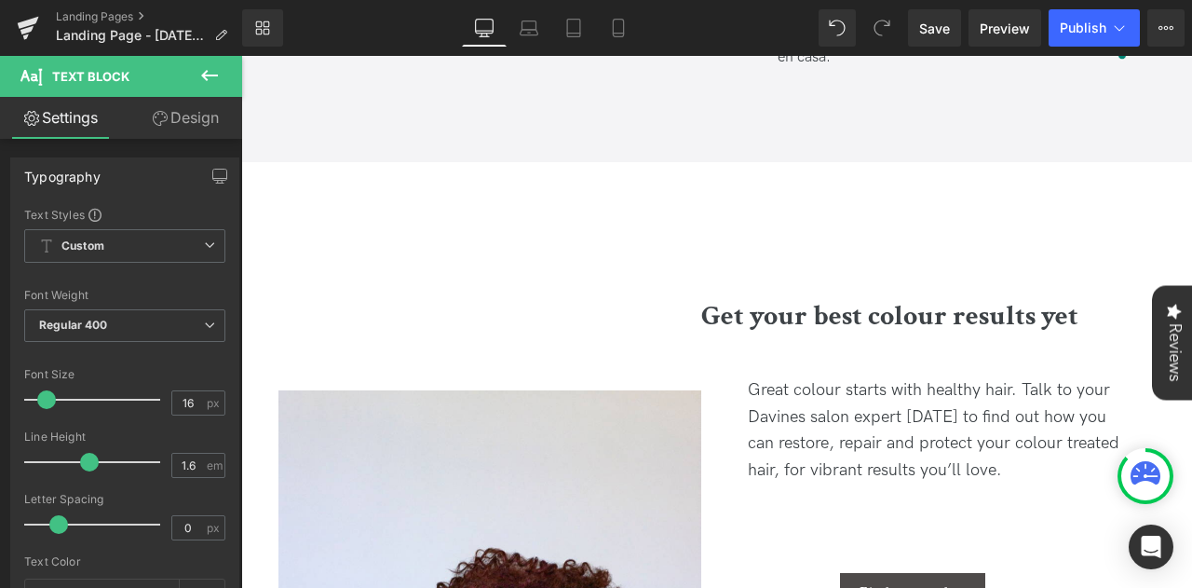
scroll to position [5216, 0]
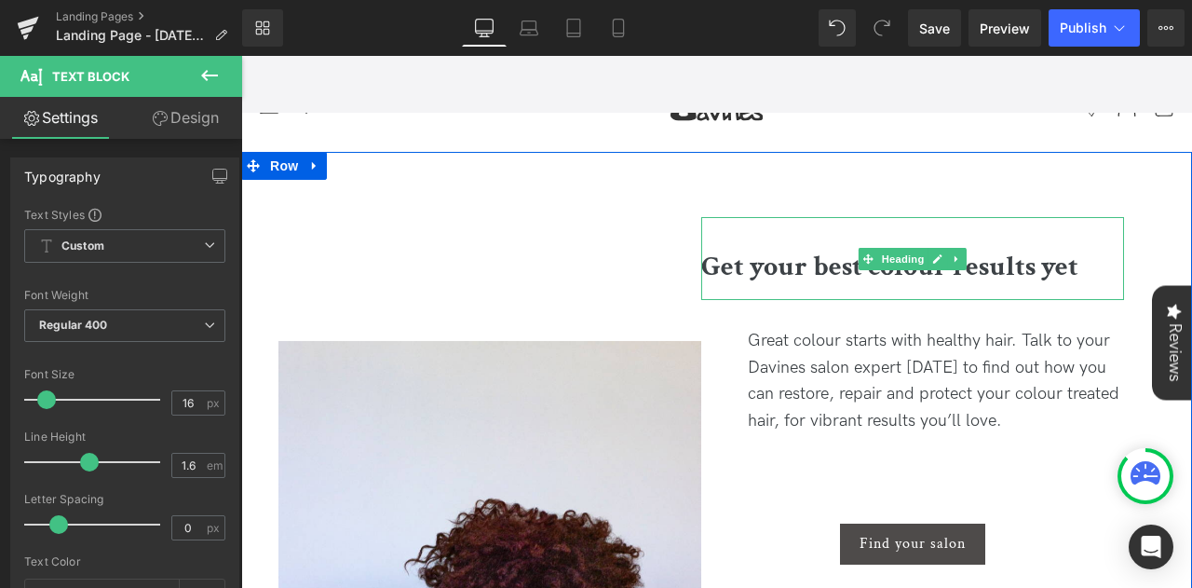
click at [786, 249] on b "Get your best colour results yet" at bounding box center [889, 267] width 377 height 36
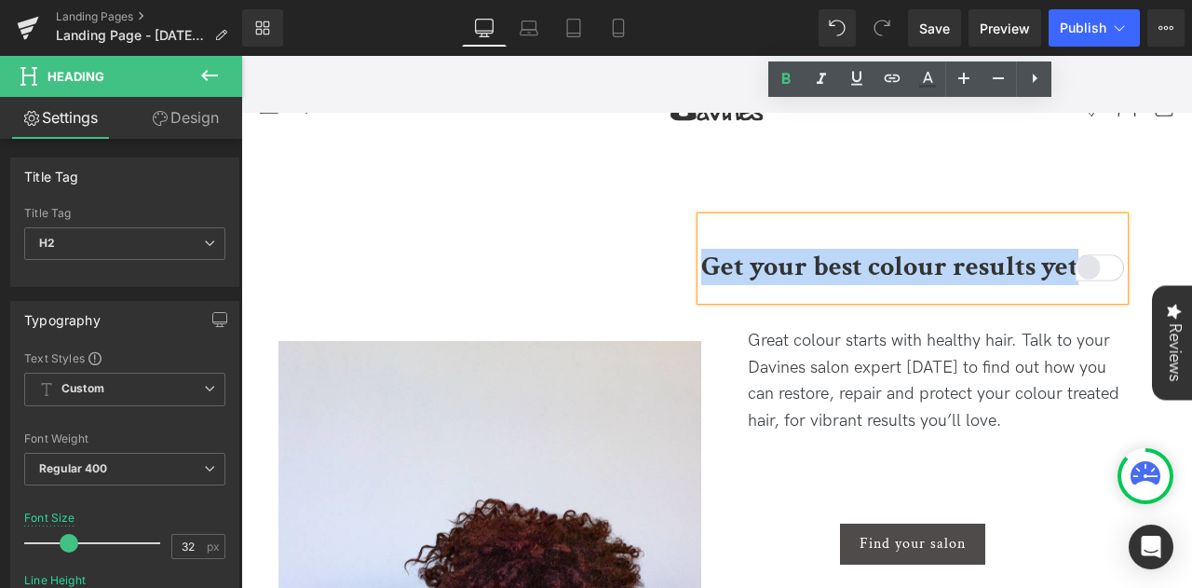
drag, startPoint x: 702, startPoint y: 156, endPoint x: 1088, endPoint y: 156, distance: 385.6
click at [1093, 217] on div "Get your best colour results yet Heading" at bounding box center [912, 258] width 423 height 83
copy b "Get your best colour results yet"
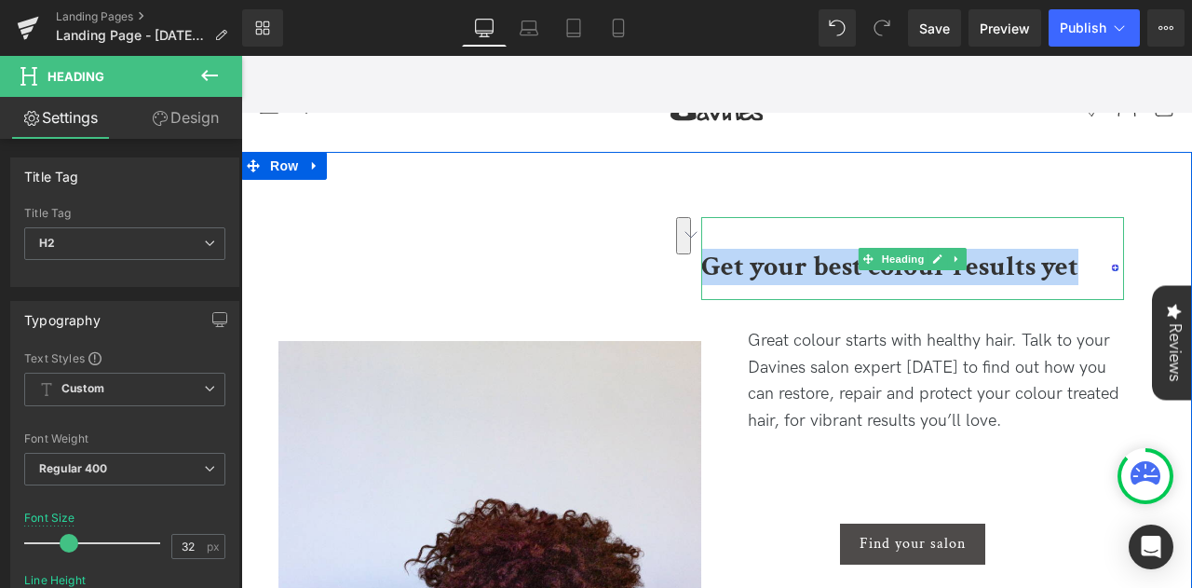
click at [1068, 249] on b "Get your best colour results yet" at bounding box center [889, 267] width 377 height 36
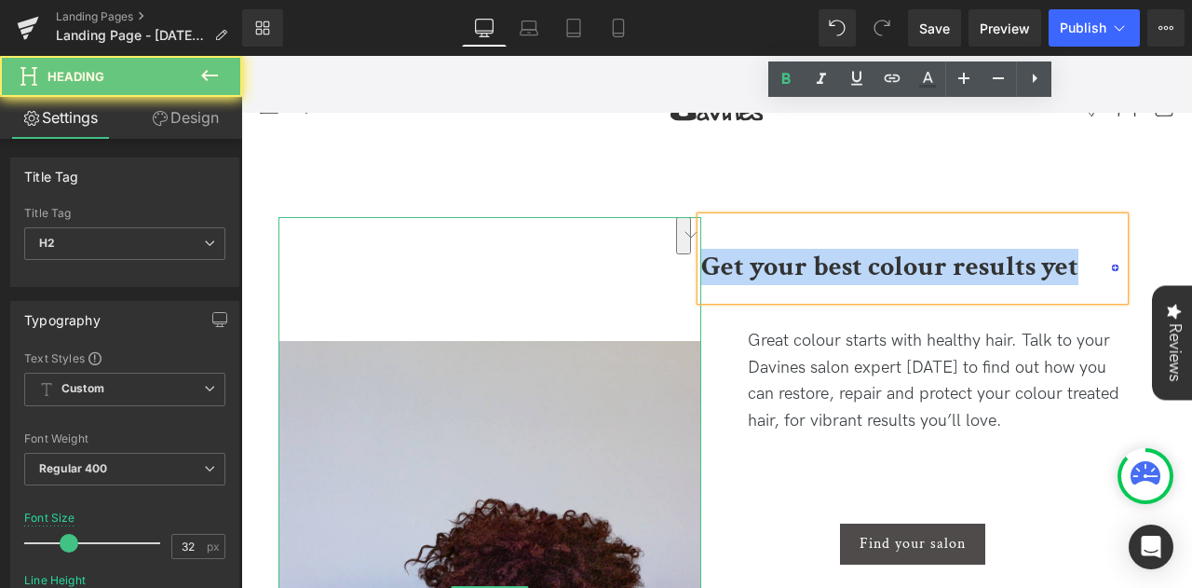
drag, startPoint x: 1071, startPoint y: 154, endPoint x: 651, endPoint y: 156, distance: 420.1
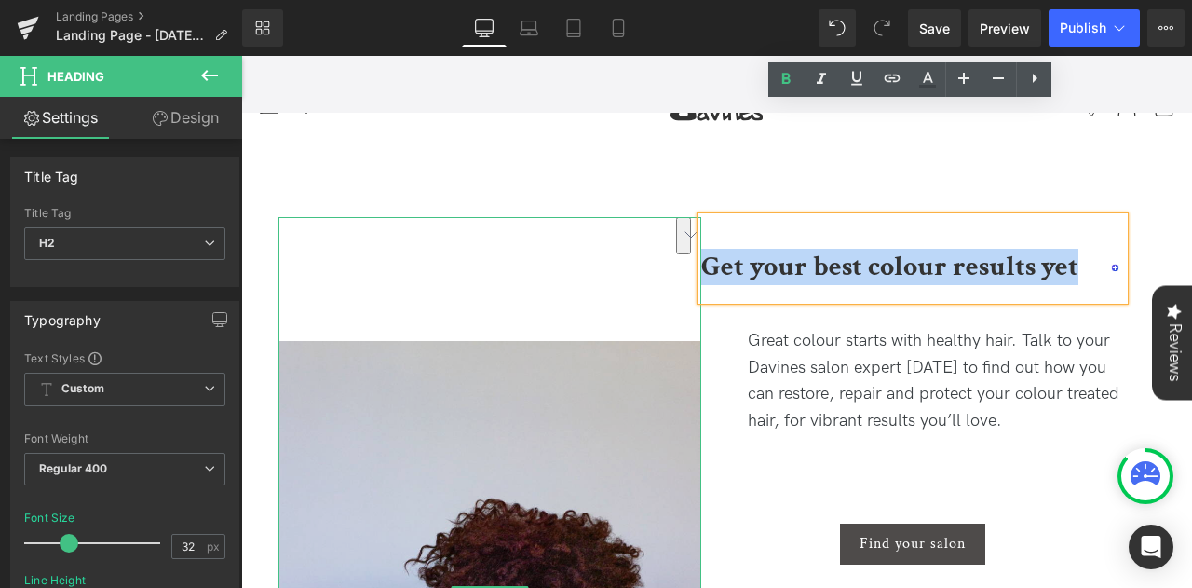
paste div "To enrich screen reader interactions, please activate Accessibility in Grammarl…"
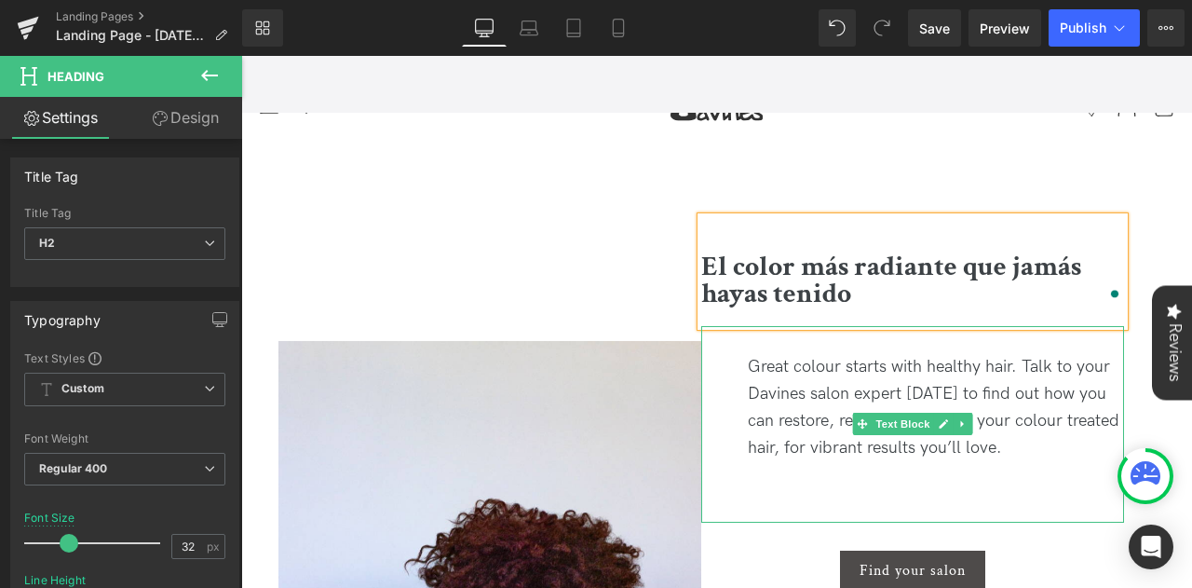
click at [763, 326] on div "Great colour starts with healthy hair. Talk to your Davines salon expert [DATE]…" at bounding box center [912, 424] width 423 height 196
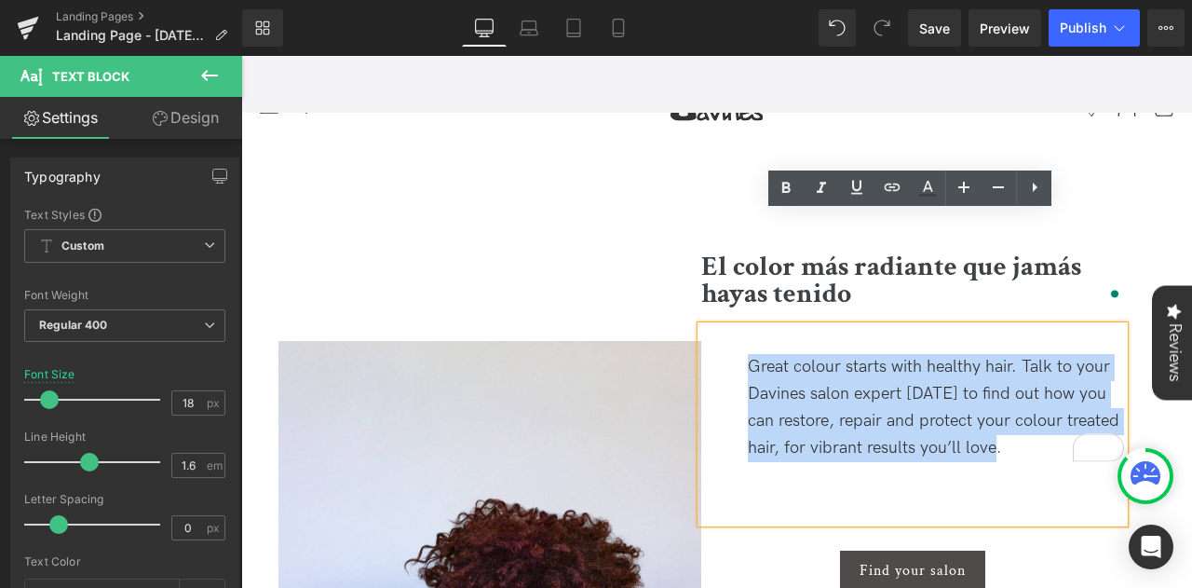
drag, startPoint x: 745, startPoint y: 258, endPoint x: 1011, endPoint y: 343, distance: 279.5
click at [1011, 343] on div "Great colour starts with healthy hair. Talk to your Davines salon expert [DATE]…" at bounding box center [912, 424] width 423 height 196
copy div "Great colour starts with healthy hair. Talk to your Davines salon expert [DATE]…"
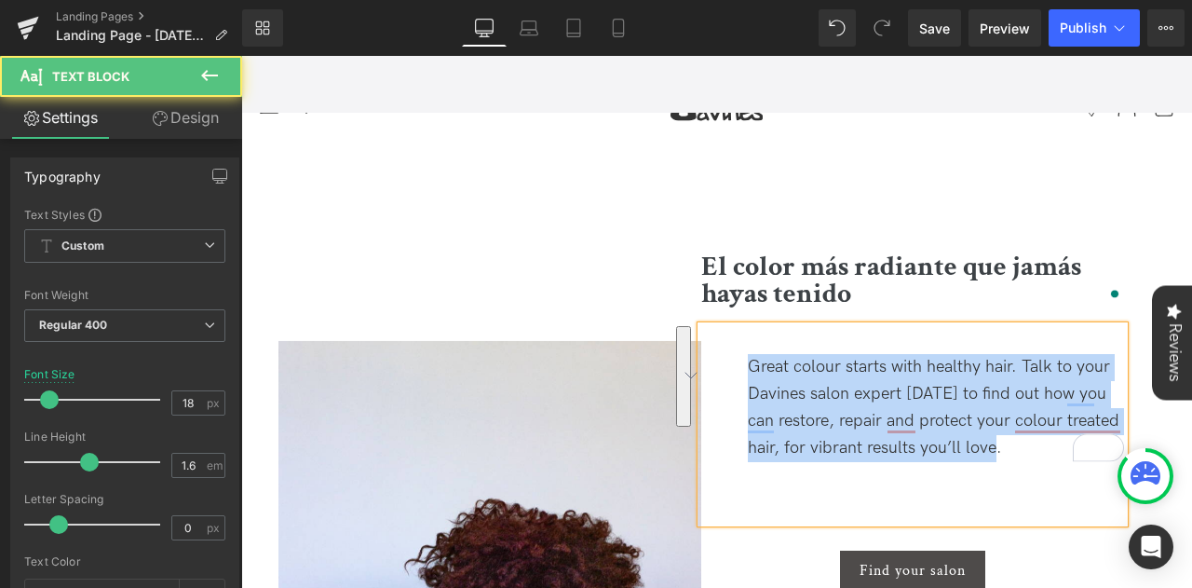
click at [907, 326] on div "Great colour starts with healthy hair. Talk to your Davines salon expert today …" at bounding box center [912, 424] width 423 height 196
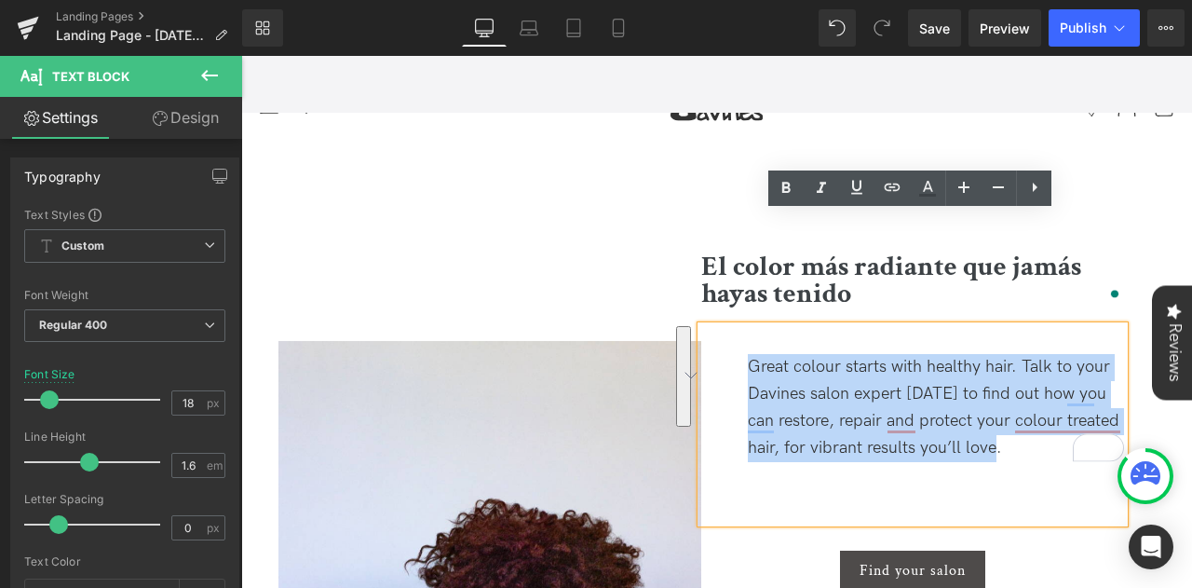
drag, startPoint x: 1002, startPoint y: 340, endPoint x: 726, endPoint y: 242, distance: 293.4
click at [726, 326] on div "Great colour starts with healthy hair. Talk to your Davines salon expert today …" at bounding box center [912, 424] width 423 height 196
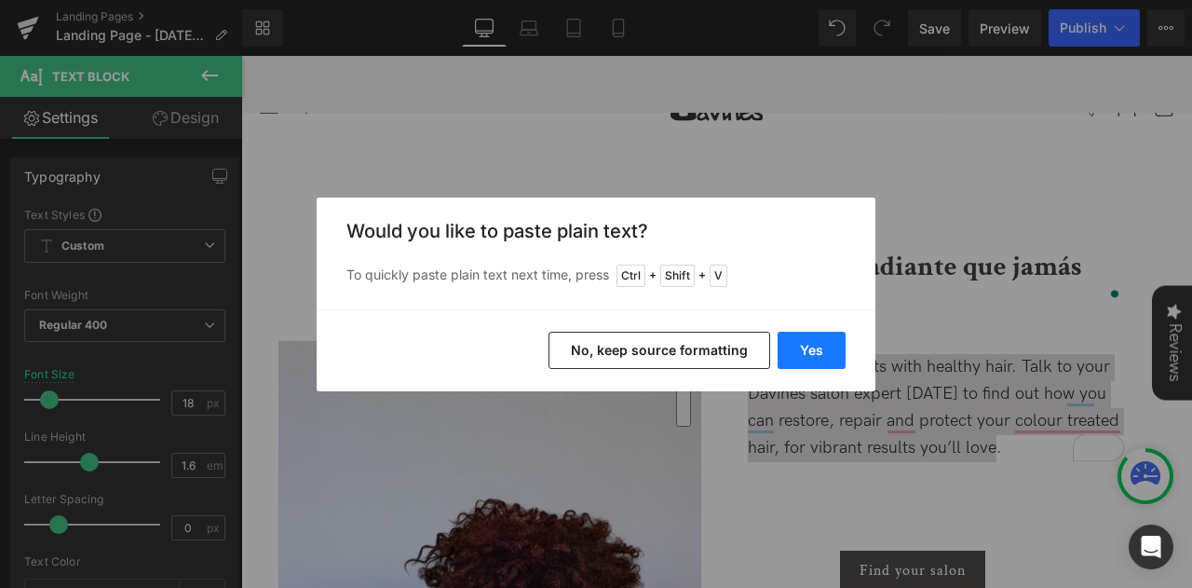
click at [0, 0] on button "Yes" at bounding box center [0, 0] width 0 height 0
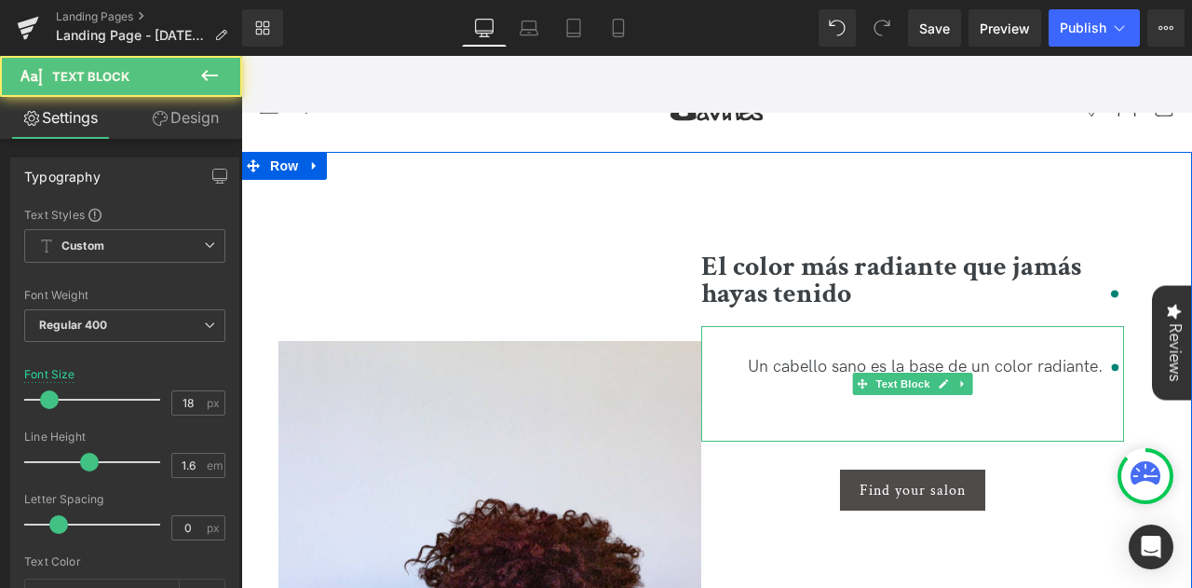
click at [1099, 326] on div "Un cabello sano es la base de un color radiante." at bounding box center [912, 383] width 423 height 115
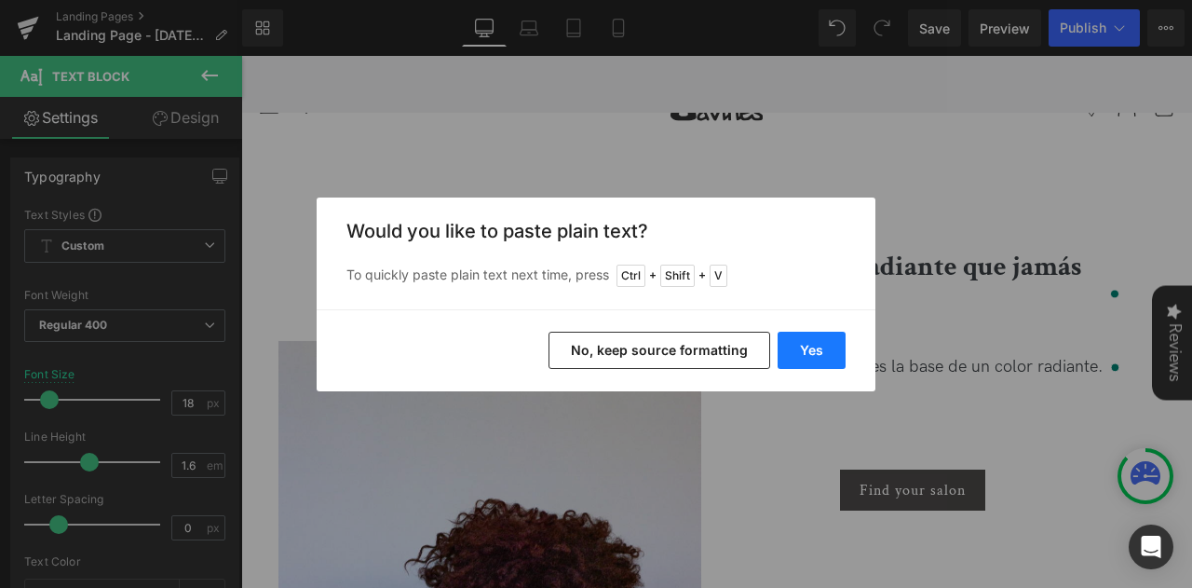
click at [0, 0] on button "Yes" at bounding box center [0, 0] width 0 height 0
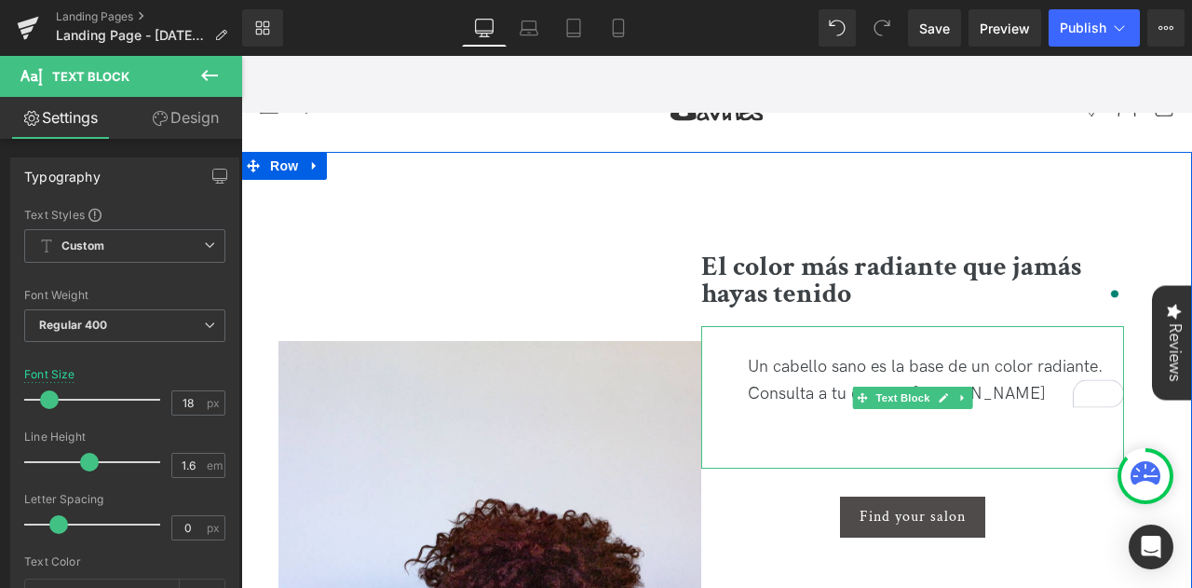
click at [988, 326] on div "Un cabello sano es la base de un color radiante. Consulta a tu experto Davines" at bounding box center [912, 397] width 423 height 143
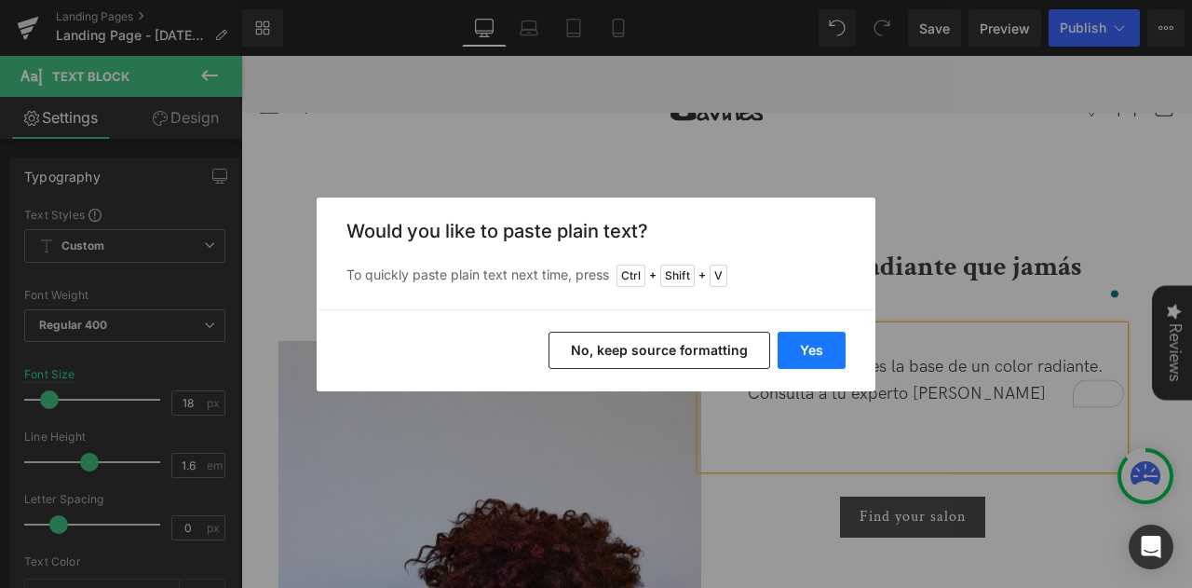
click at [0, 0] on button "Yes" at bounding box center [0, 0] width 0 height 0
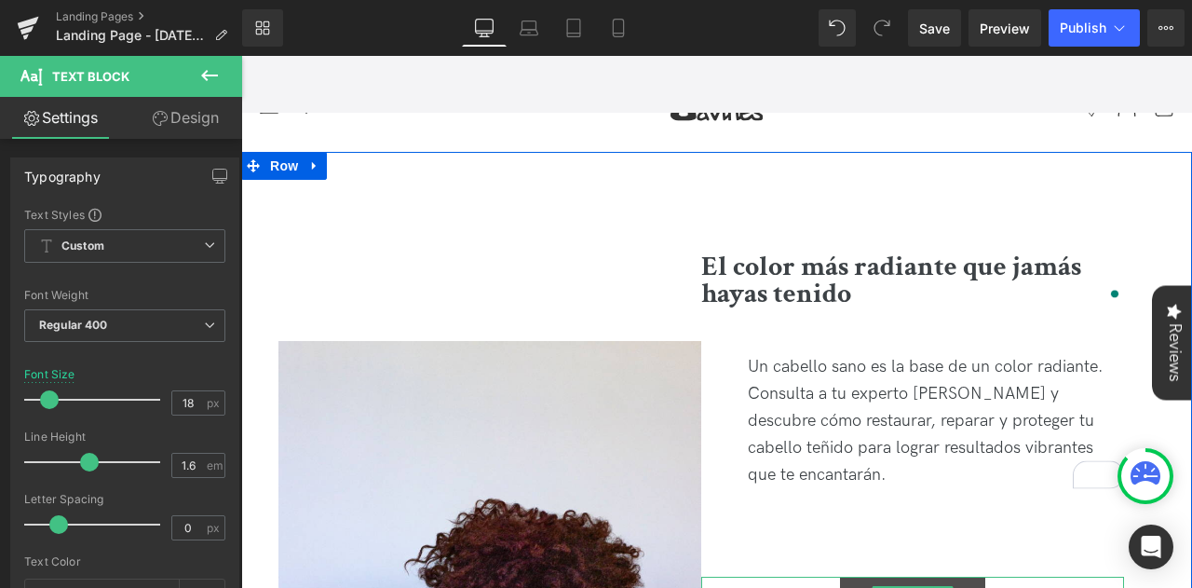
click at [971, 577] on link "Find your salon" at bounding box center [912, 597] width 145 height 41
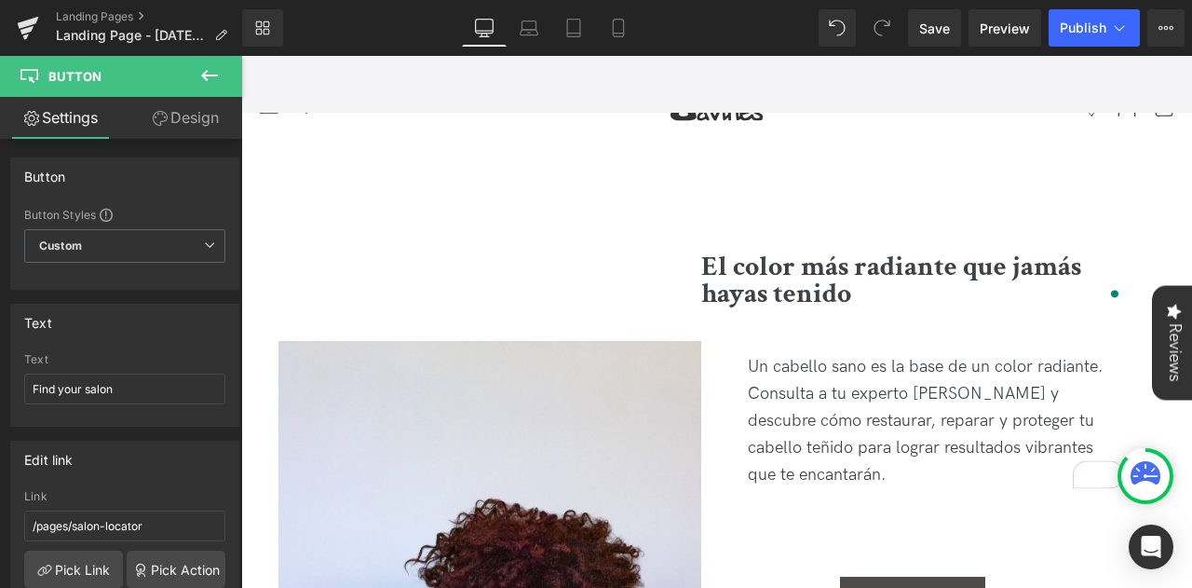
scroll to position [5216, 0]
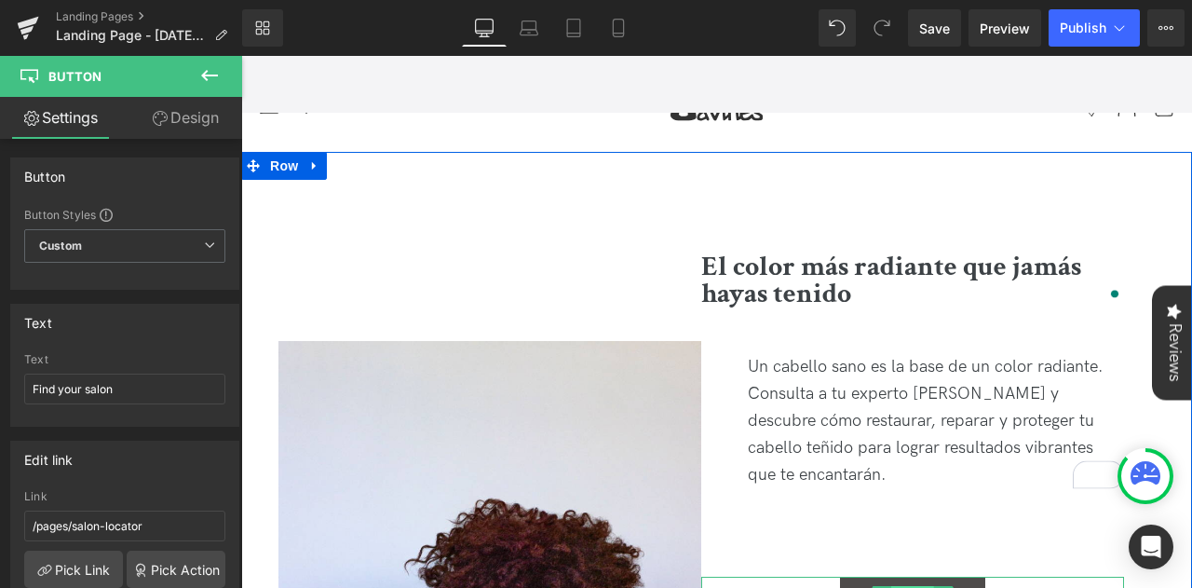
click at [929, 586] on span "Button" at bounding box center [912, 597] width 43 height 22
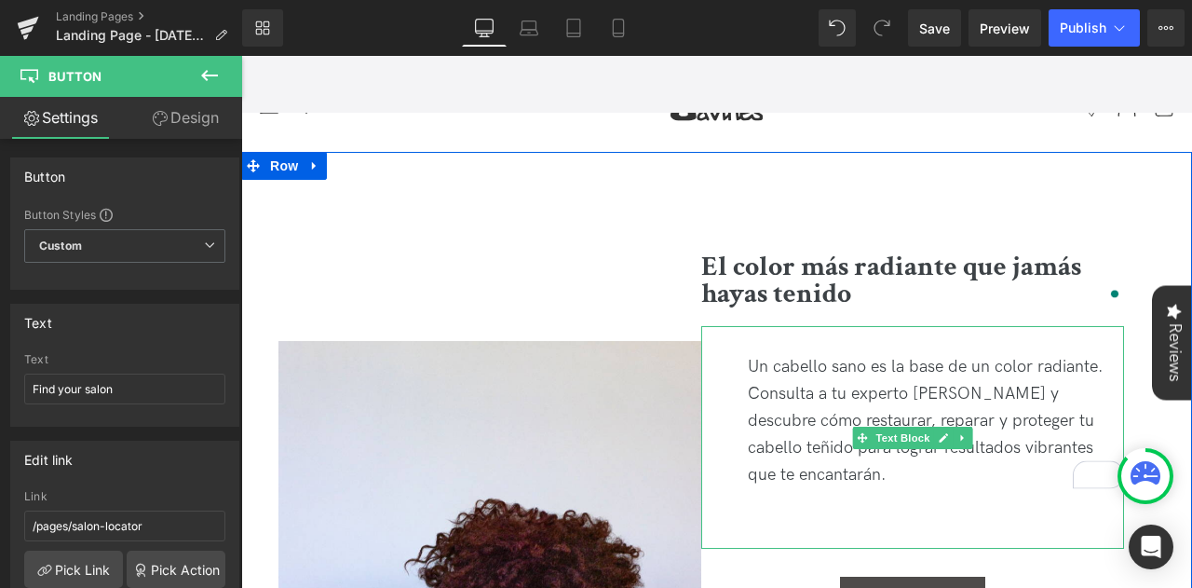
click at [881, 401] on div "Un cabello sano es la base de un color radiante. Consulta a tu experto [PERSON_…" at bounding box center [912, 437] width 423 height 223
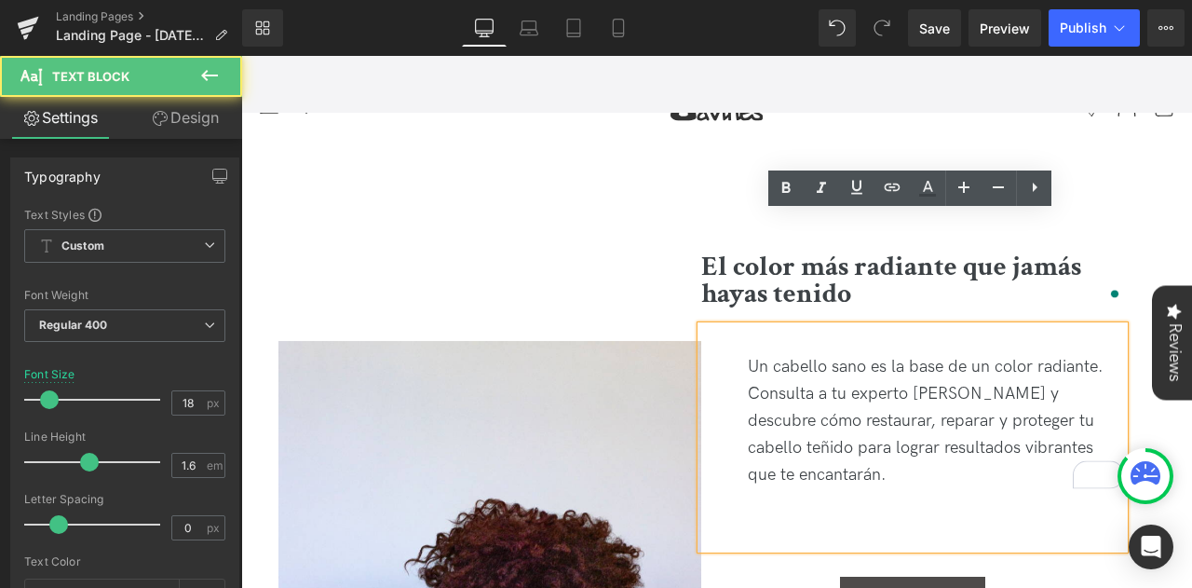
click at [806, 418] on div "Un cabello sano es la base de un color radiante. Consulta a tu experto [PERSON_…" at bounding box center [912, 437] width 423 height 223
click at [794, 425] on div "Un cabello sano es la base de un color radiante. Consulta a tu experto [PERSON_…" at bounding box center [912, 437] width 423 height 223
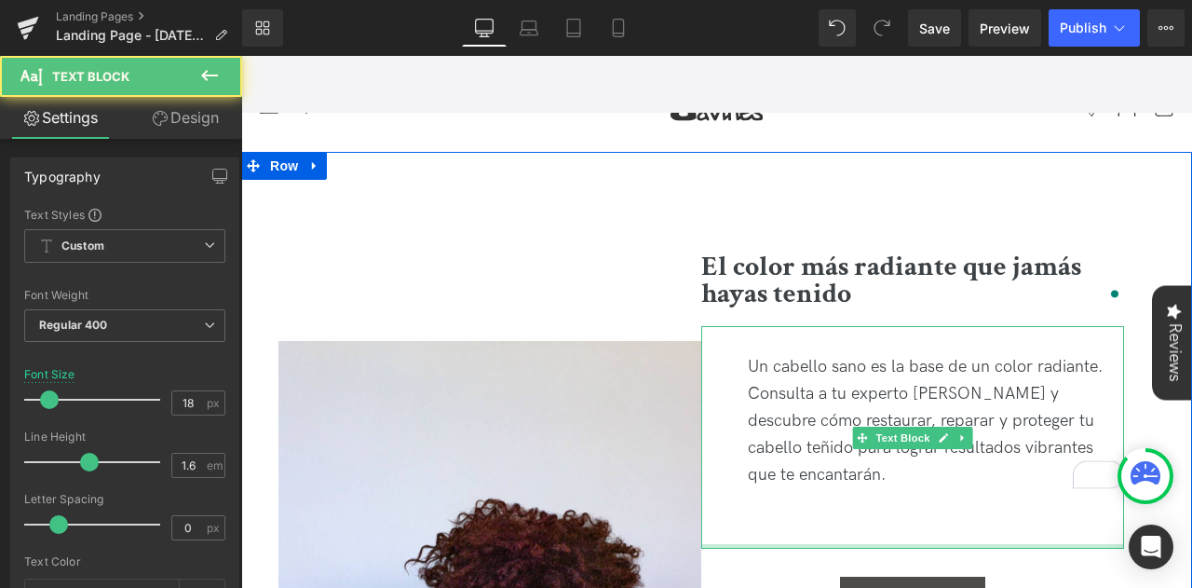
drag, startPoint x: 900, startPoint y: 435, endPoint x: 908, endPoint y: 373, distance: 63.0
click at [908, 373] on div "Un cabello sano es la base de un color radiante. Consulta a tu experto Davines …" at bounding box center [912, 437] width 423 height 223
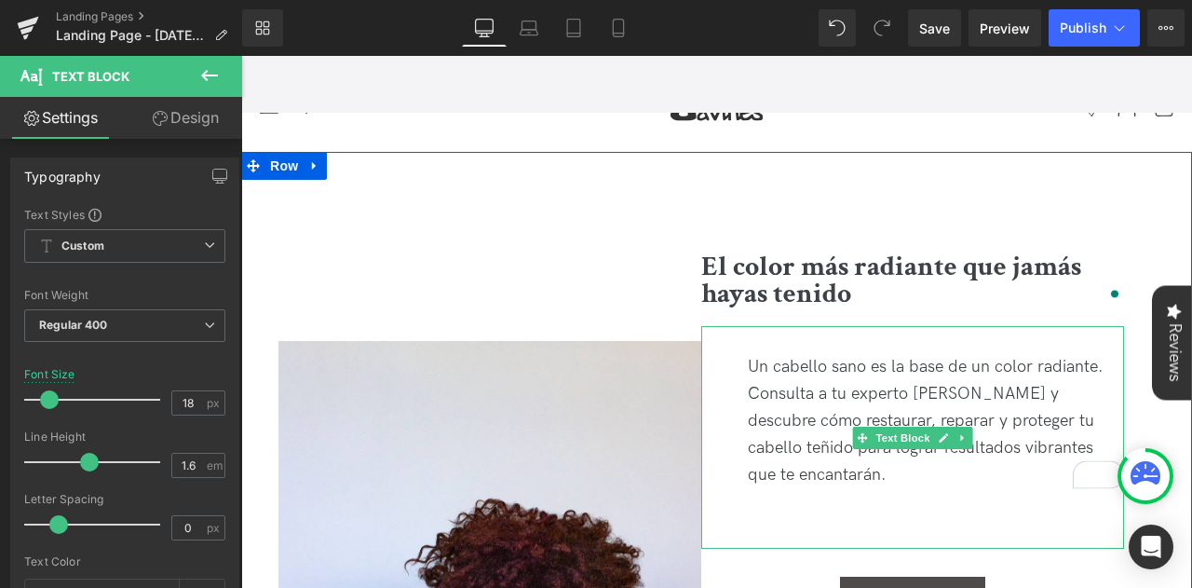
drag, startPoint x: 861, startPoint y: 431, endPoint x: 852, endPoint y: 401, distance: 31.0
click at [852, 401] on div "Un cabello sano es la base de un color radiante. Consulta a tu experto Davines …" at bounding box center [912, 437] width 423 height 223
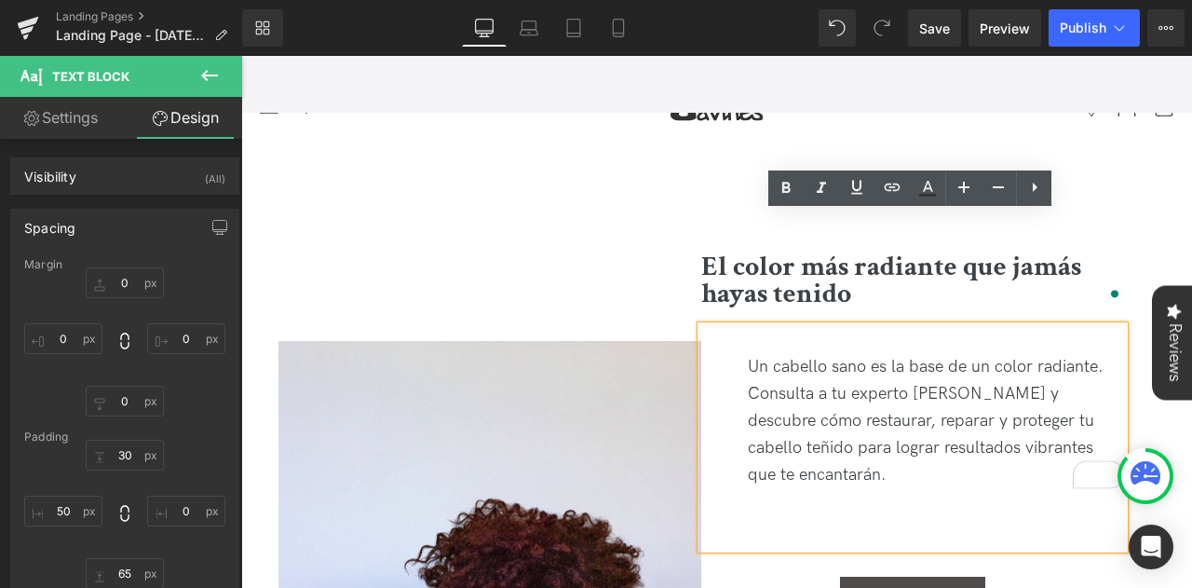
click at [834, 383] on div "Un cabello sano es la base de un color radiante. Consulta a tu experto [PERSON_…" at bounding box center [912, 437] width 423 height 223
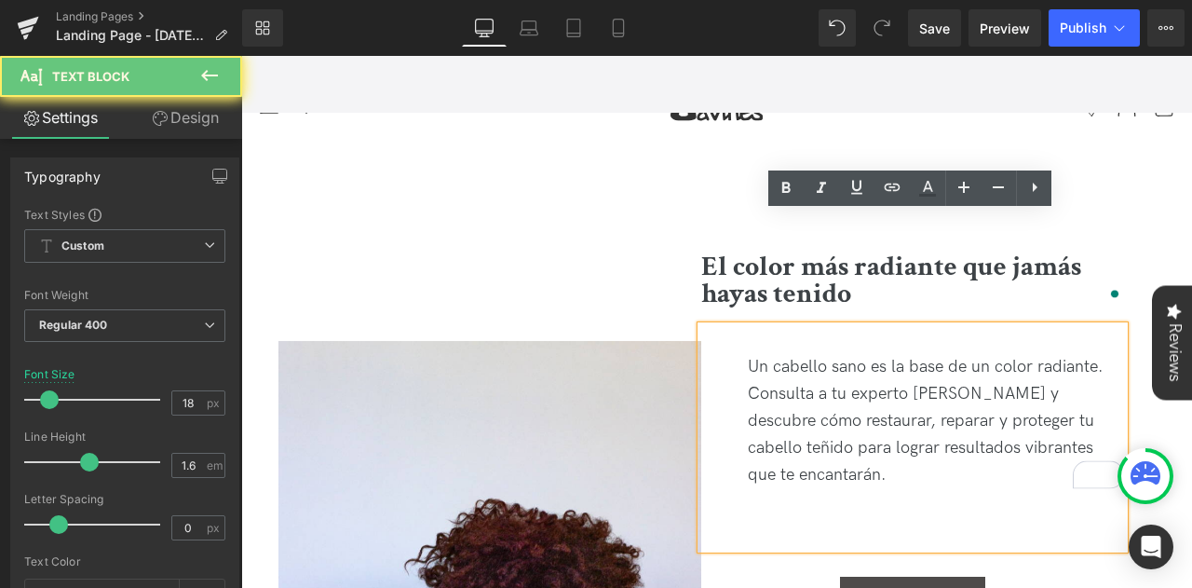
drag, startPoint x: 829, startPoint y: 401, endPoint x: 840, endPoint y: 406, distance: 12.5
click at [829, 401] on div "Un cabello sano es la base de un color radiante. Consulta a tu experto [PERSON_…" at bounding box center [912, 437] width 423 height 223
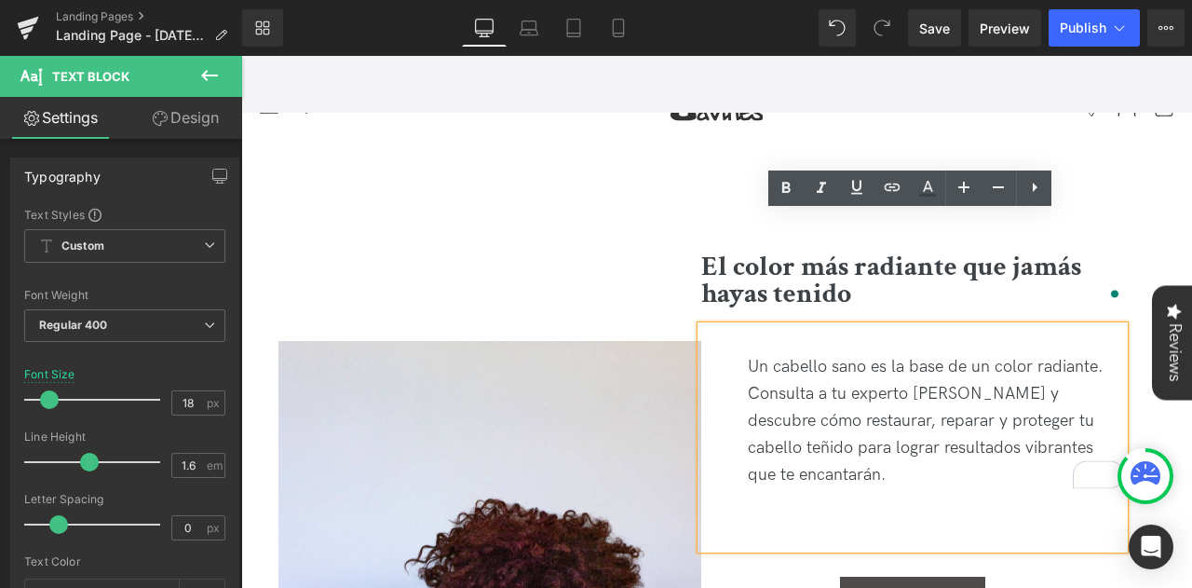
click at [891, 439] on div "Un cabello sano es la base de un color radiante. Consulta a tu experto [PERSON_…" at bounding box center [912, 437] width 423 height 223
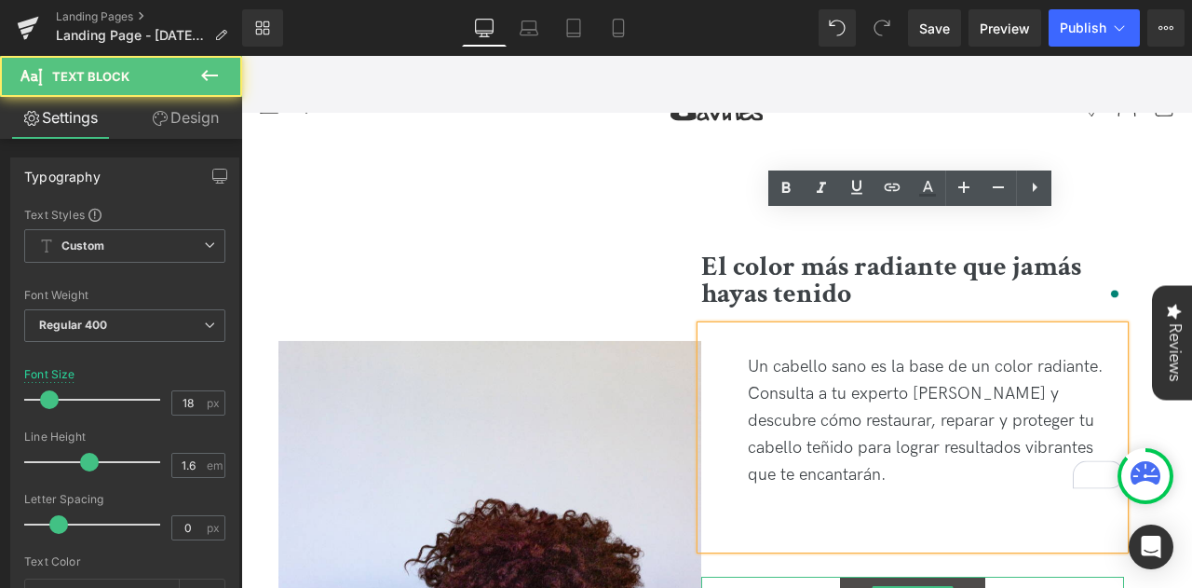
click at [1035, 577] on div "Find your salon" at bounding box center [912, 597] width 423 height 41
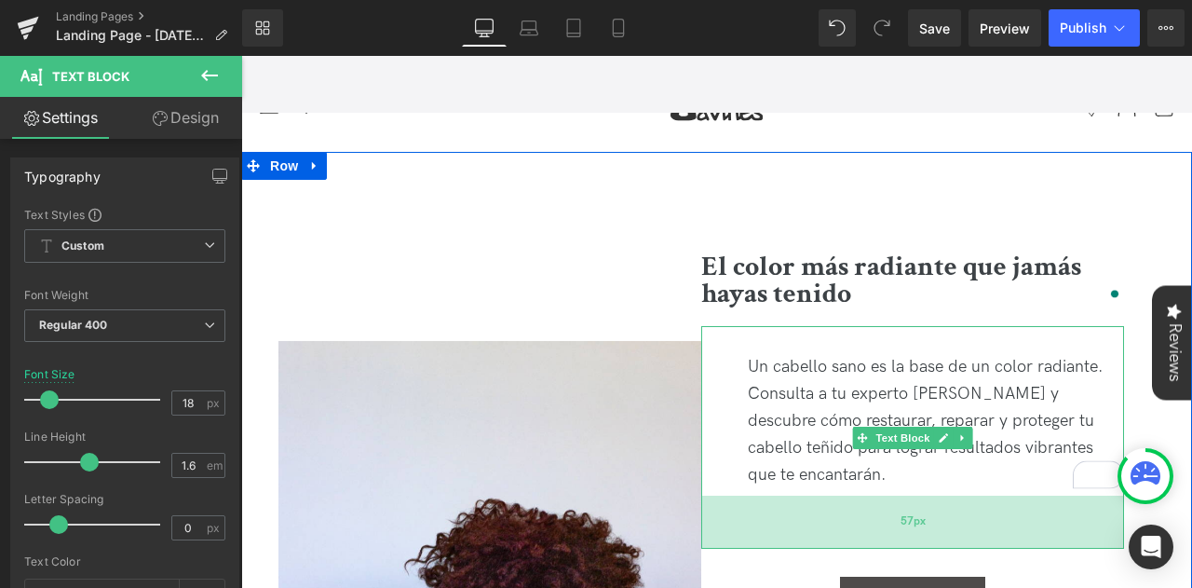
drag, startPoint x: 899, startPoint y: 430, endPoint x: 886, endPoint y: 423, distance: 15.0
click at [886, 496] on div "57px" at bounding box center [912, 522] width 423 height 53
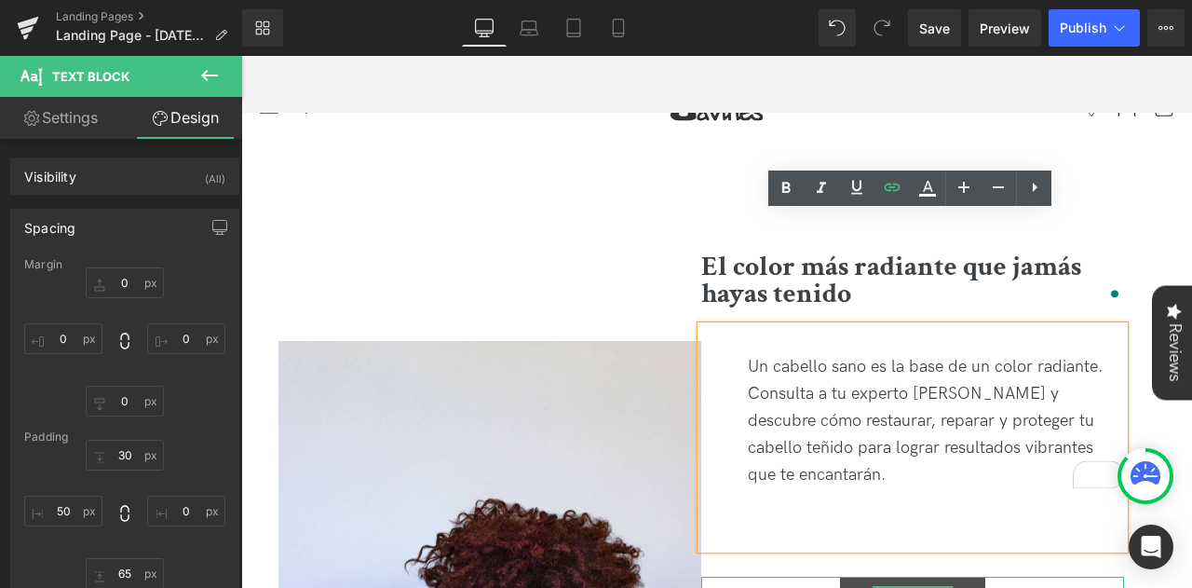
click at [975, 577] on link "Find your salon" at bounding box center [912, 597] width 145 height 41
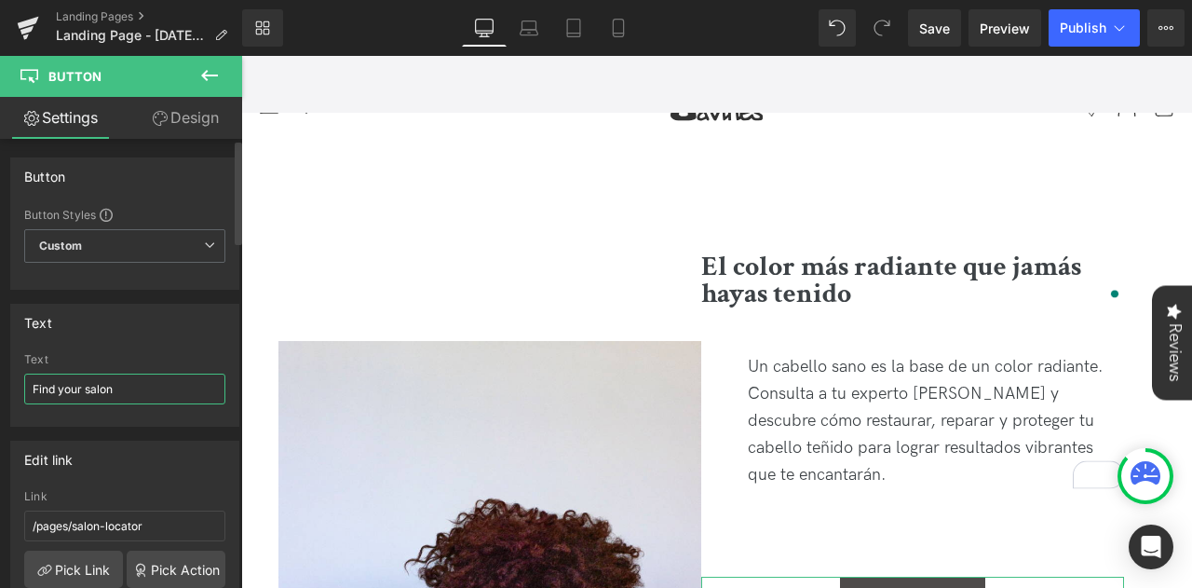
drag, startPoint x: 170, startPoint y: 394, endPoint x: 0, endPoint y: 368, distance: 171.5
click at [0, 368] on div "Text Find your salon Text Find your salon" at bounding box center [125, 358] width 251 height 137
type input "R"
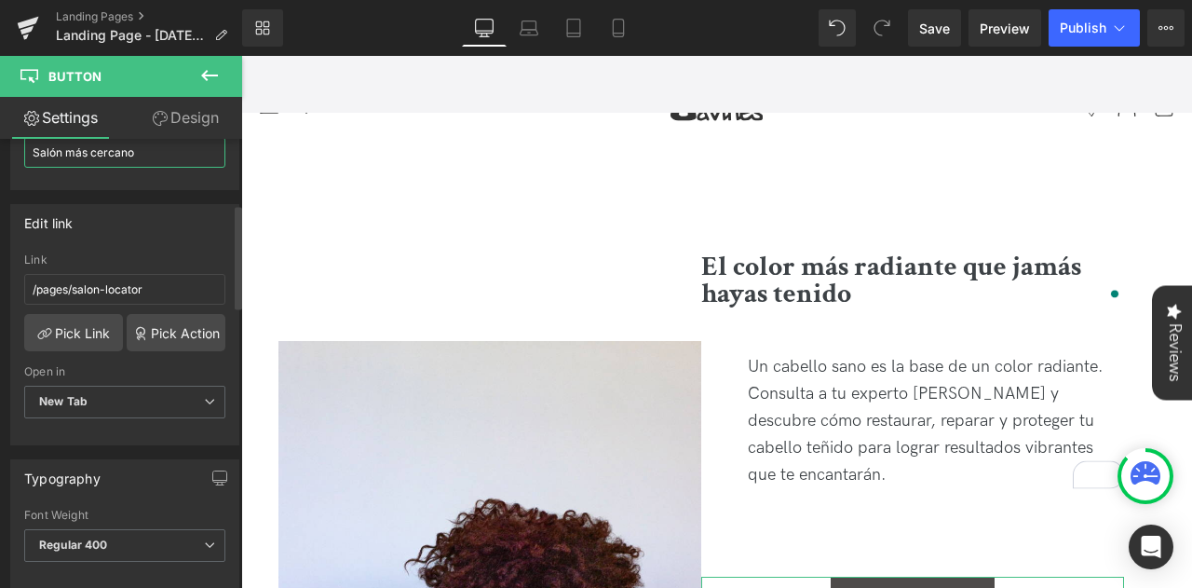
scroll to position [279, 0]
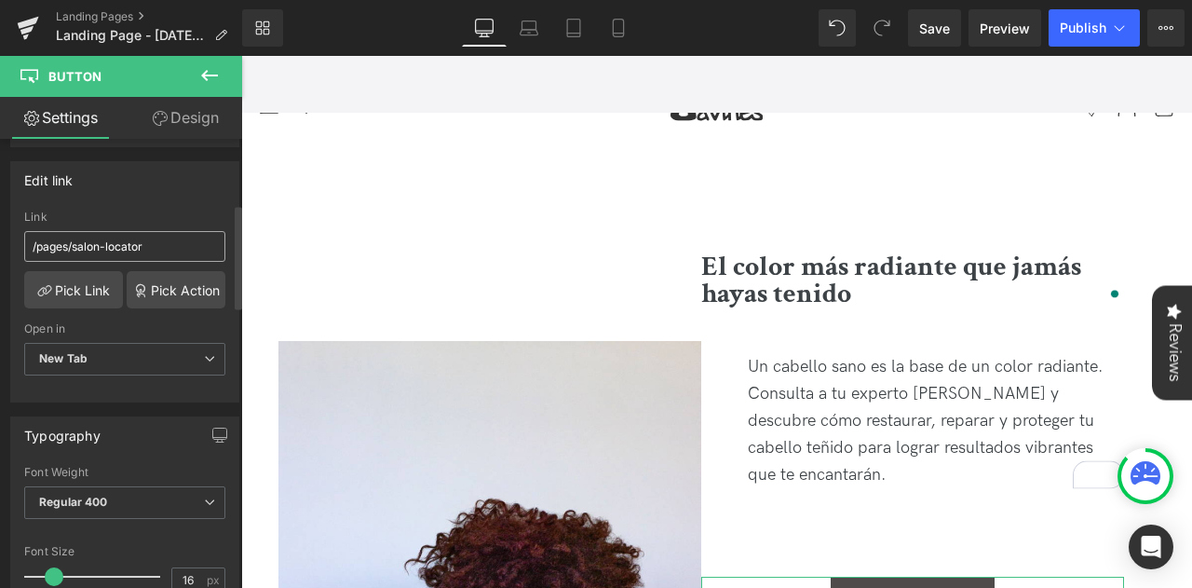
type input "Salón más cercano"
drag, startPoint x: 168, startPoint y: 241, endPoint x: 2, endPoint y: 241, distance: 165.8
click at [2, 241] on div "Edit link /pages/salon-locator Link /pages/salon-locator Pick Link Pick Action …" at bounding box center [125, 274] width 251 height 255
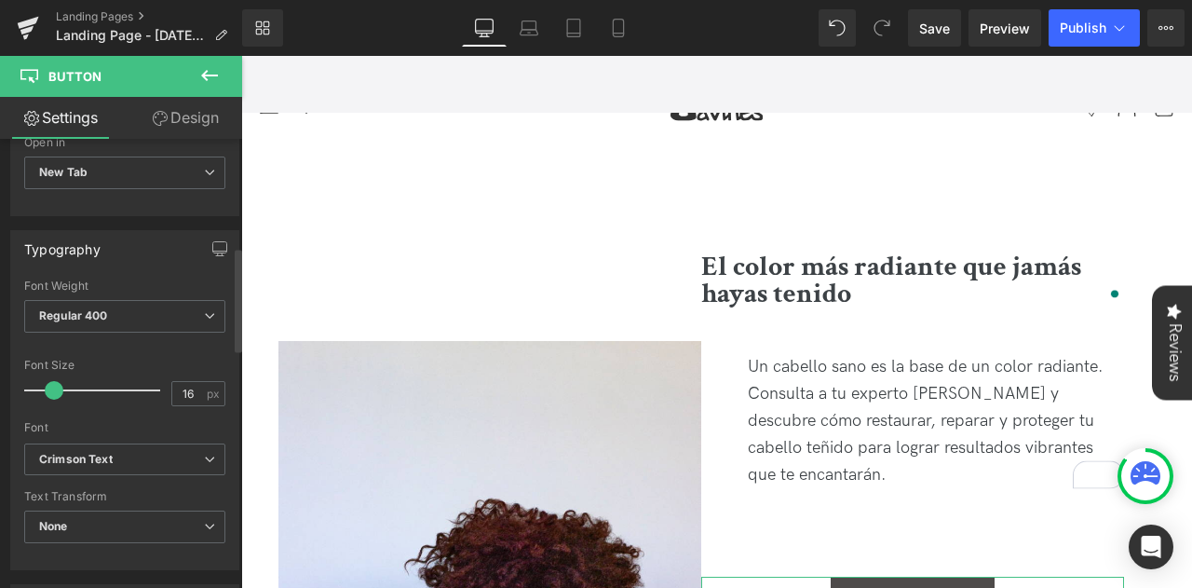
scroll to position [186, 0]
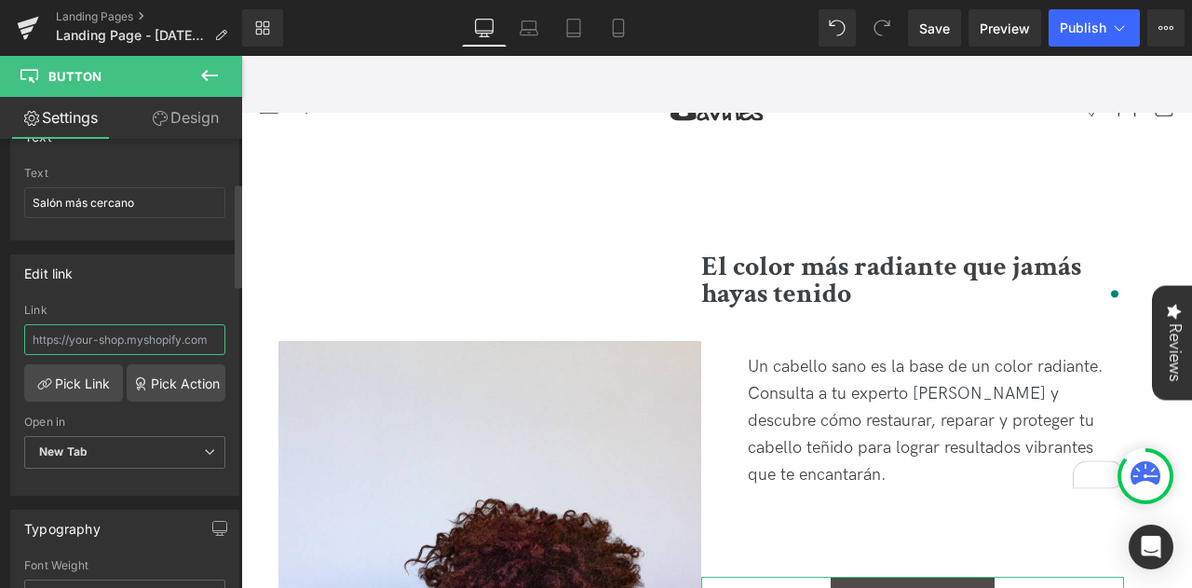
click at [90, 338] on input "text" at bounding box center [124, 339] width 201 height 31
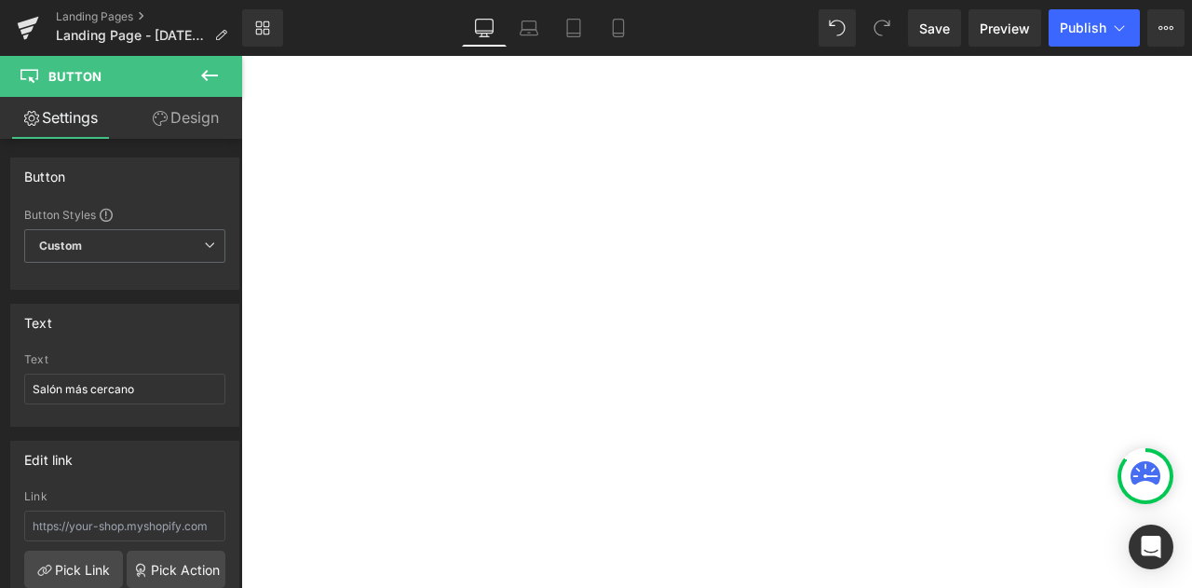
type input "[URL][DOMAIN_NAME]"
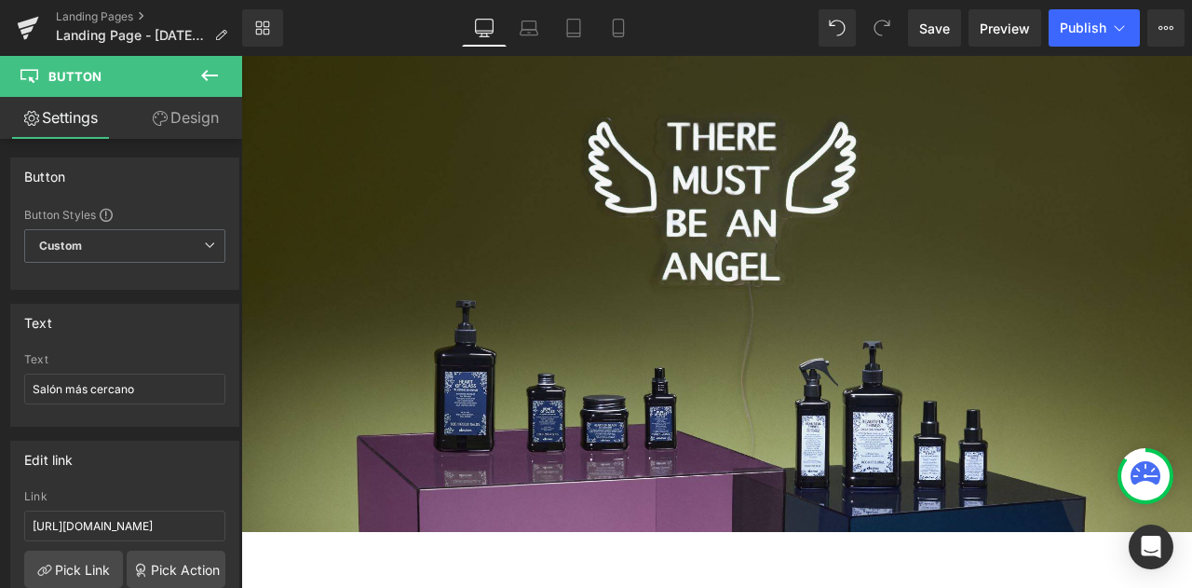
scroll to position [186, 0]
